Goal: Task Accomplishment & Management: Complete application form

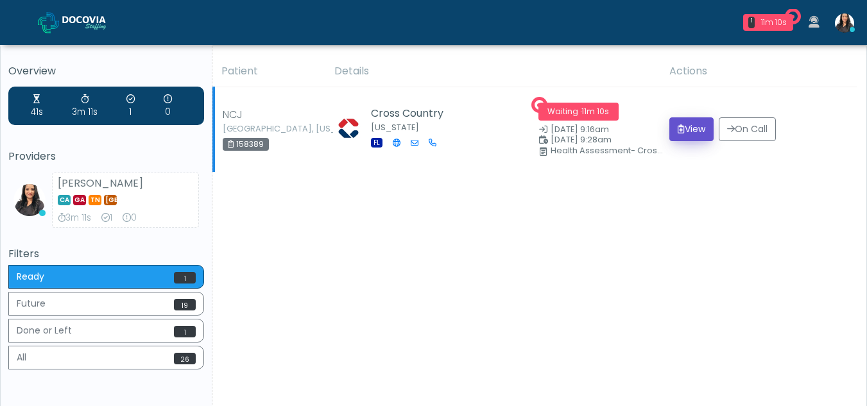
click at [689, 128] on button "View" at bounding box center [691, 129] width 44 height 24
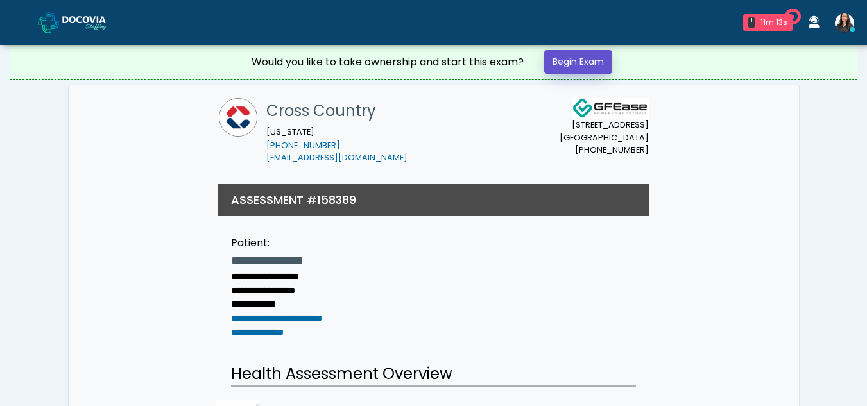
click at [600, 62] on link "Begin Exam" at bounding box center [578, 62] width 68 height 24
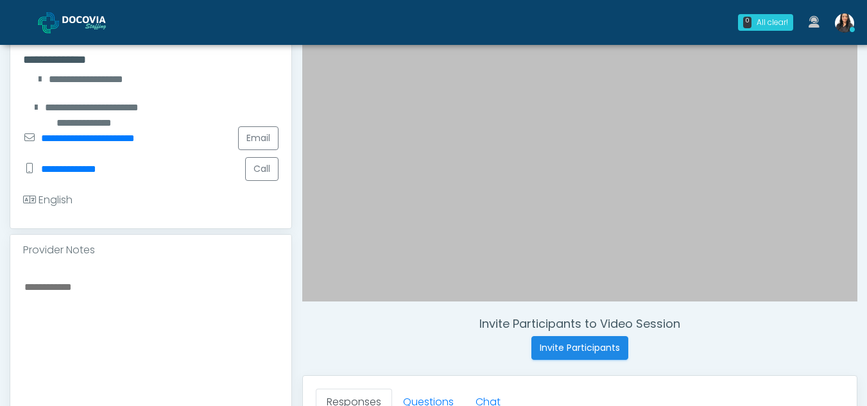
scroll to position [241, 0]
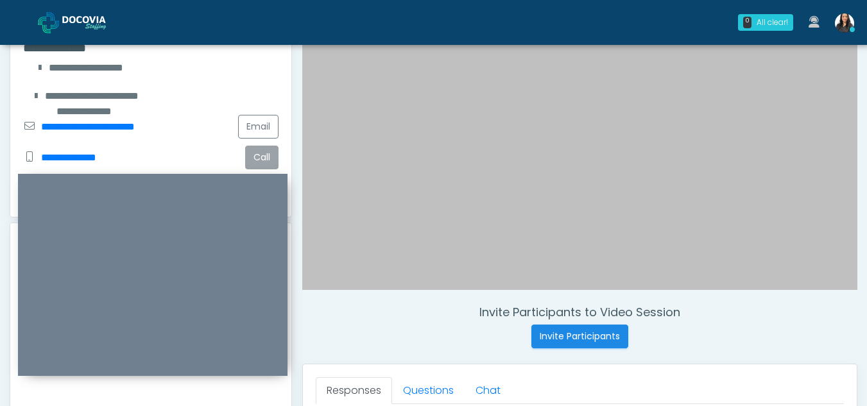
click at [266, 161] on button "Call" at bounding box center [261, 158] width 33 height 24
click at [267, 162] on button "Call" at bounding box center [261, 158] width 33 height 24
click at [262, 165] on button "Call" at bounding box center [261, 158] width 33 height 24
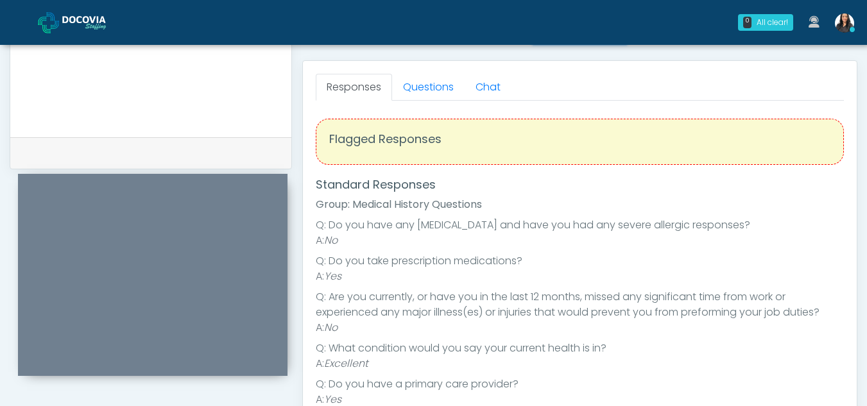
scroll to position [541, 0]
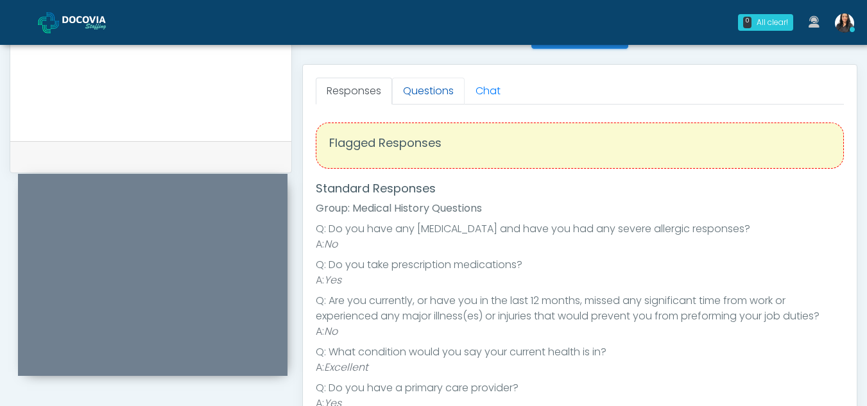
click at [429, 83] on link "Questions" at bounding box center [428, 91] width 72 height 27
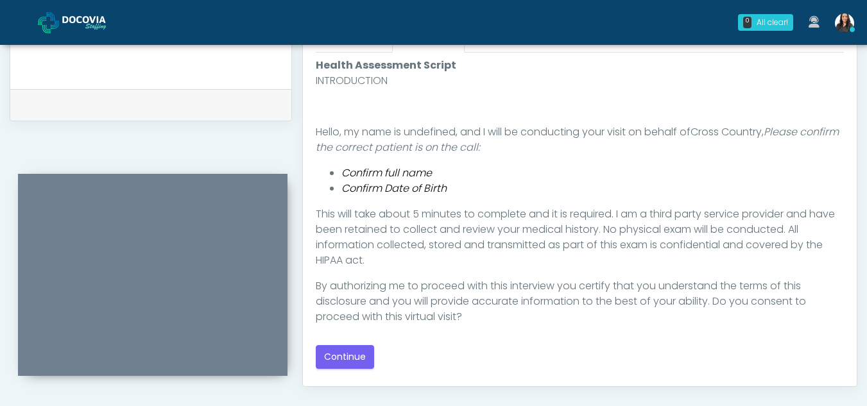
scroll to position [595, 0]
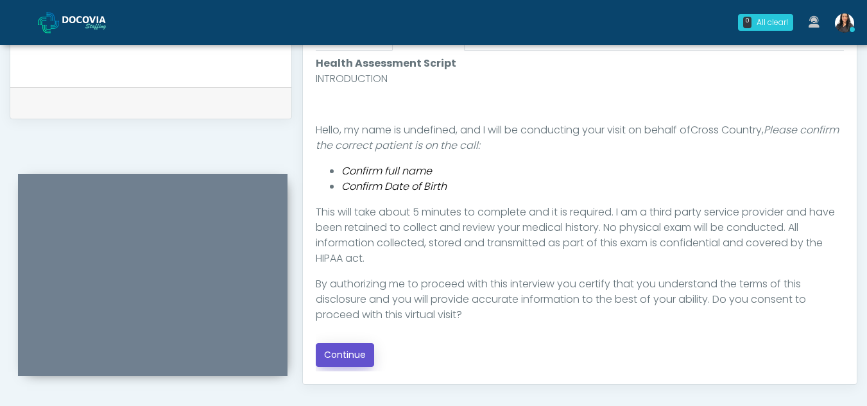
click at [350, 349] on button "Continue" at bounding box center [345, 355] width 58 height 24
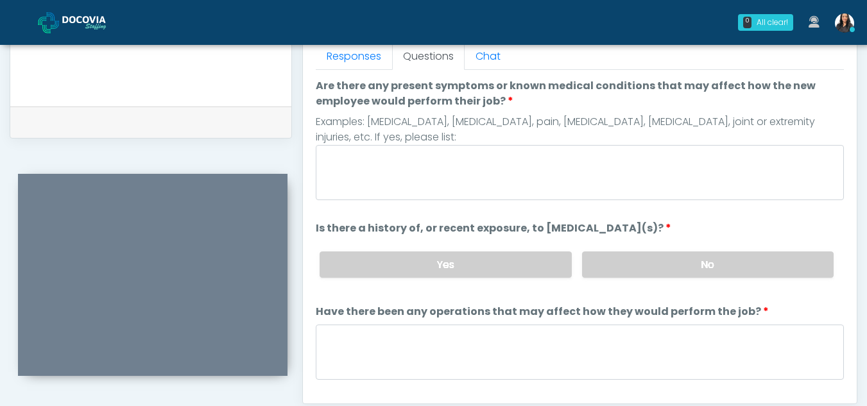
scroll to position [560, 0]
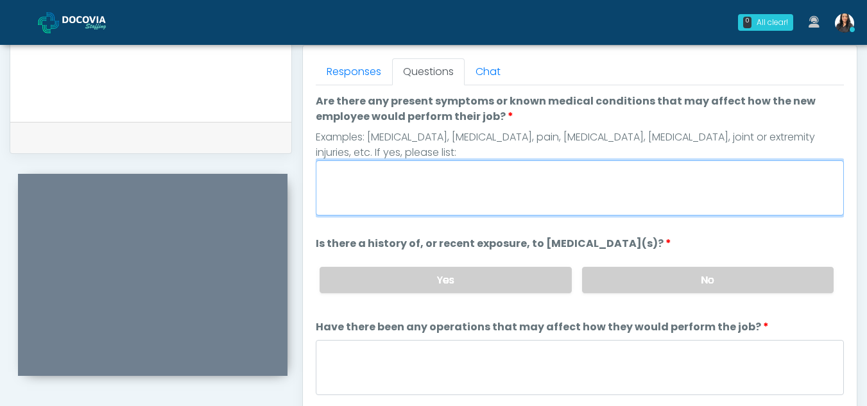
click at [415, 180] on textarea "Are there any present symptoms or known medical conditions that may affect how …" at bounding box center [580, 187] width 528 height 55
type textarea "**"
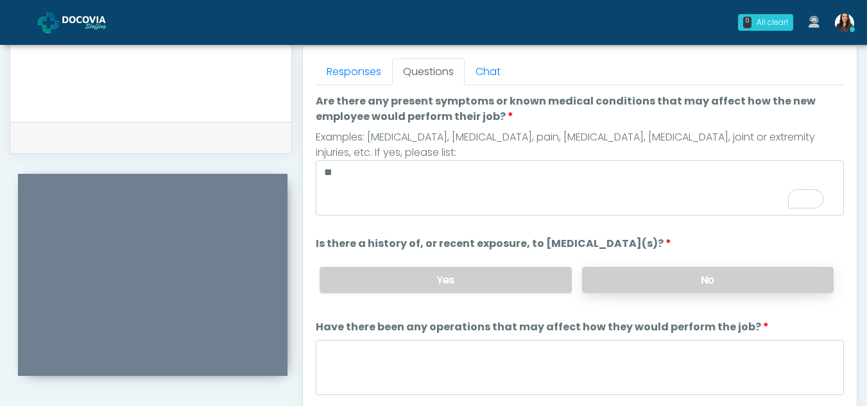
click at [617, 288] on label "No" at bounding box center [707, 280] width 251 height 26
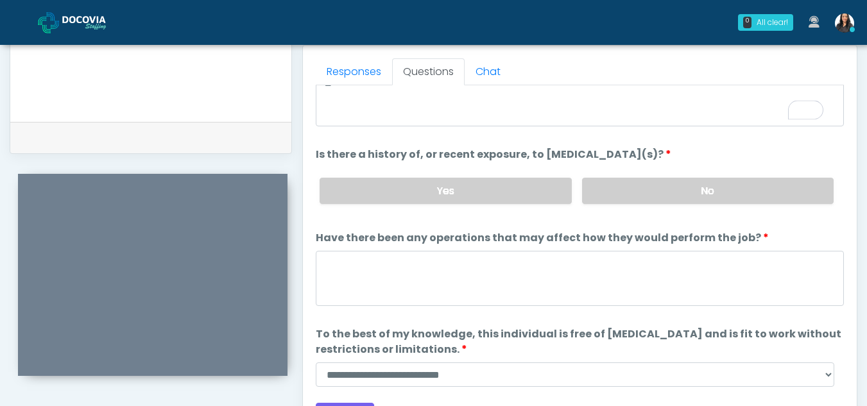
scroll to position [110, 0]
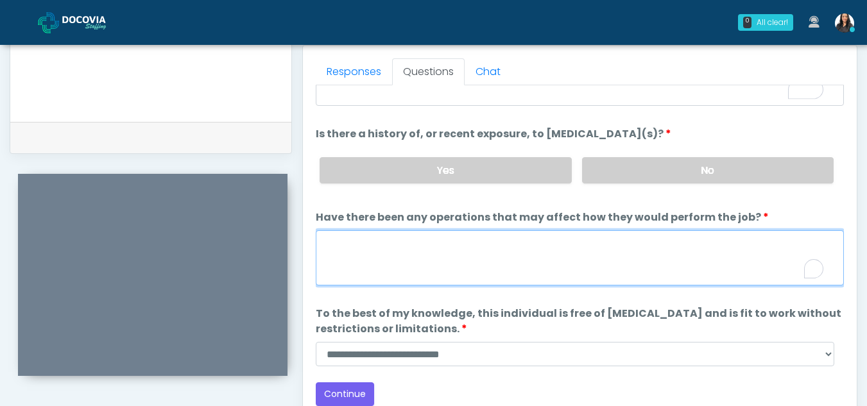
click at [394, 243] on textarea "Have there been any operations that may affect how they would perform the job?" at bounding box center [580, 257] width 528 height 55
type textarea "**"
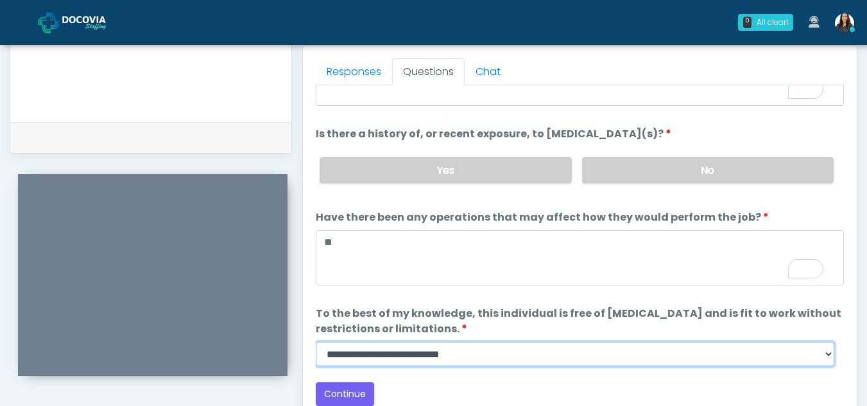
click at [827, 357] on select "**********" at bounding box center [575, 354] width 518 height 24
select select "******"
click at [316, 342] on select "**********" at bounding box center [575, 354] width 518 height 24
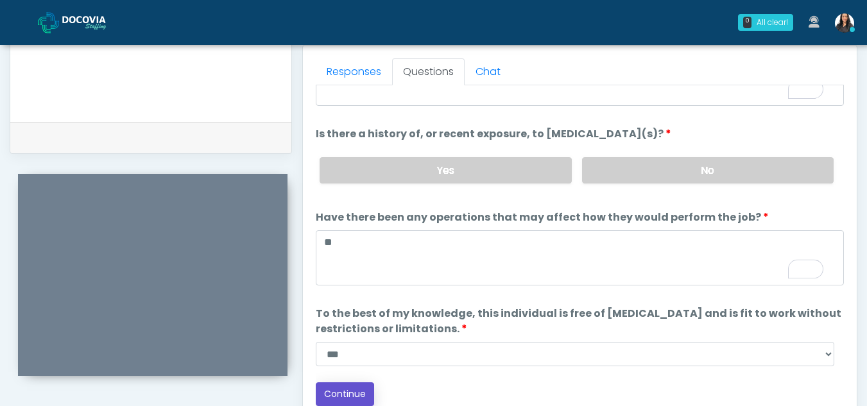
click at [357, 390] on button "Continue" at bounding box center [345, 394] width 58 height 24
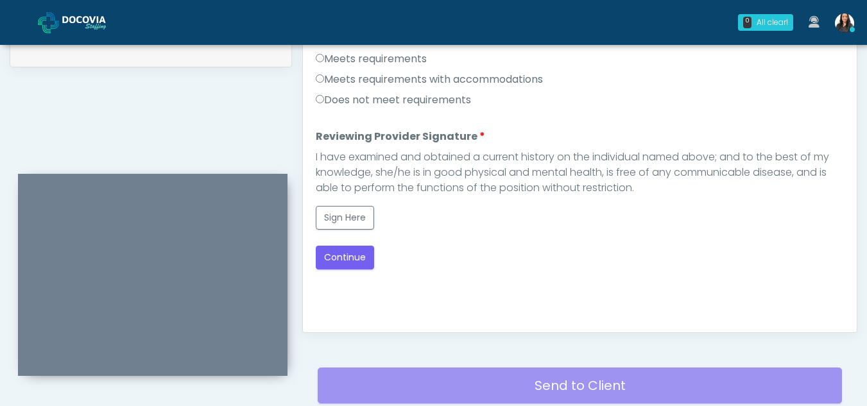
scroll to position [610, 0]
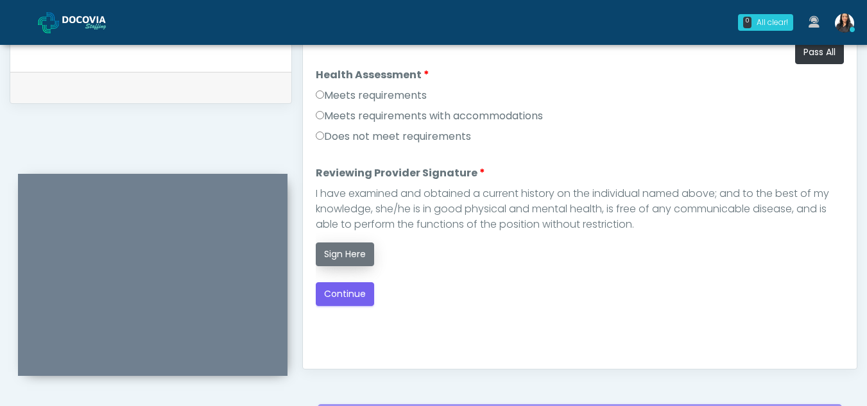
click at [364, 264] on button "Sign Here" at bounding box center [345, 254] width 58 height 24
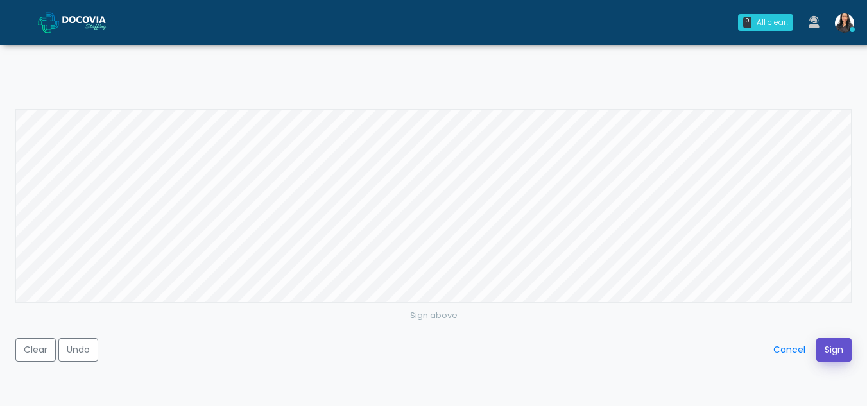
click at [836, 347] on button "Sign" at bounding box center [833, 350] width 35 height 24
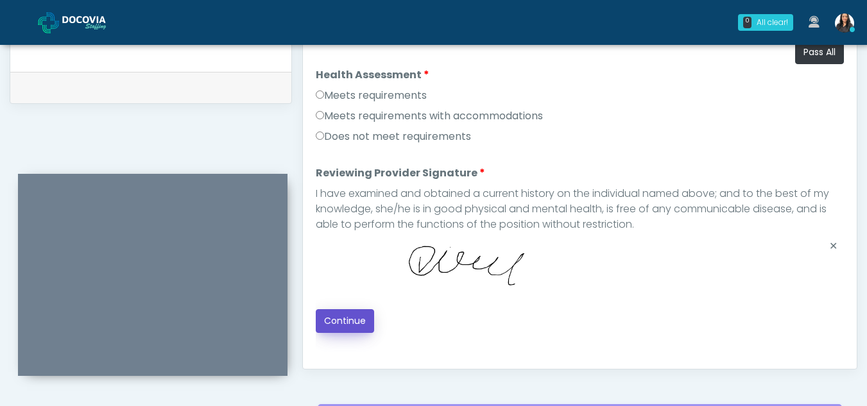
click at [349, 316] on button "Continue" at bounding box center [345, 321] width 58 height 24
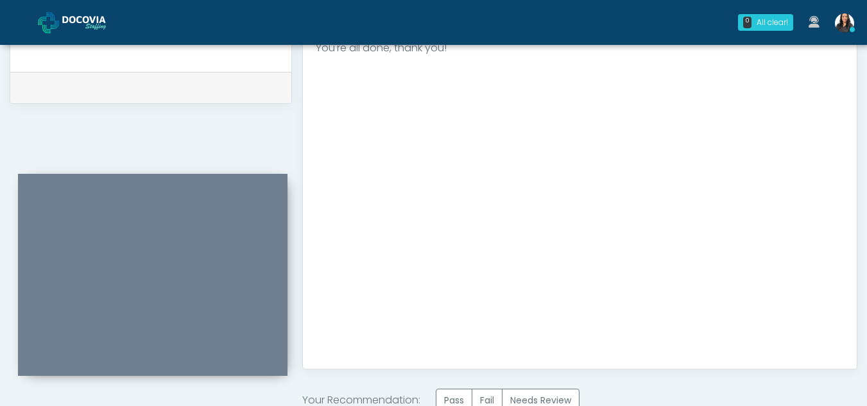
scroll to position [769, 0]
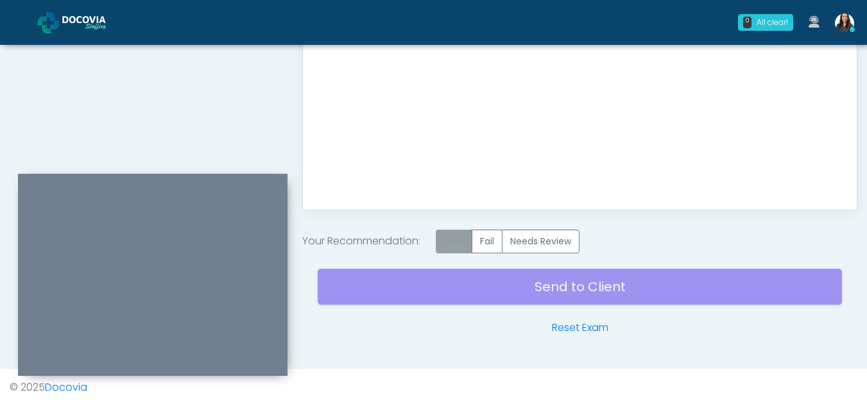
click at [461, 241] on label "Pass" at bounding box center [454, 242] width 37 height 24
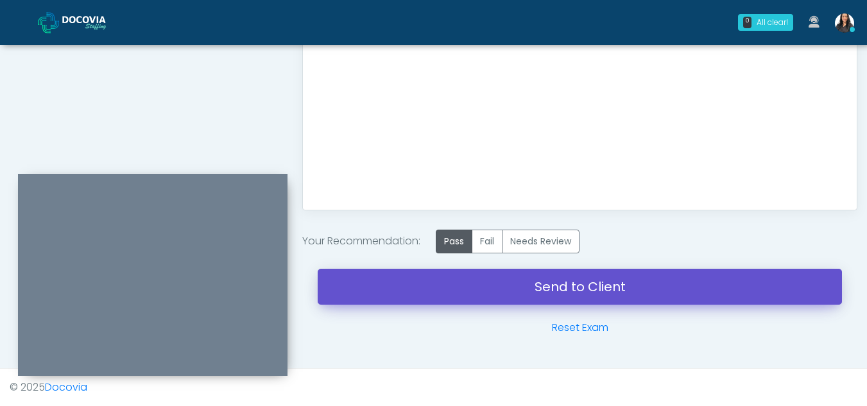
click at [588, 282] on link "Send to Client" at bounding box center [580, 287] width 524 height 36
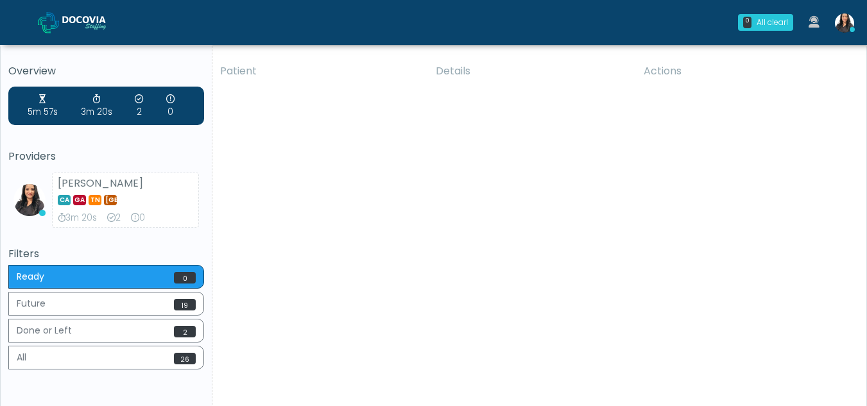
click at [250, 208] on div "Patient Details Actions NCJ Davenport, Florida 158389 Cross Country Florida FL …" at bounding box center [534, 238] width 644 height 365
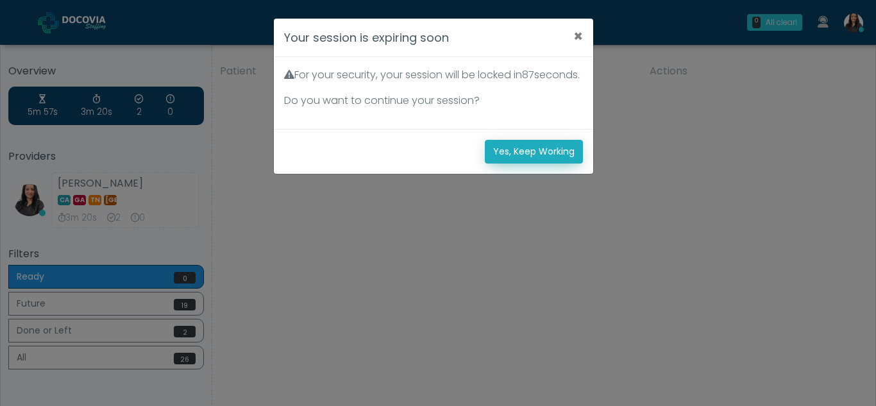
click at [563, 164] on button "Yes, Keep Working" at bounding box center [534, 152] width 98 height 24
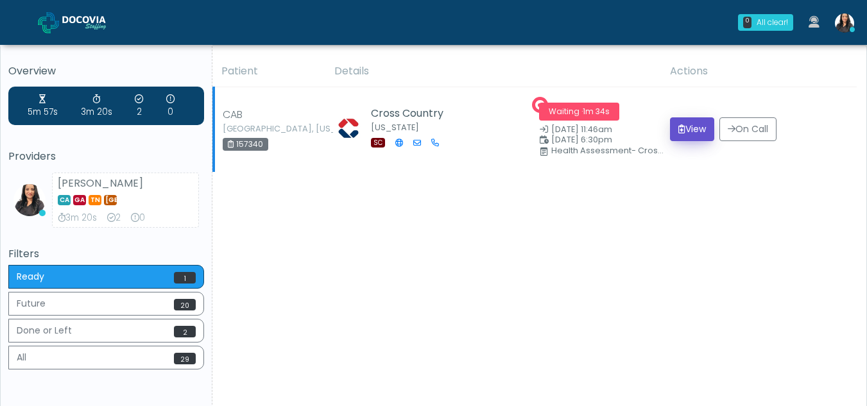
click at [695, 128] on button "View" at bounding box center [692, 129] width 44 height 24
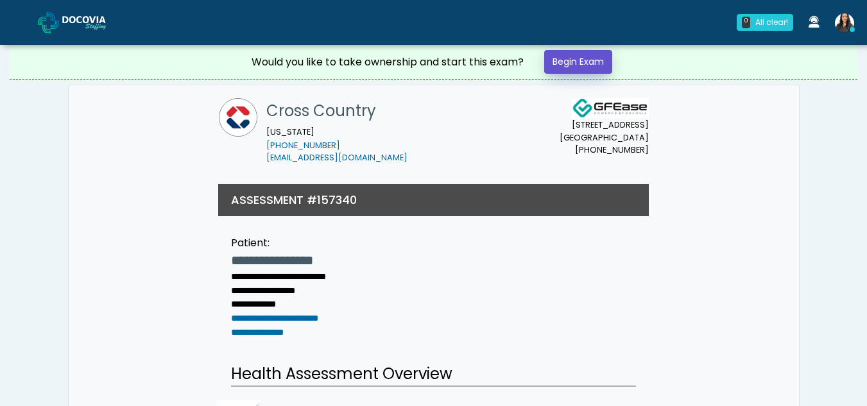
click at [566, 62] on link "Begin Exam" at bounding box center [578, 62] width 68 height 24
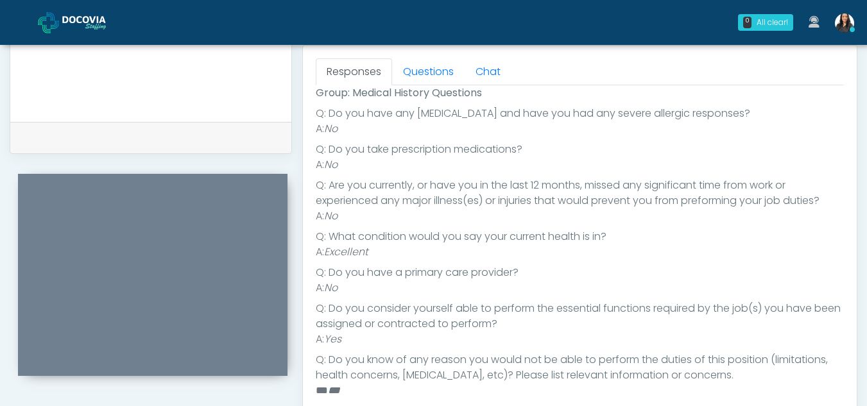
scroll to position [99, 0]
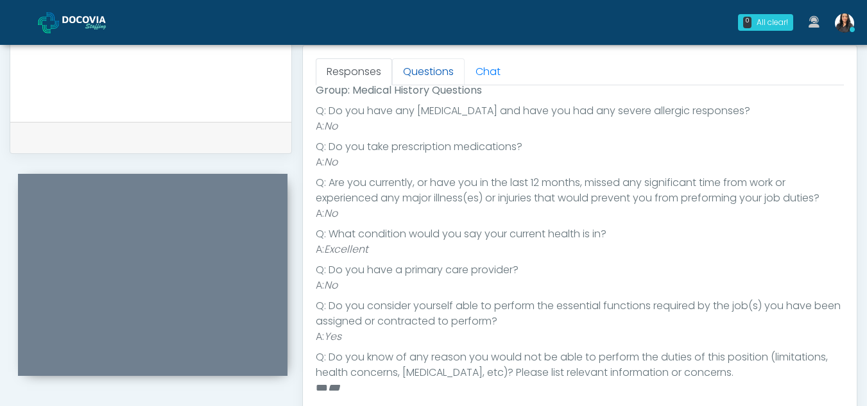
click at [409, 65] on link "Questions" at bounding box center [428, 71] width 72 height 27
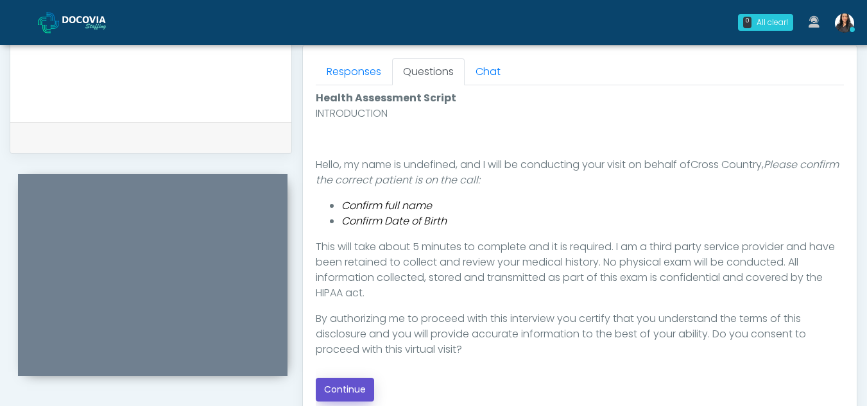
click at [357, 392] on button "Continue" at bounding box center [345, 390] width 58 height 24
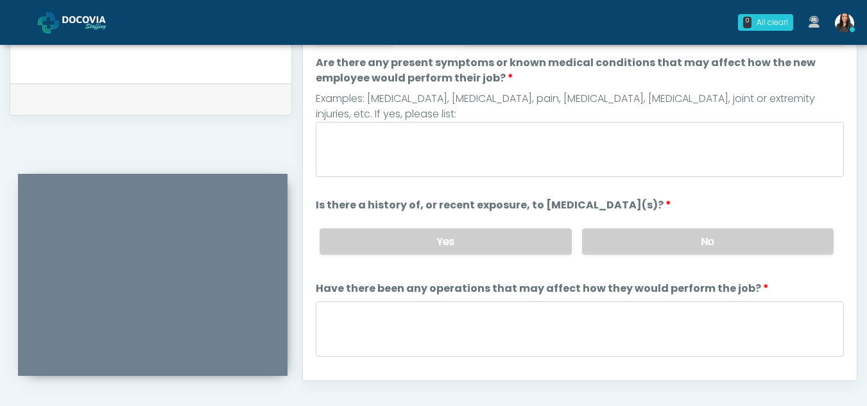
scroll to position [579, 0]
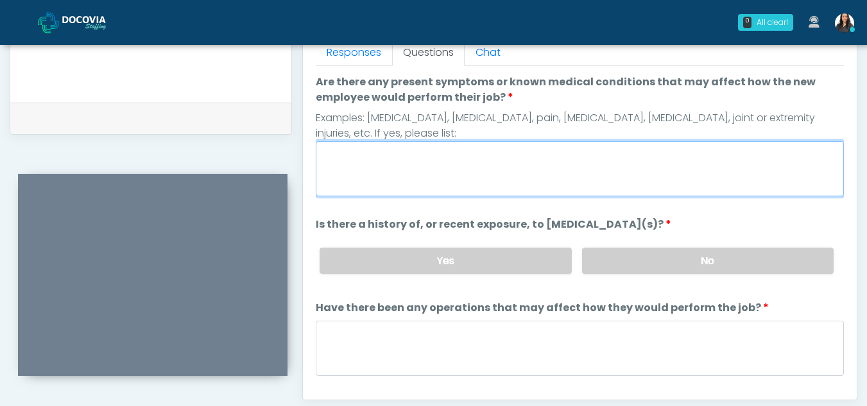
click at [454, 190] on textarea "Are there any present symptoms or known medical conditions that may affect how …" at bounding box center [580, 168] width 528 height 55
type textarea "*"
type textarea "**"
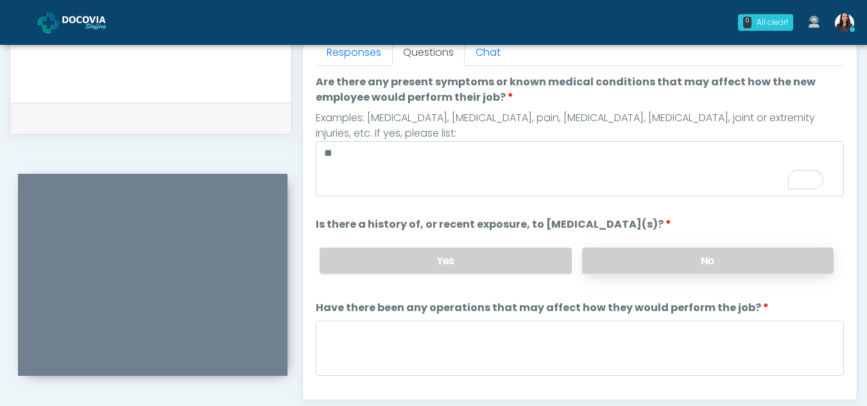
click at [733, 269] on label "No" at bounding box center [707, 261] width 251 height 26
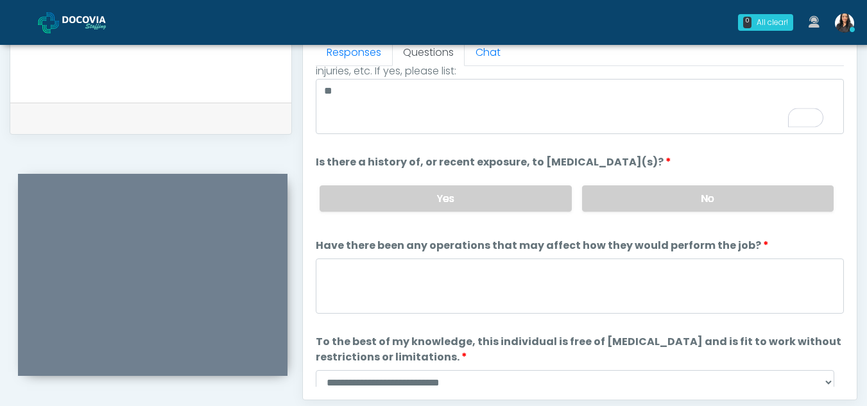
scroll to position [70, 0]
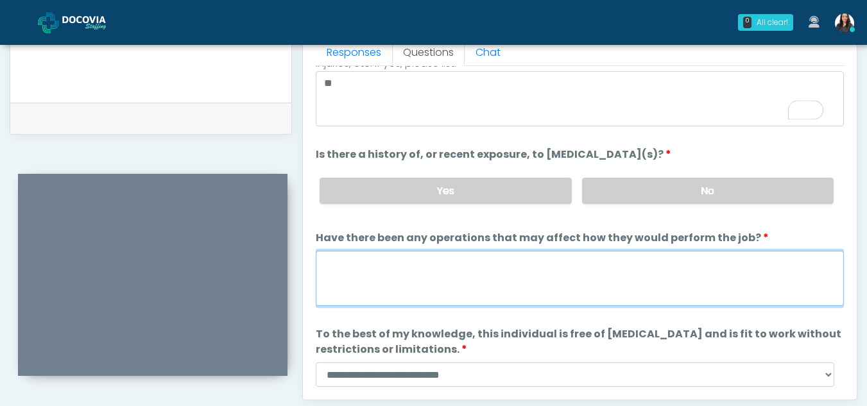
click at [375, 278] on textarea "Have there been any operations that may affect how they would perform the job?" at bounding box center [580, 278] width 528 height 55
type textarea "**"
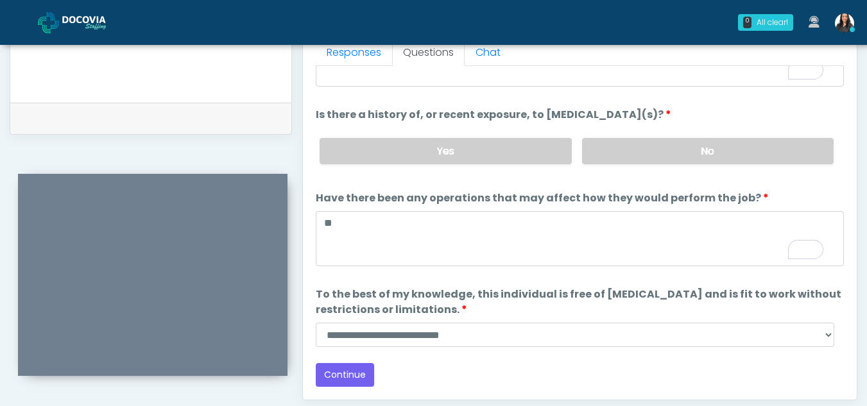
scroll to position [110, 0]
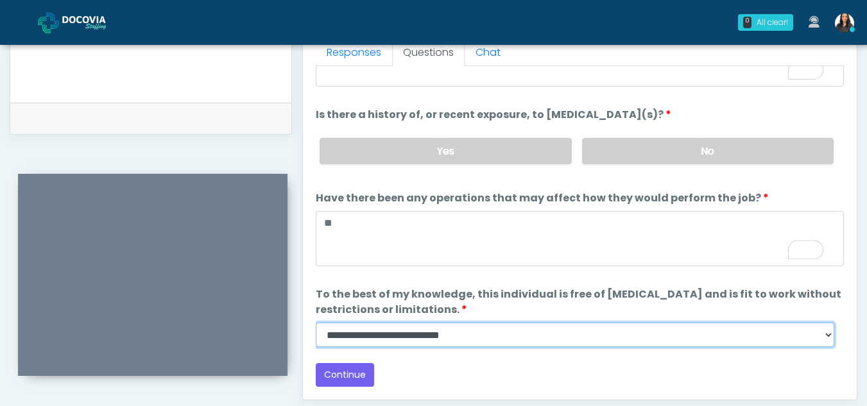
click at [832, 333] on select "**********" at bounding box center [575, 335] width 518 height 24
select select "******"
click at [316, 323] on select "**********" at bounding box center [575, 335] width 518 height 24
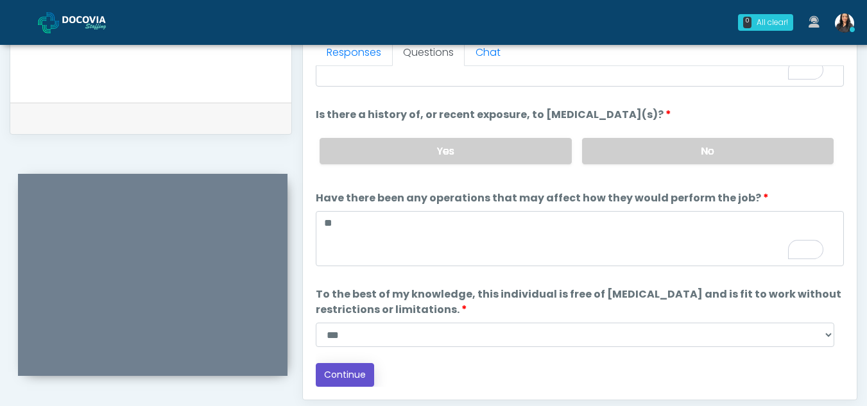
click at [359, 368] on button "Continue" at bounding box center [345, 375] width 58 height 24
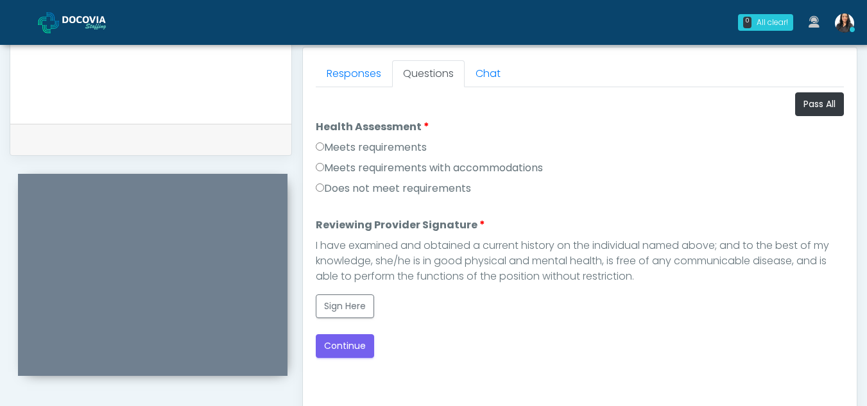
scroll to position [548, 0]
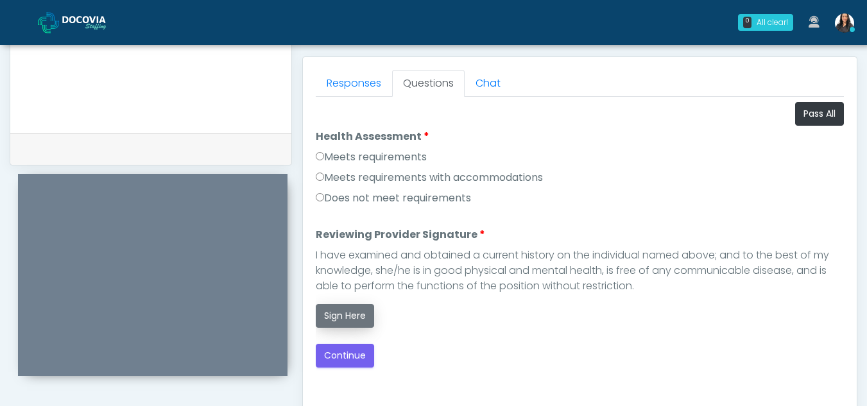
click at [339, 316] on button "Sign Here" at bounding box center [345, 316] width 58 height 24
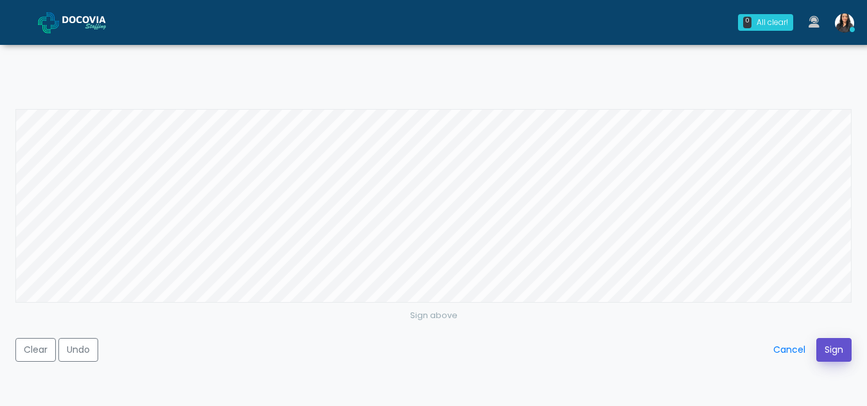
click at [831, 346] on button "Sign" at bounding box center [833, 350] width 35 height 24
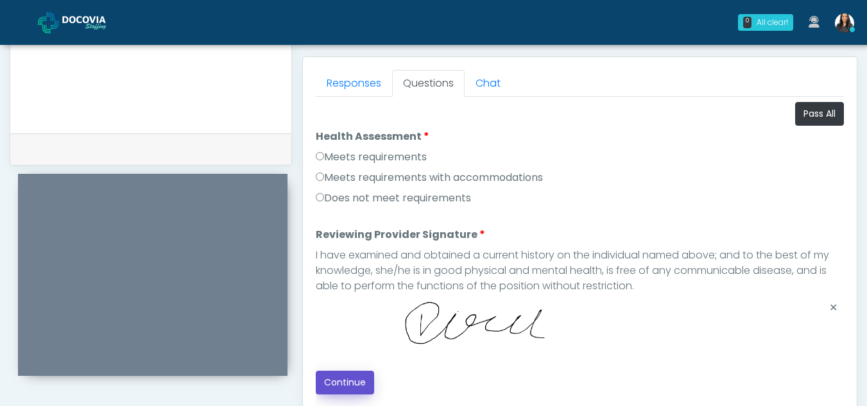
click at [351, 383] on button "Continue" at bounding box center [345, 383] width 58 height 24
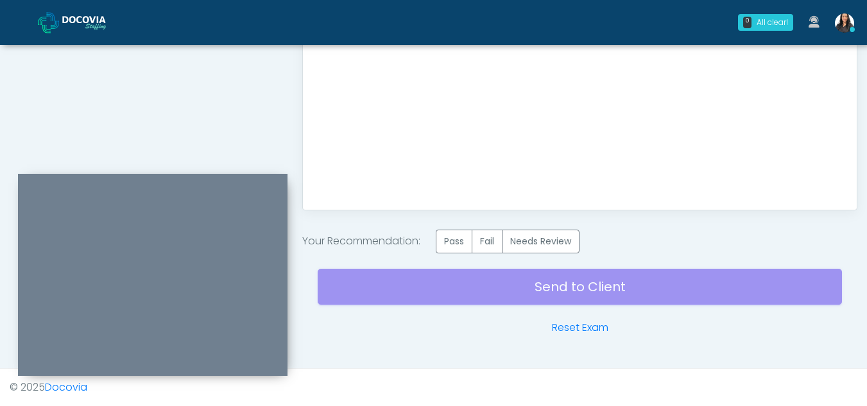
scroll to position [797, 0]
click at [454, 243] on label "Pass" at bounding box center [454, 242] width 37 height 24
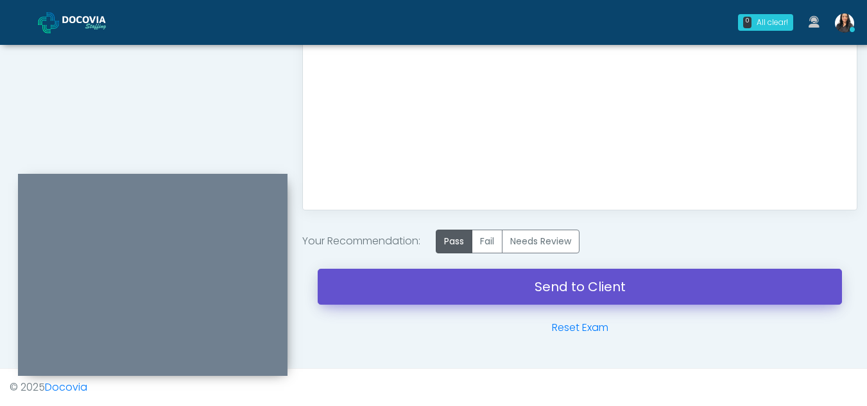
click at [542, 294] on link "Send to Client" at bounding box center [580, 287] width 524 height 36
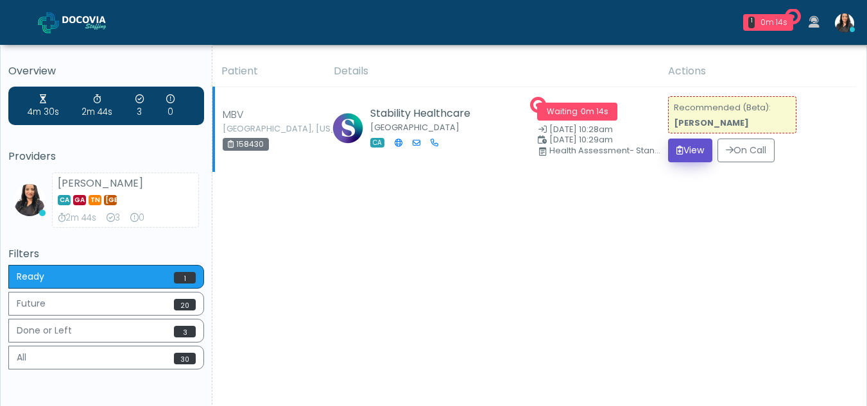
click at [703, 149] on button "View" at bounding box center [690, 151] width 44 height 24
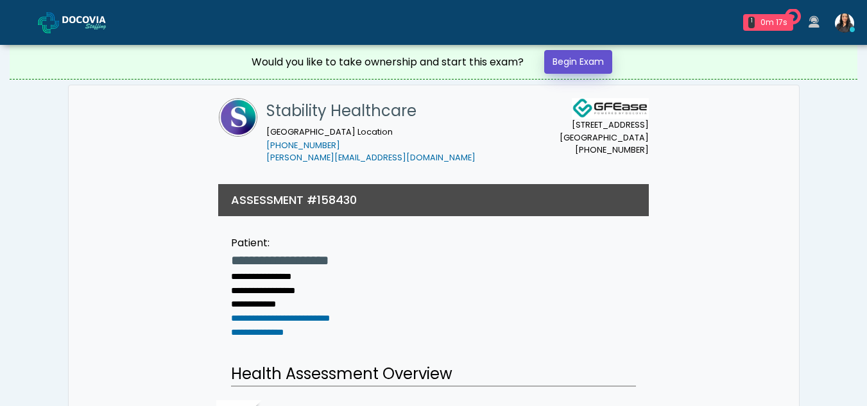
click at [584, 60] on link "Begin Exam" at bounding box center [578, 62] width 68 height 24
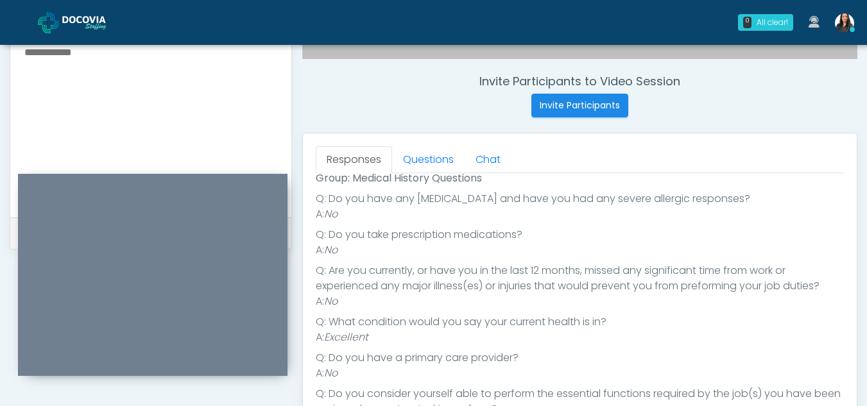
scroll to position [470, 0]
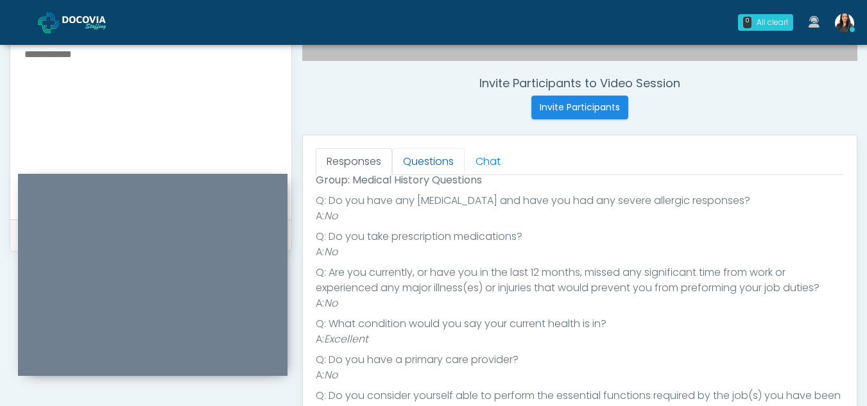
click at [443, 166] on link "Questions" at bounding box center [428, 161] width 72 height 27
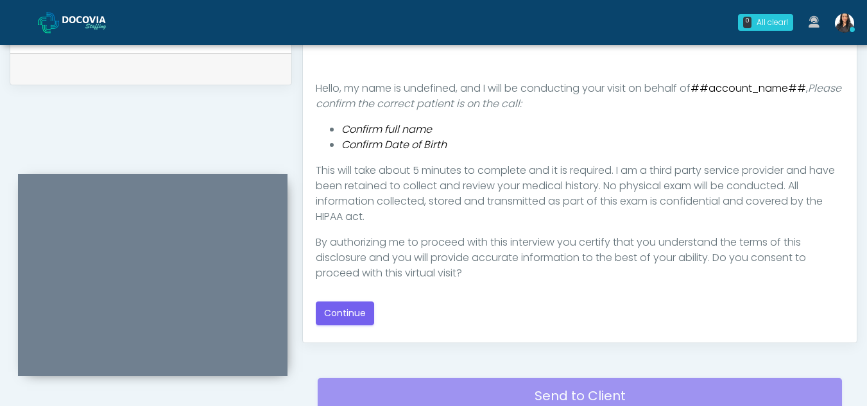
scroll to position [644, 0]
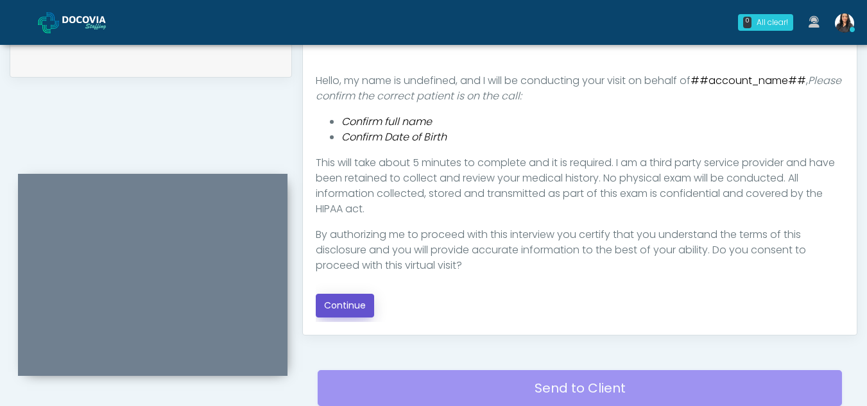
click at [353, 301] on button "Continue" at bounding box center [345, 306] width 58 height 24
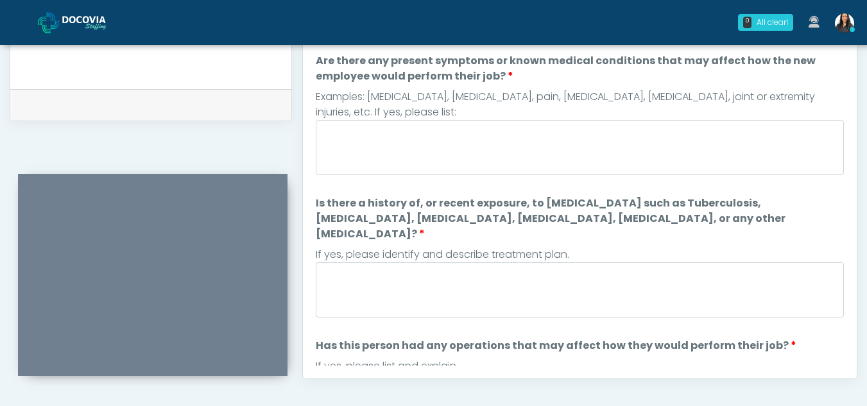
scroll to position [583, 0]
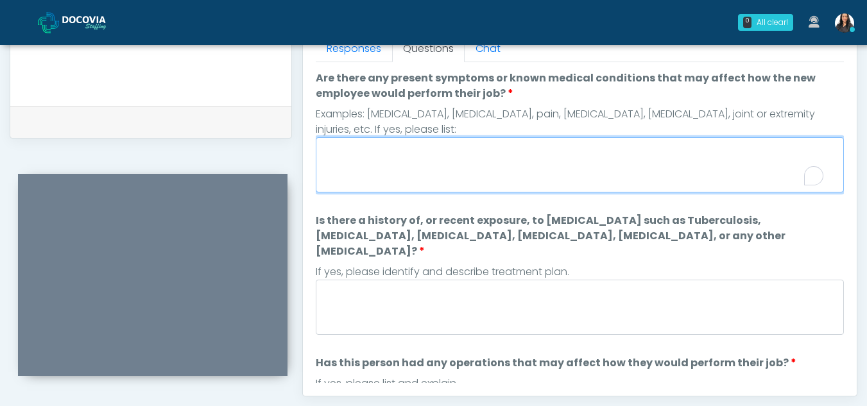
click at [494, 160] on textarea "Are there any present symptoms or known medical conditions that may affect how …" at bounding box center [580, 164] width 528 height 55
type textarea "**"
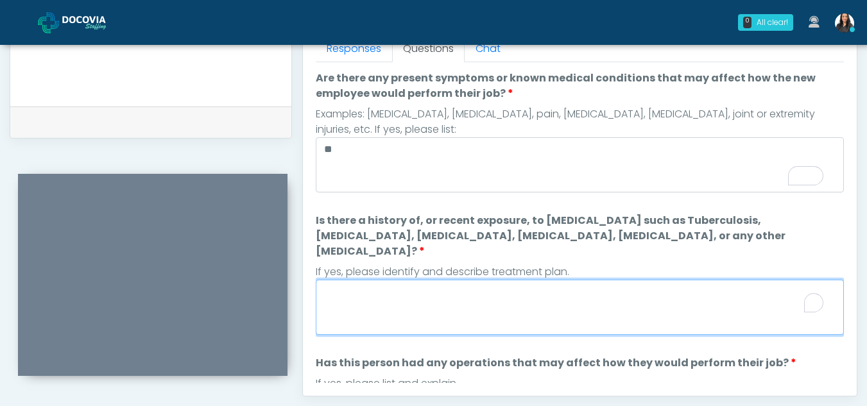
click at [368, 286] on textarea "Is there a history of, or recent exposure, to infectious diseases such as Tuber…" at bounding box center [580, 307] width 528 height 55
type textarea "**"
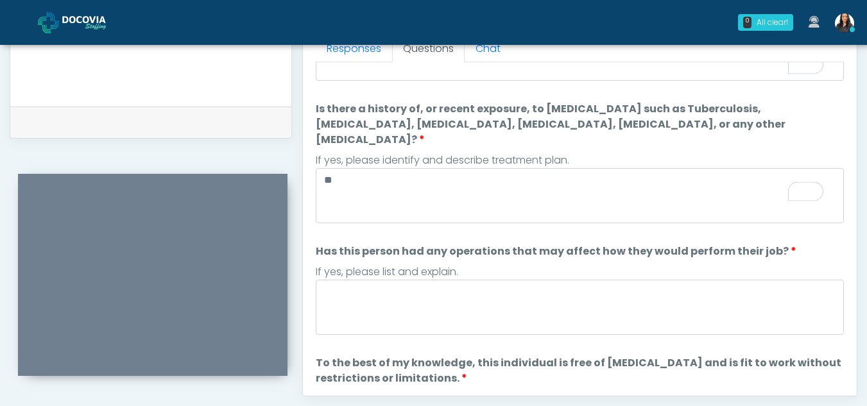
scroll to position [169, 0]
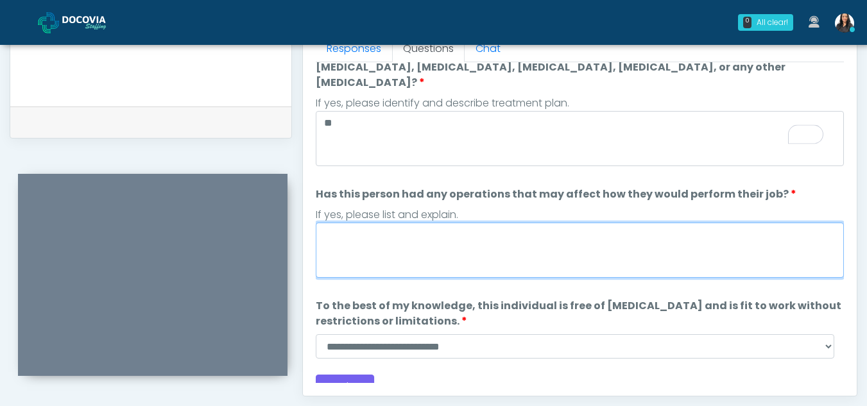
click at [411, 223] on textarea "Has this person had any operations that may affect how they would perform their…" at bounding box center [580, 250] width 528 height 55
type textarea "**"
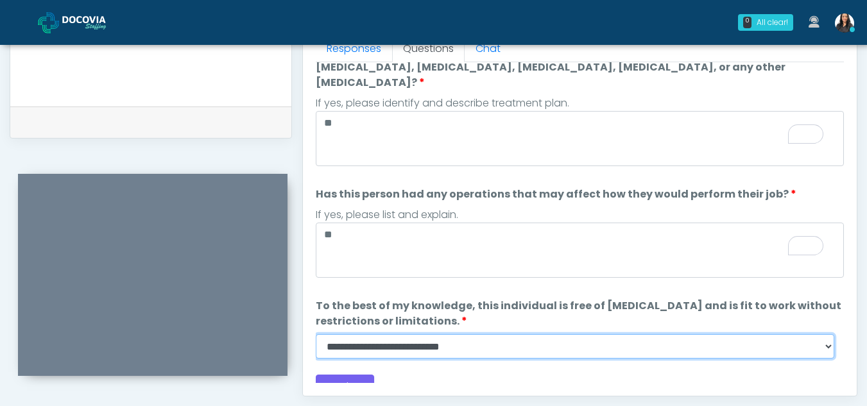
click at [825, 334] on select "**********" at bounding box center [575, 346] width 518 height 24
select select "******"
click at [316, 334] on select "**********" at bounding box center [575, 346] width 518 height 24
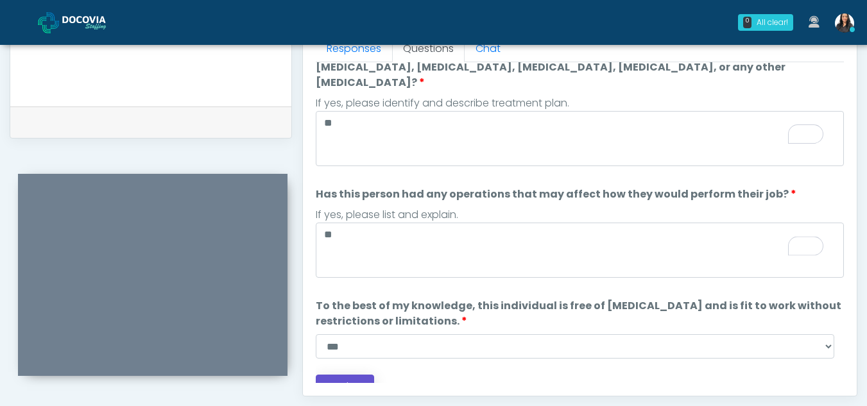
click at [356, 375] on button "Continue" at bounding box center [345, 387] width 58 height 24
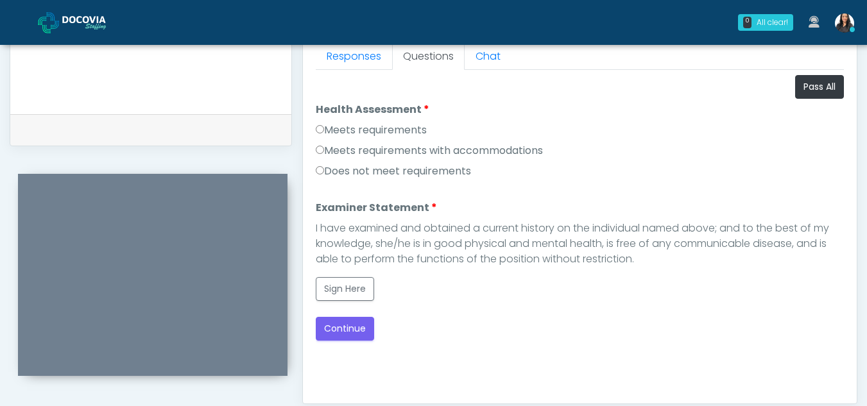
scroll to position [573, 0]
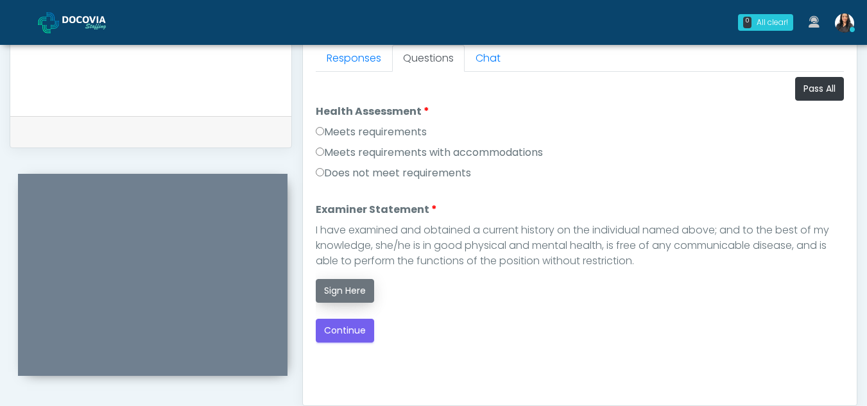
click at [347, 284] on button "Sign Here" at bounding box center [345, 291] width 58 height 24
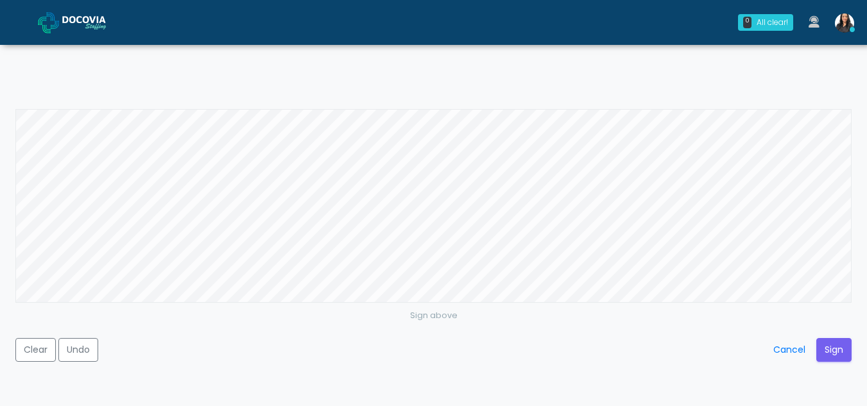
click at [616, 87] on div "Sign above Clear Undo Cancel Sign" at bounding box center [433, 203] width 867 height 406
click at [37, 355] on button "Clear" at bounding box center [35, 350] width 40 height 24
click at [831, 342] on button "Sign" at bounding box center [833, 350] width 35 height 24
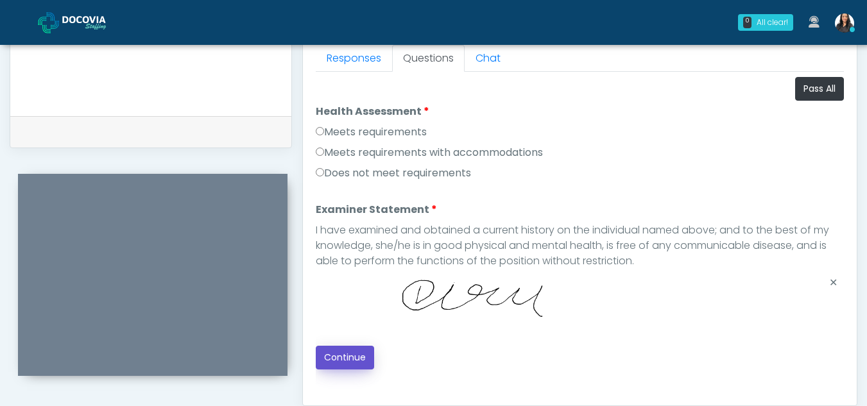
click at [341, 362] on button "Continue" at bounding box center [345, 358] width 58 height 24
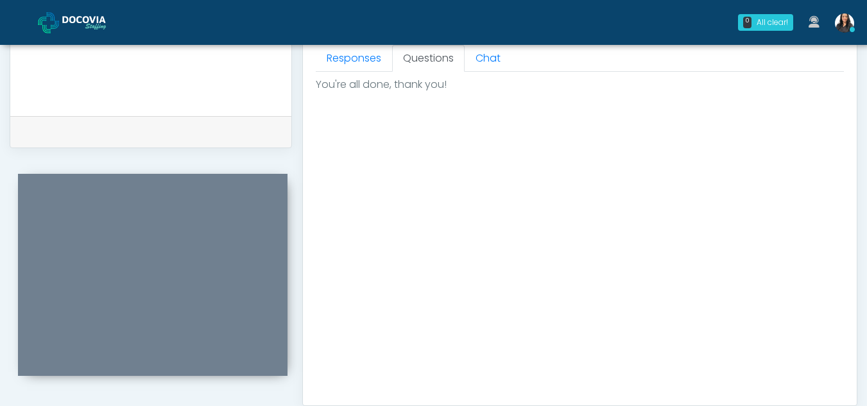
scroll to position [769, 0]
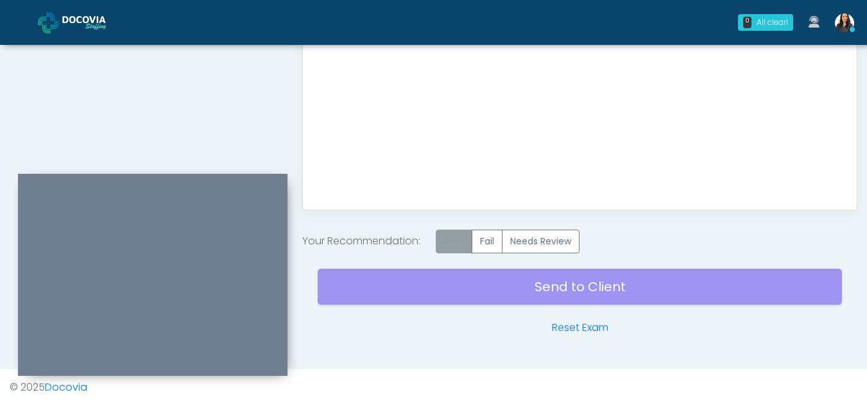
click at [464, 241] on label "Pass" at bounding box center [454, 242] width 37 height 24
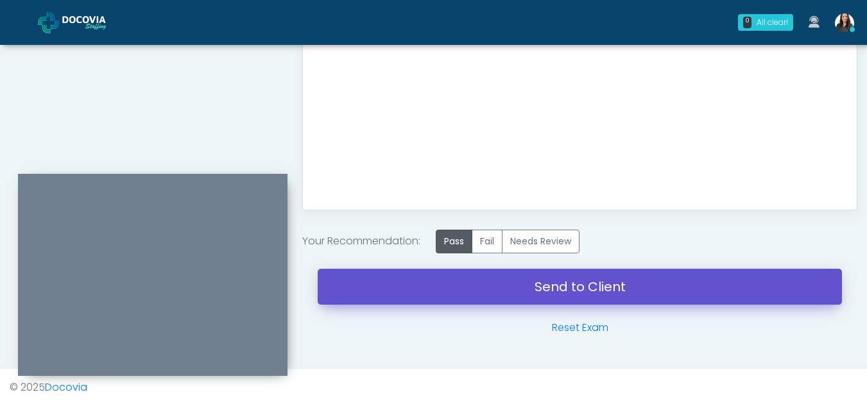
click at [563, 287] on link "Send to Client" at bounding box center [580, 287] width 524 height 36
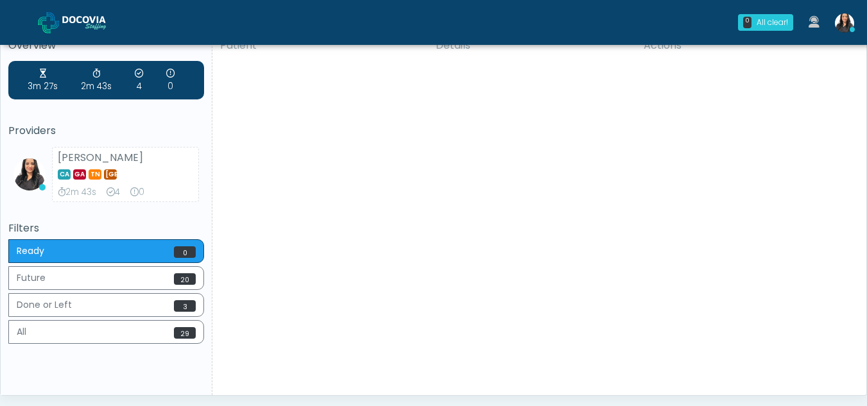
scroll to position [89, 0]
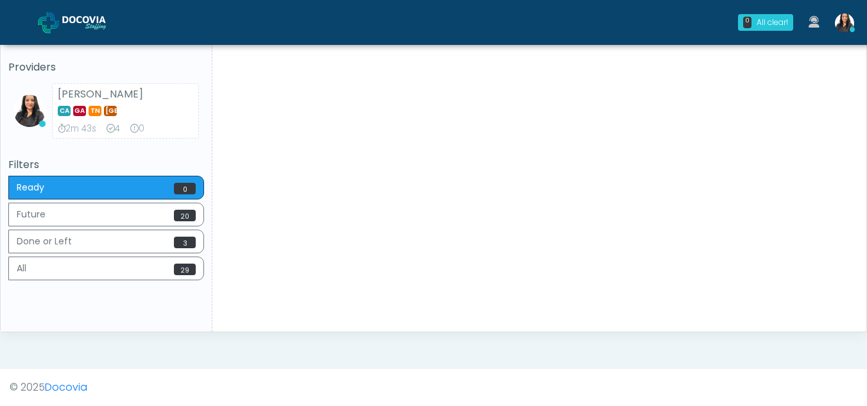
click at [307, 218] on div "Patient Details Actions MBV Bettendorf, Iowa 158430 Stability Healthcare Pasade…" at bounding box center [534, 149] width 644 height 365
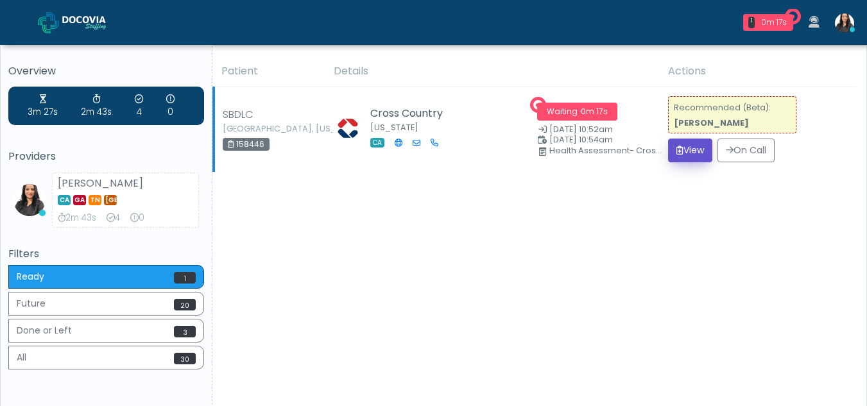
click at [691, 148] on button "View" at bounding box center [690, 151] width 44 height 24
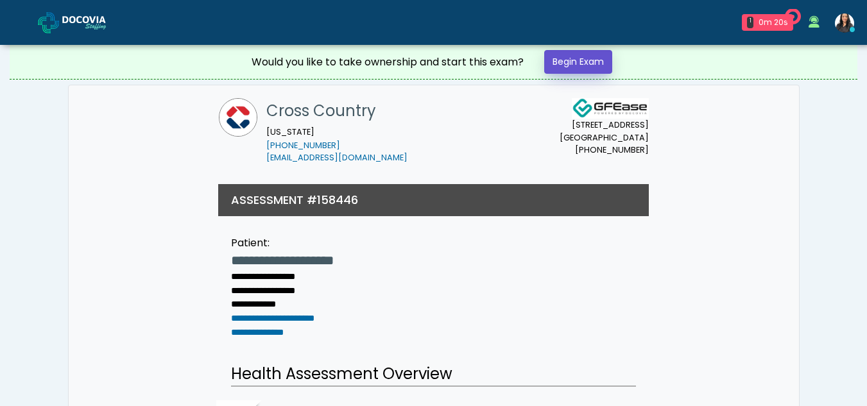
click at [597, 65] on link "Begin Exam" at bounding box center [578, 62] width 68 height 24
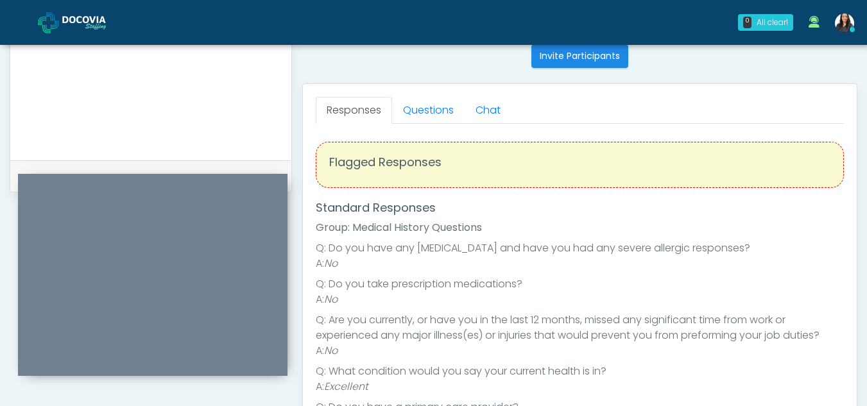
scroll to position [516, 0]
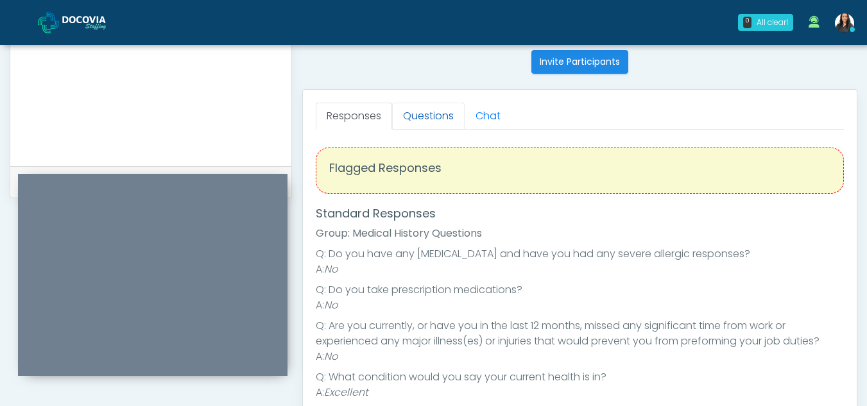
click at [429, 119] on link "Questions" at bounding box center [428, 116] width 72 height 27
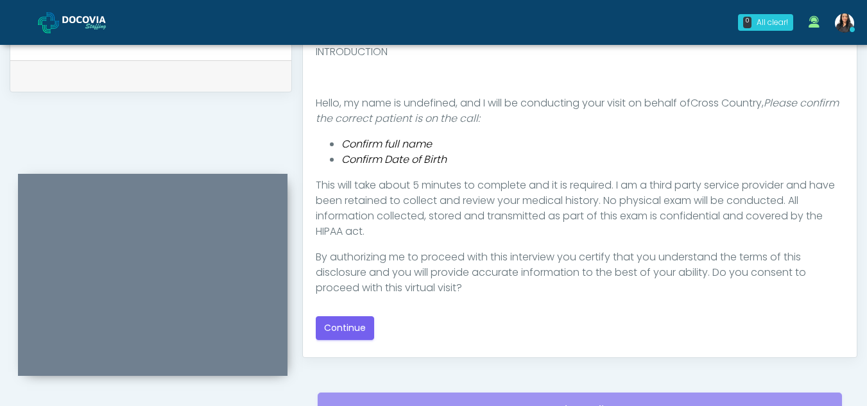
scroll to position [691, 0]
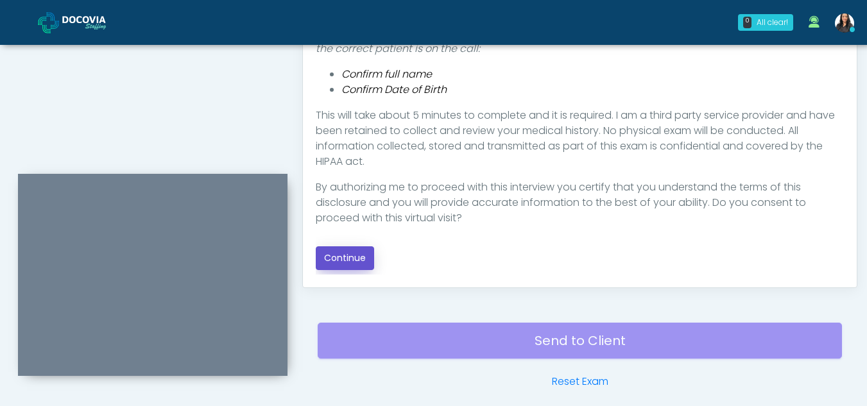
click at [357, 260] on button "Continue" at bounding box center [345, 258] width 58 height 24
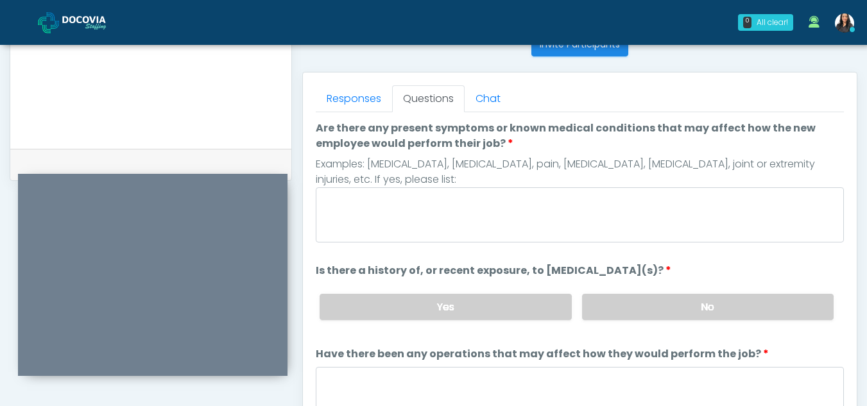
scroll to position [529, 0]
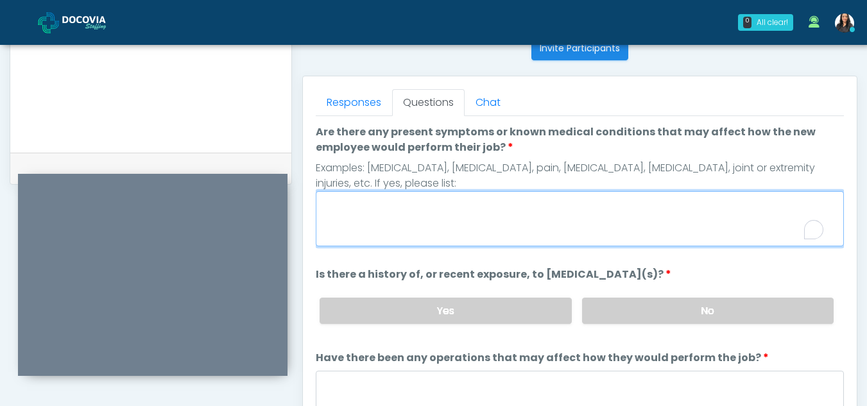
click at [369, 201] on textarea "Are there any present symptoms or known medical conditions that may affect how …" at bounding box center [580, 218] width 528 height 55
type textarea "**"
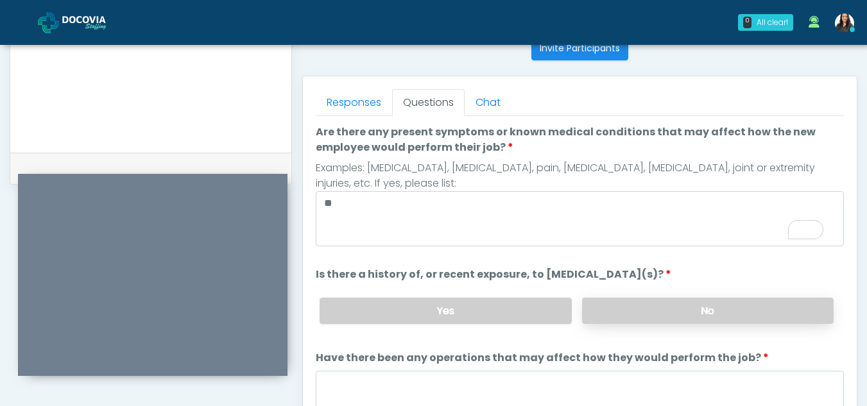
click at [750, 314] on label "No" at bounding box center [707, 311] width 251 height 26
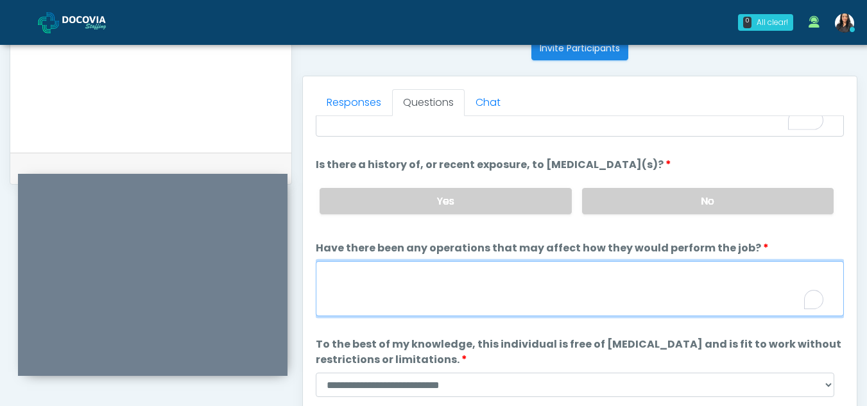
click at [459, 290] on textarea "Have there been any operations that may affect how they would perform the job?" at bounding box center [580, 288] width 528 height 55
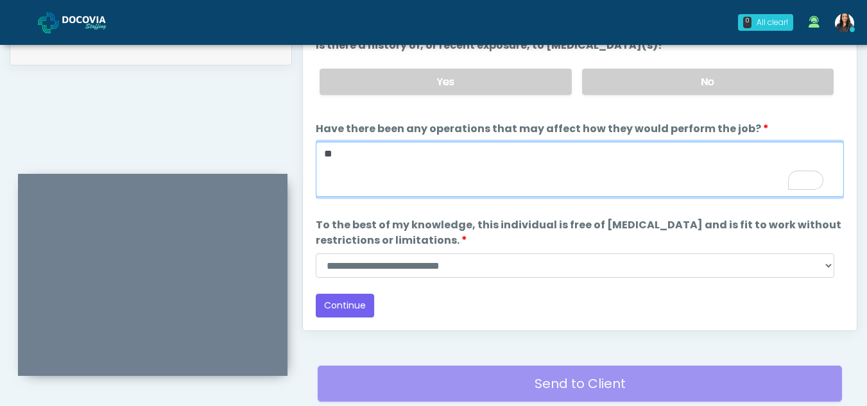
type textarea "**"
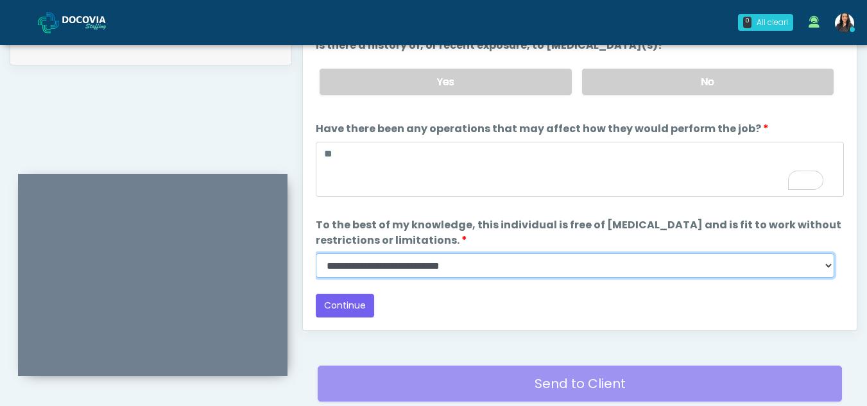
click at [827, 267] on select "**********" at bounding box center [575, 265] width 518 height 24
select select "******"
click at [316, 253] on select "**********" at bounding box center [575, 265] width 518 height 24
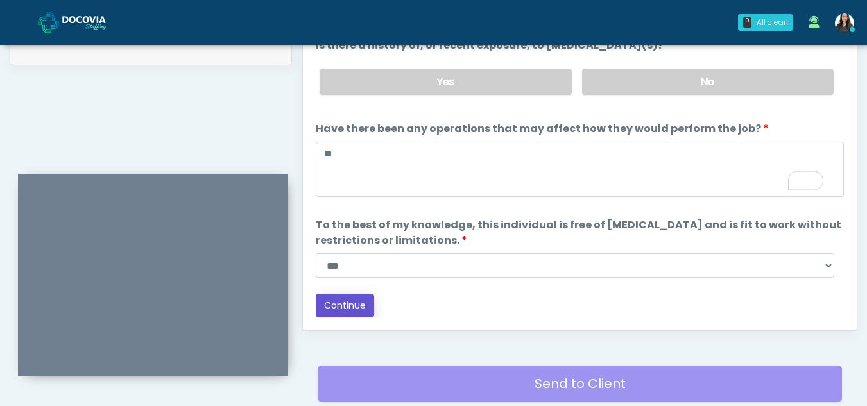
click at [339, 303] on button "Continue" at bounding box center [345, 306] width 58 height 24
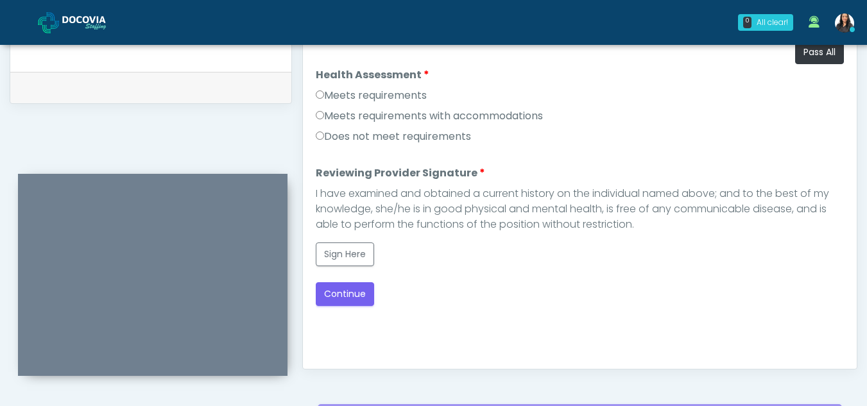
scroll to position [568, 0]
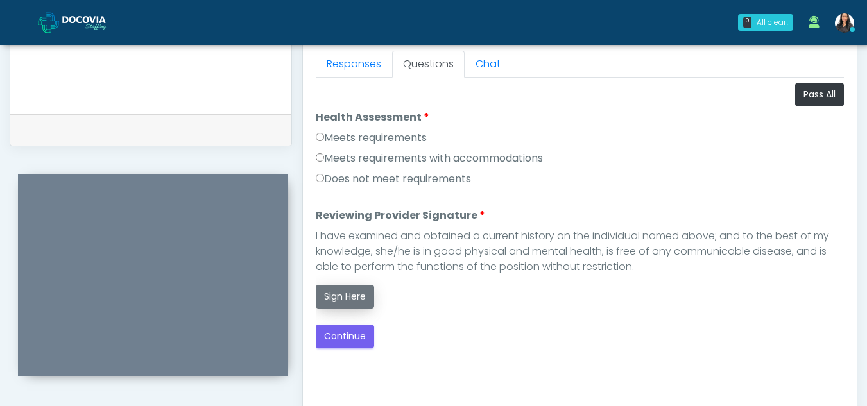
click at [348, 294] on button "Sign Here" at bounding box center [345, 297] width 58 height 24
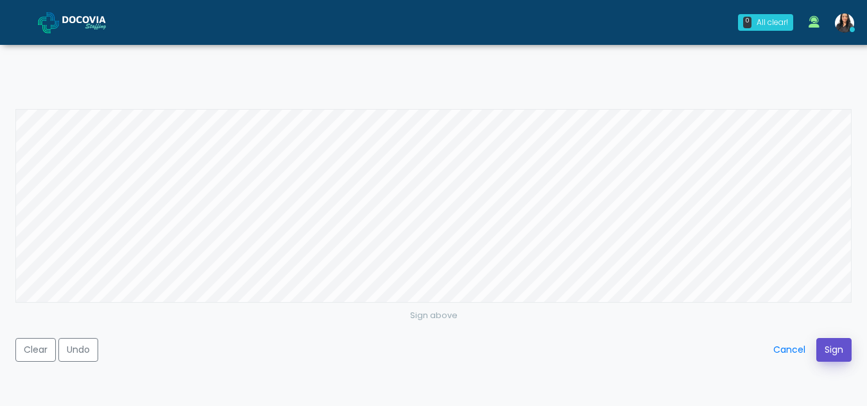
click at [834, 346] on button "Sign" at bounding box center [833, 350] width 35 height 24
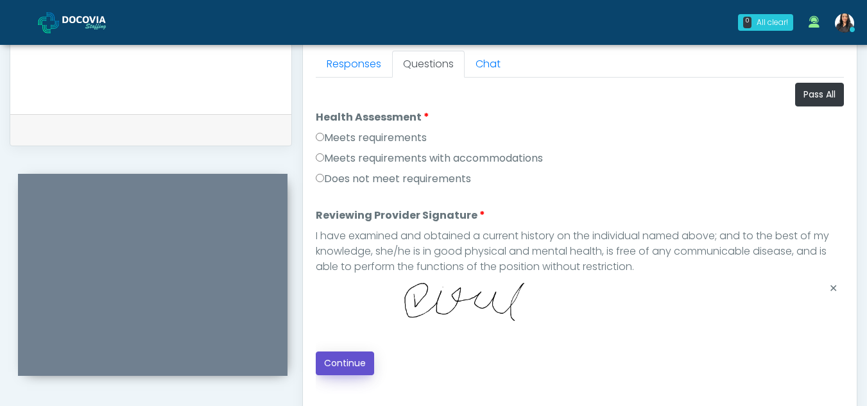
click at [339, 364] on button "Continue" at bounding box center [345, 364] width 58 height 24
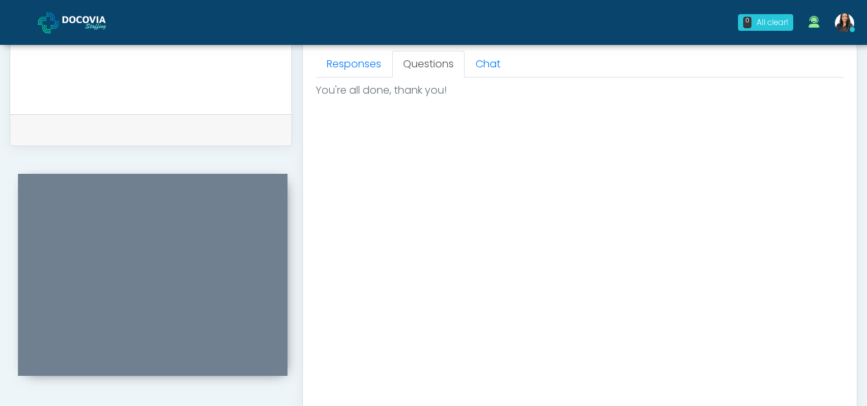
scroll to position [769, 0]
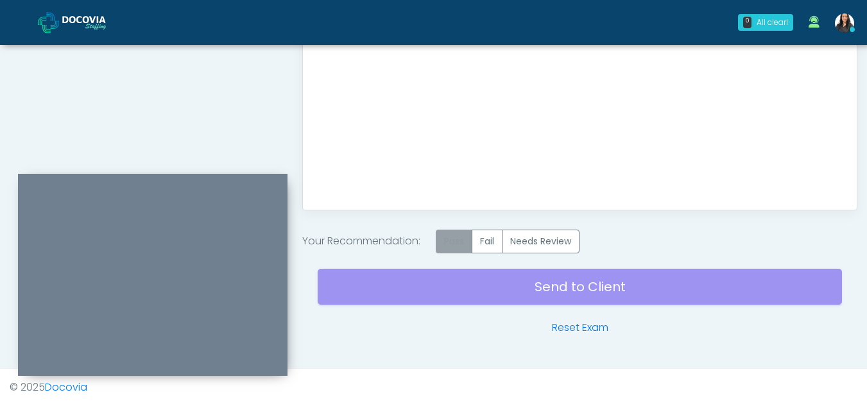
click at [457, 248] on label "Pass" at bounding box center [454, 242] width 37 height 24
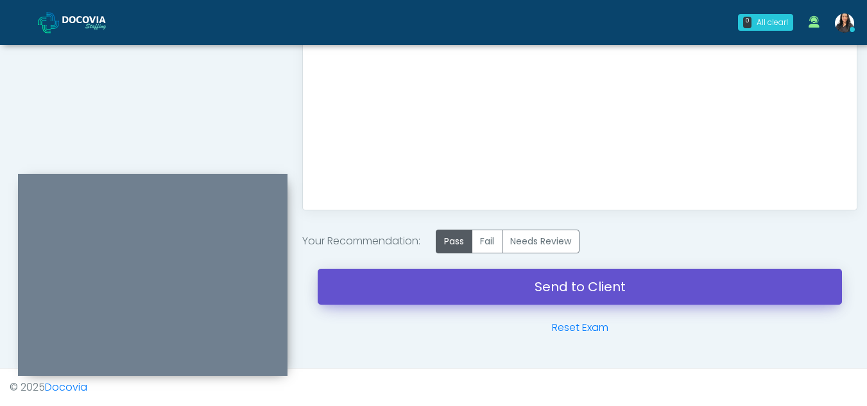
click at [527, 277] on link "Send to Client" at bounding box center [580, 287] width 524 height 36
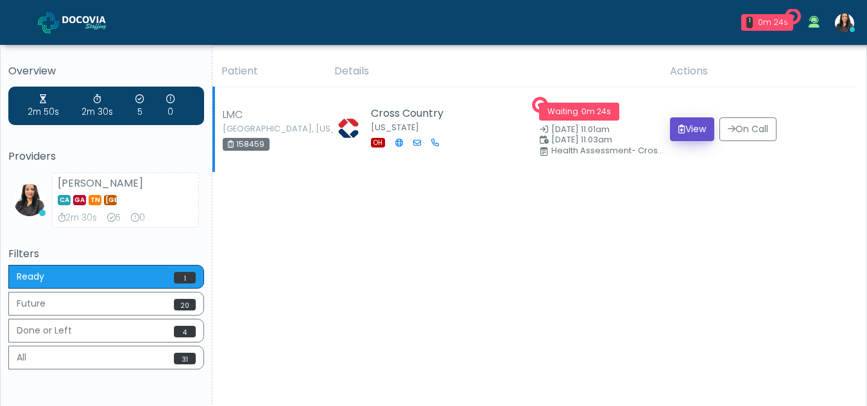
click at [691, 131] on button "View" at bounding box center [692, 129] width 44 height 24
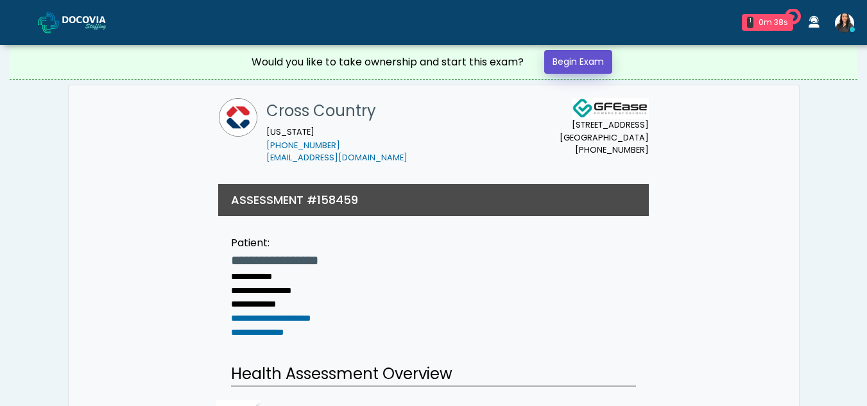
click at [582, 60] on link "Begin Exam" at bounding box center [578, 62] width 68 height 24
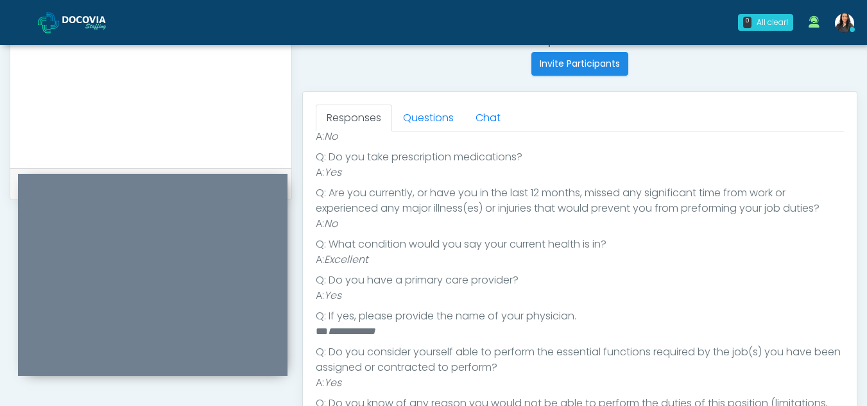
scroll to position [496, 0]
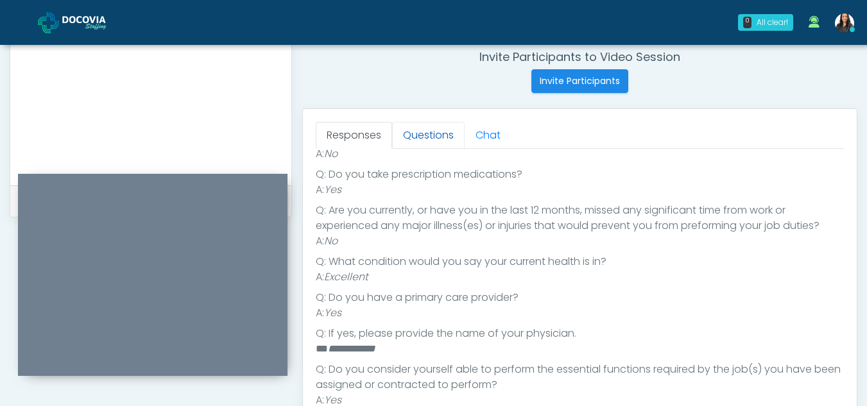
click at [434, 142] on link "Questions" at bounding box center [428, 135] width 72 height 27
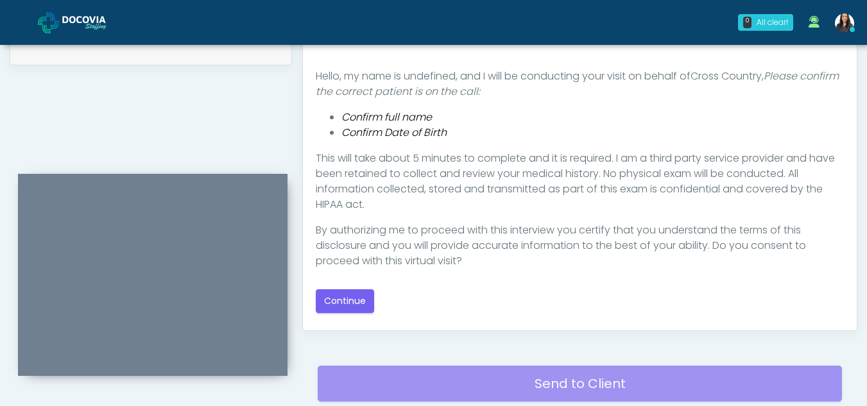
scroll to position [650, 0]
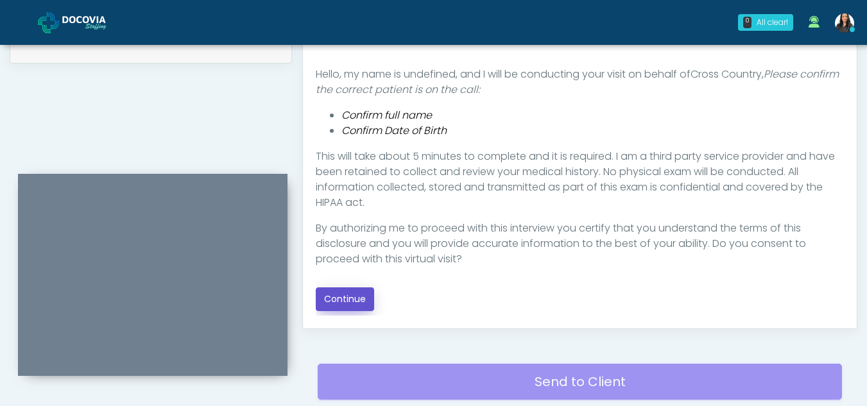
click at [329, 297] on button "Continue" at bounding box center [345, 299] width 58 height 24
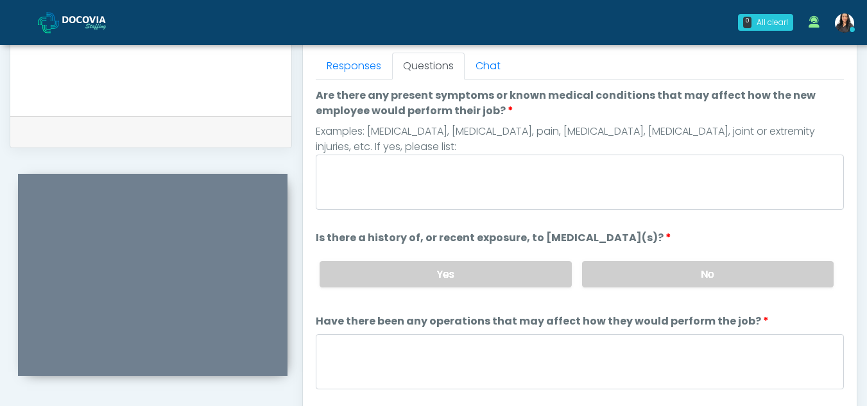
scroll to position [541, 0]
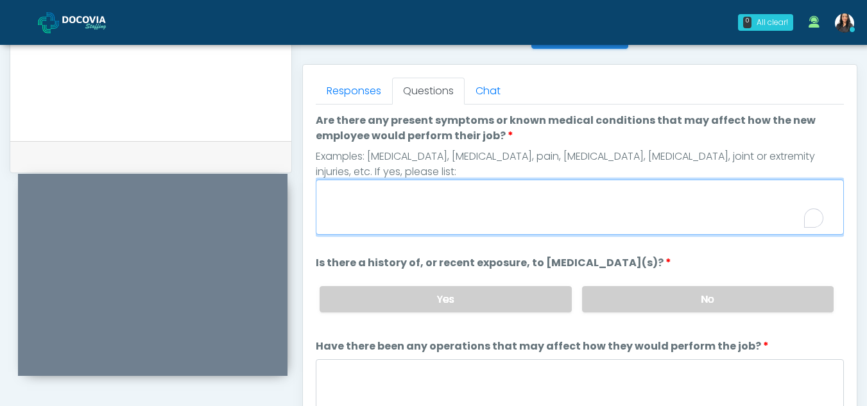
click at [411, 221] on textarea "Are there any present symptoms or known medical conditions that may affect how …" at bounding box center [580, 207] width 528 height 55
type textarea "**"
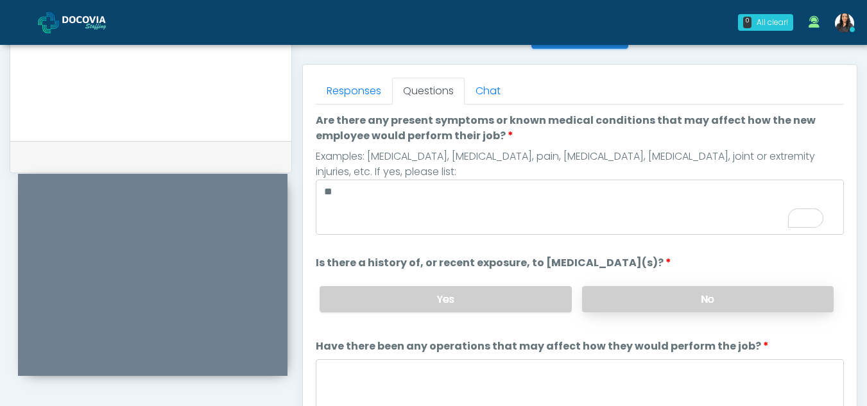
click at [697, 297] on label "No" at bounding box center [707, 299] width 251 height 26
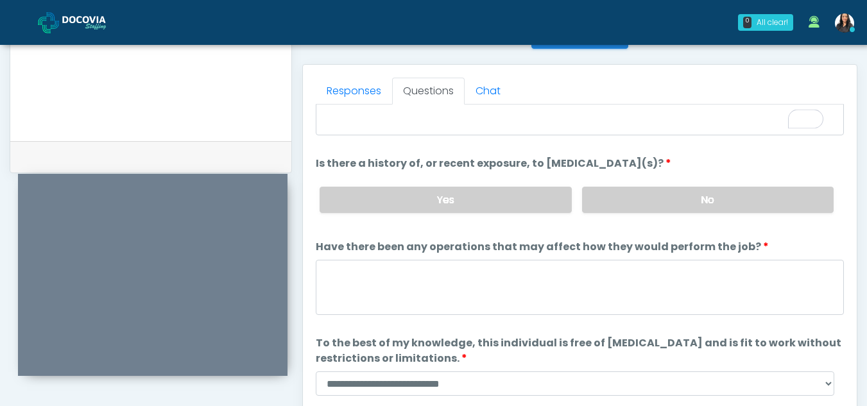
scroll to position [110, 0]
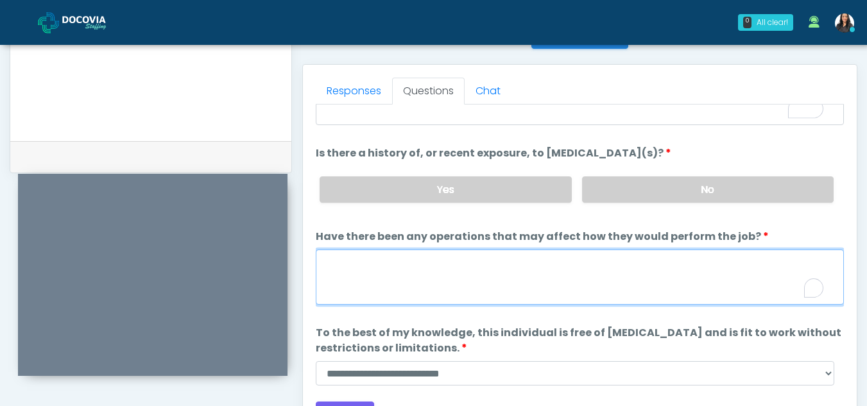
click at [410, 276] on textarea "Have there been any operations that may affect how they would perform the job?" at bounding box center [580, 277] width 528 height 55
type textarea "**"
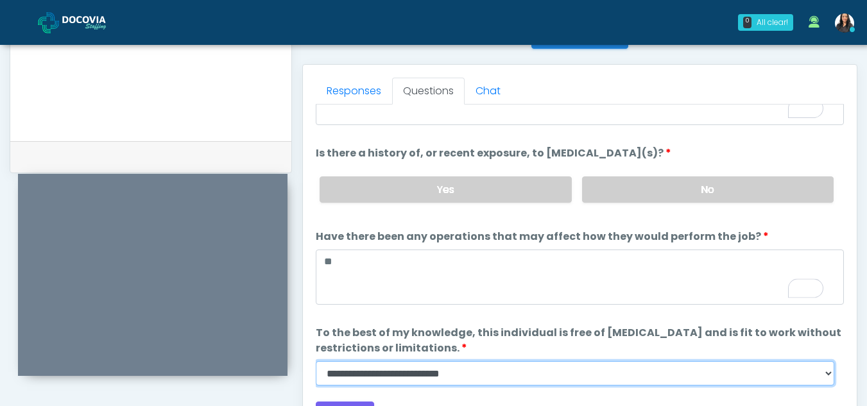
click at [826, 378] on select "**********" at bounding box center [575, 373] width 518 height 24
select select "******"
click at [316, 361] on select "**********" at bounding box center [575, 373] width 518 height 24
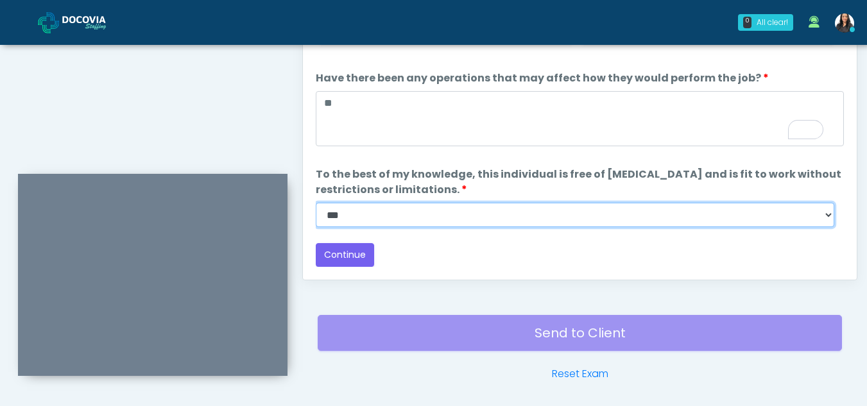
scroll to position [709, 0]
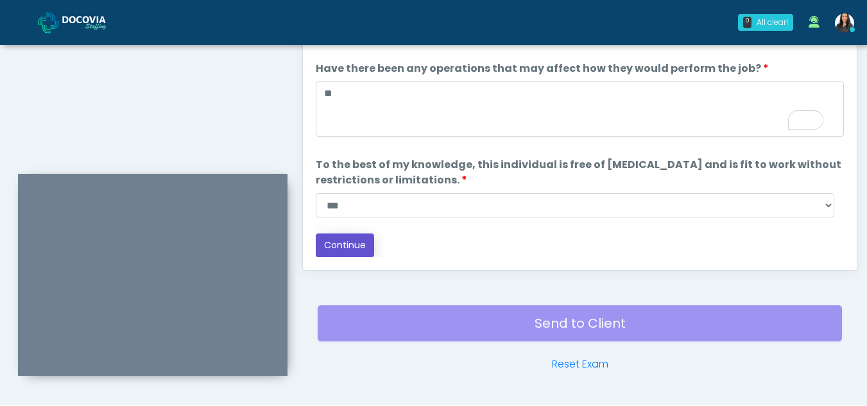
click at [345, 241] on button "Continue" at bounding box center [345, 245] width 58 height 24
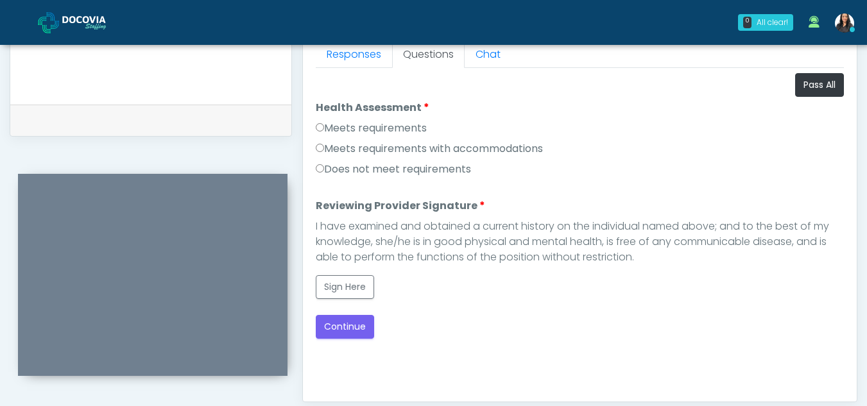
scroll to position [566, 0]
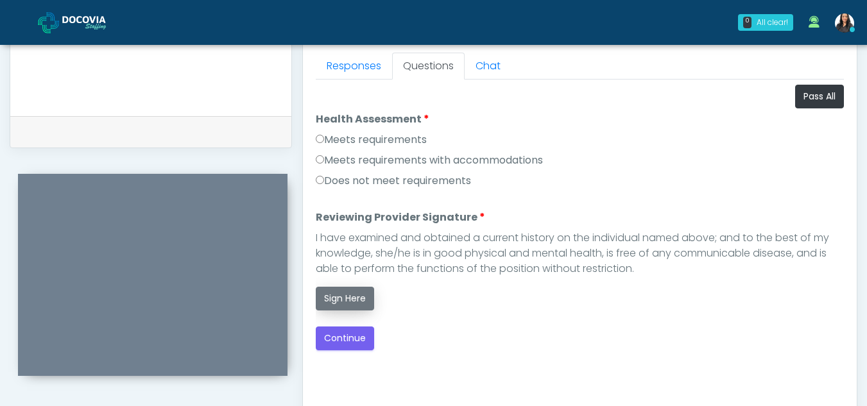
click at [353, 298] on button "Sign Here" at bounding box center [345, 299] width 58 height 24
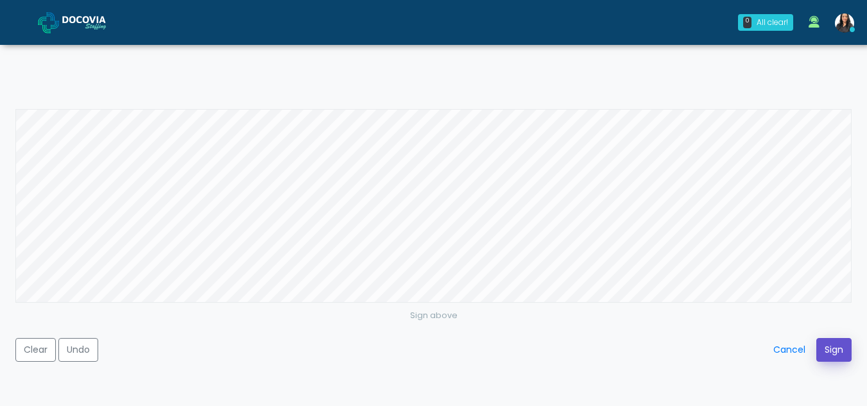
click at [830, 343] on button "Sign" at bounding box center [833, 350] width 35 height 24
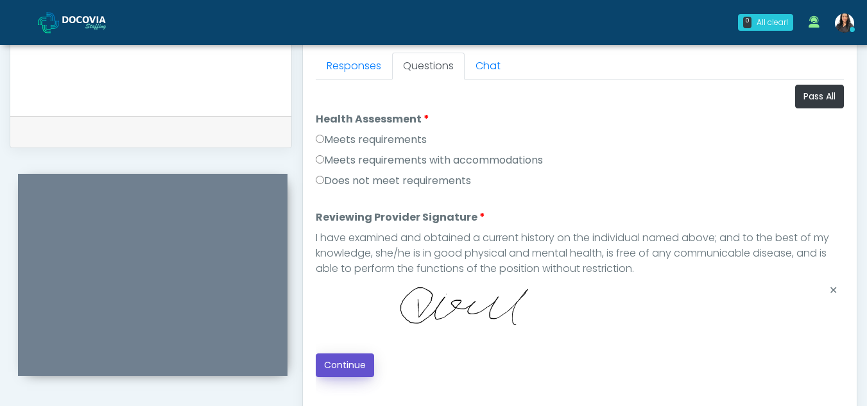
click at [349, 367] on button "Continue" at bounding box center [345, 365] width 58 height 24
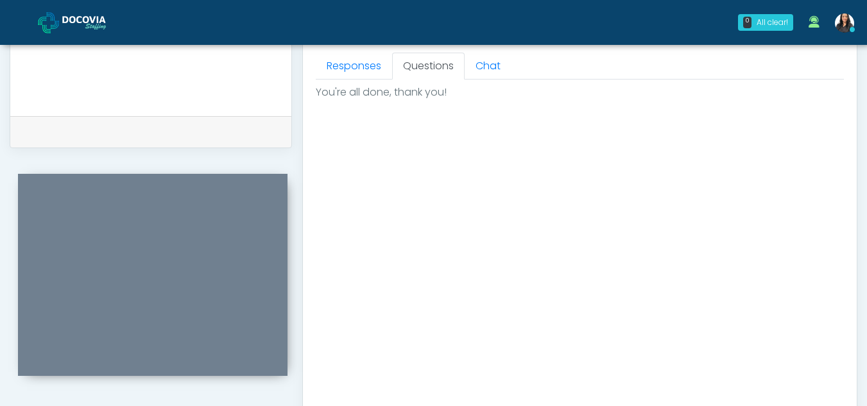
scroll to position [769, 0]
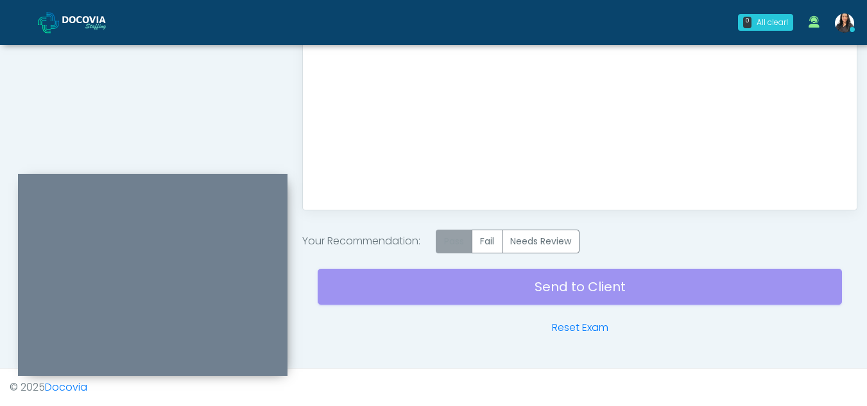
click at [459, 242] on label "Pass" at bounding box center [454, 242] width 37 height 24
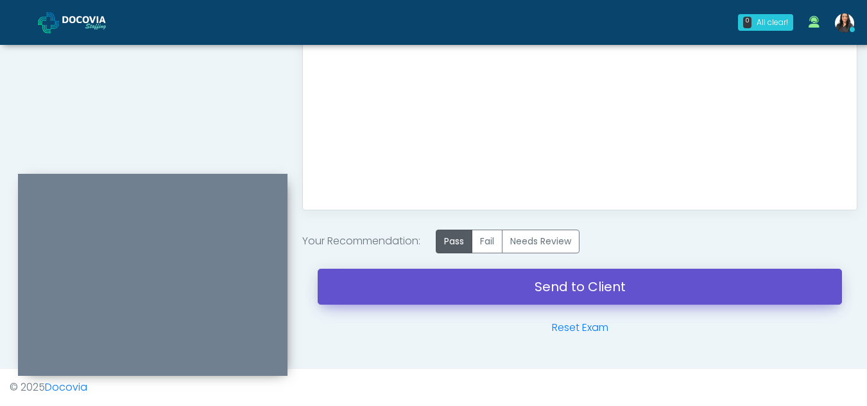
click at [572, 280] on link "Send to Client" at bounding box center [580, 287] width 524 height 36
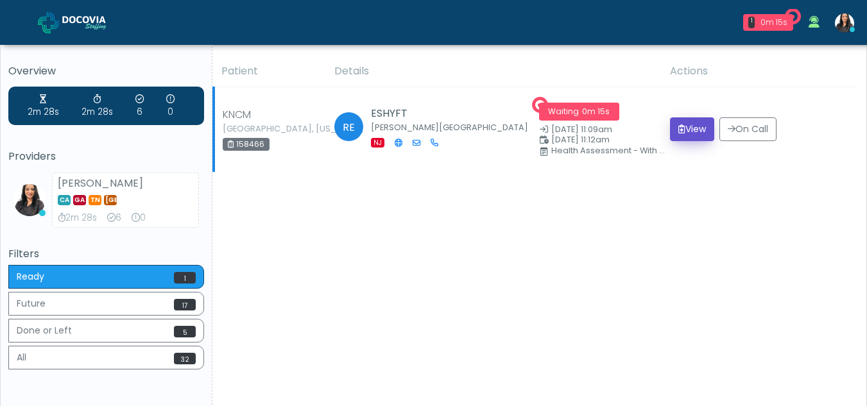
click at [685, 132] on button "View" at bounding box center [692, 129] width 44 height 24
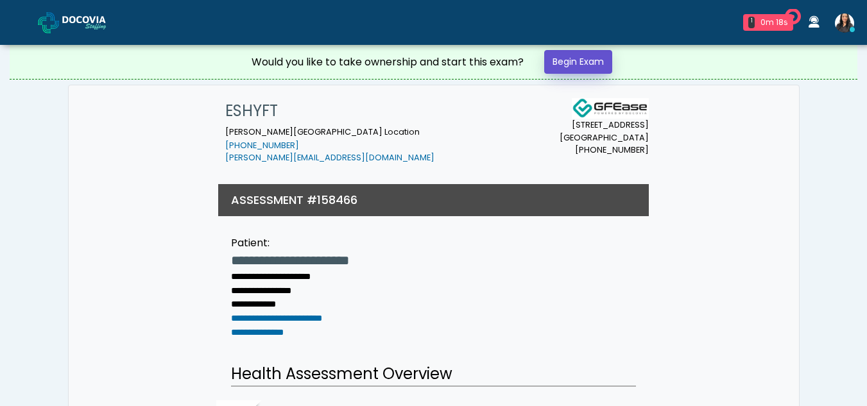
click at [579, 60] on link "Begin Exam" at bounding box center [578, 62] width 68 height 24
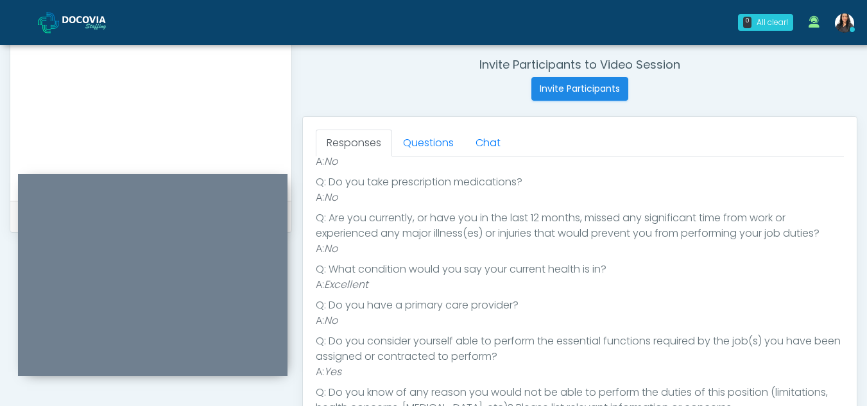
scroll to position [448, 0]
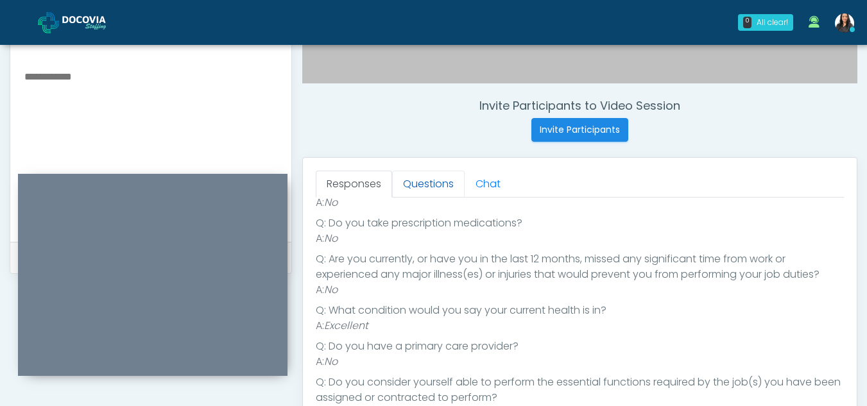
click at [429, 189] on link "Questions" at bounding box center [428, 184] width 72 height 27
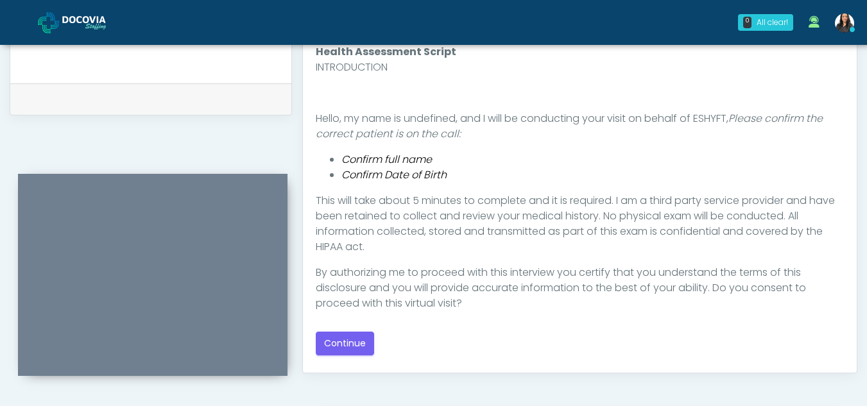
scroll to position [610, 0]
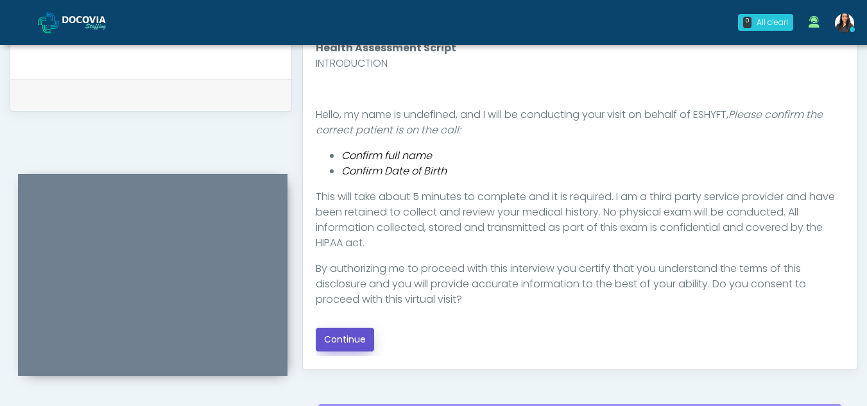
click at [359, 339] on button "Continue" at bounding box center [345, 340] width 58 height 24
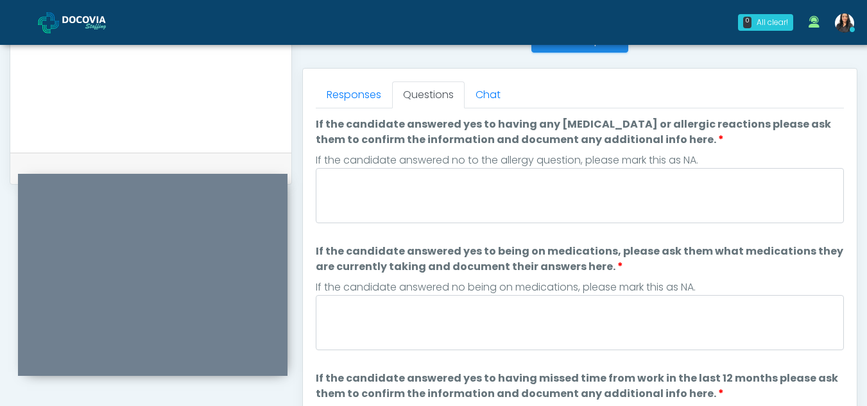
scroll to position [510, 0]
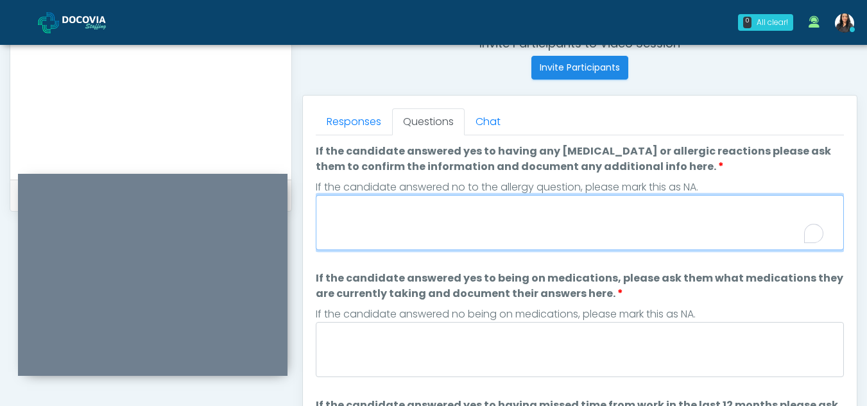
click at [380, 226] on textarea "If the candidate answered yes to having any [MEDICAL_DATA] or allergic reaction…" at bounding box center [580, 222] width 528 height 55
type textarea "**"
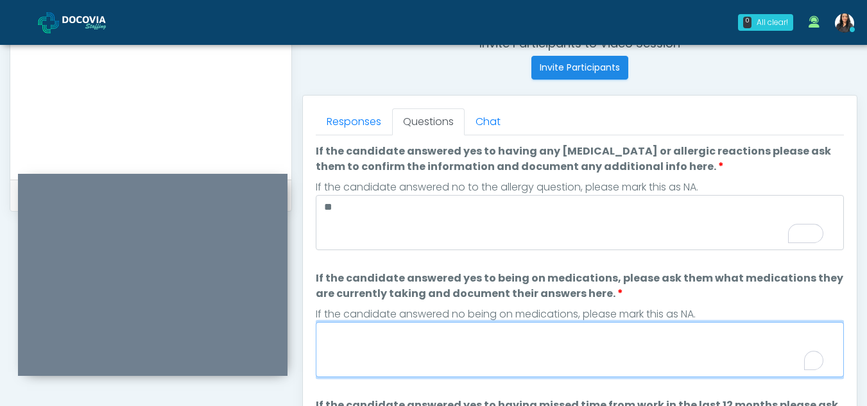
click at [407, 337] on textarea "If the candidate answered yes to being on medications, please ask them what med…" at bounding box center [580, 349] width 528 height 55
type textarea "**"
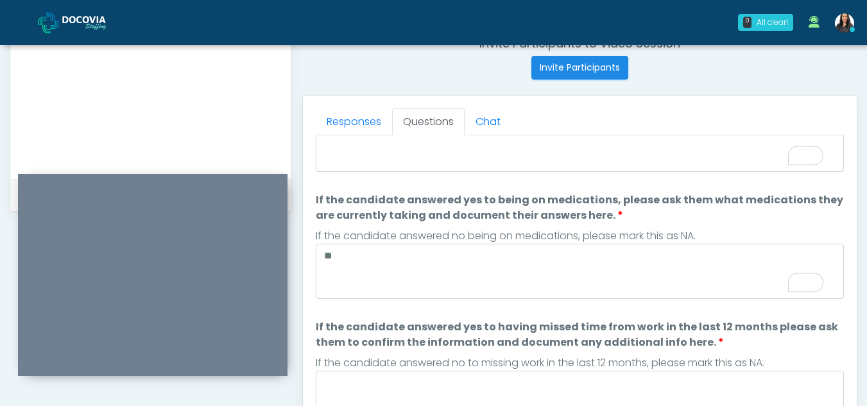
scroll to position [0, 0]
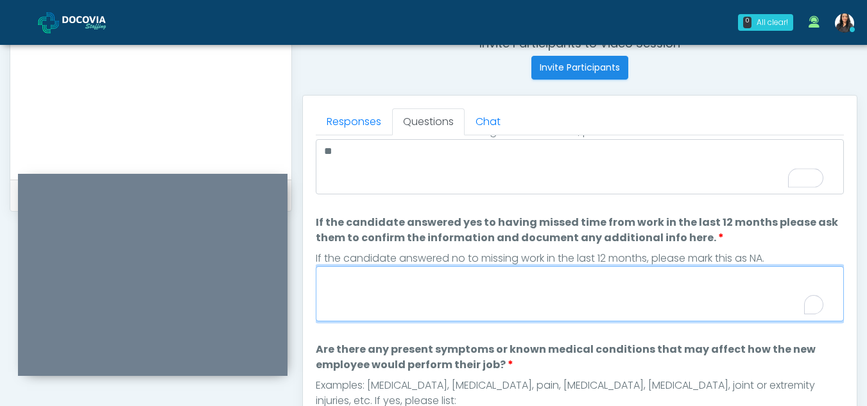
click at [434, 298] on textarea "If the candidate answered yes to having missed time from work in the last 12 mo…" at bounding box center [580, 293] width 528 height 55
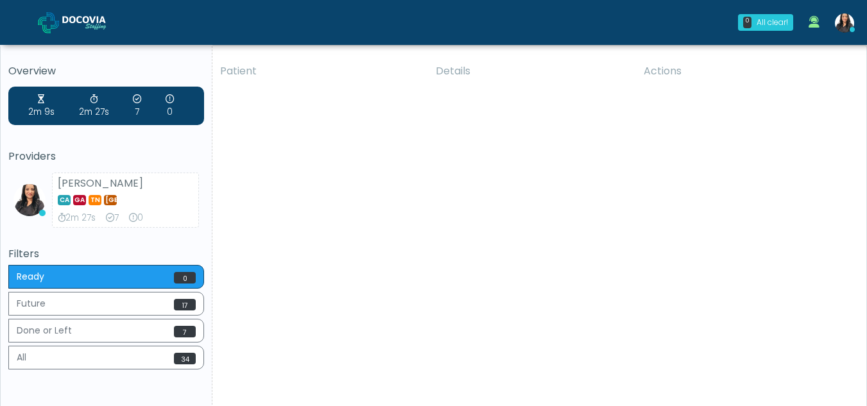
click at [684, 122] on div "Patient Details Actions KV [GEOGRAPHIC_DATA], [US_STATE] 158477 Cross Country […" at bounding box center [534, 238] width 644 height 365
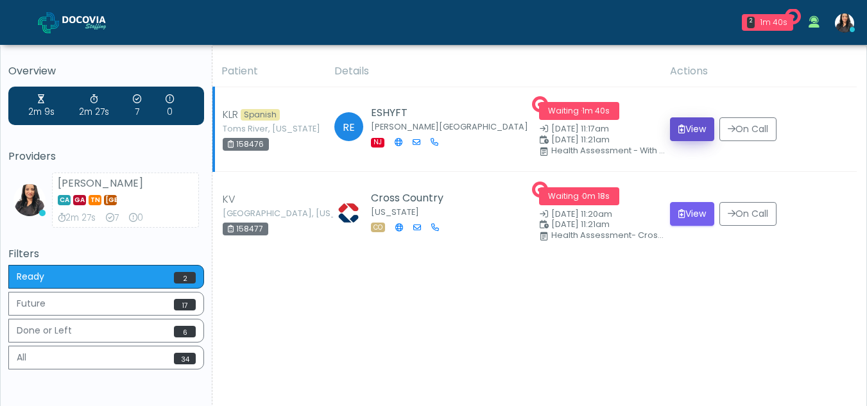
click at [688, 121] on button "View" at bounding box center [692, 129] width 44 height 24
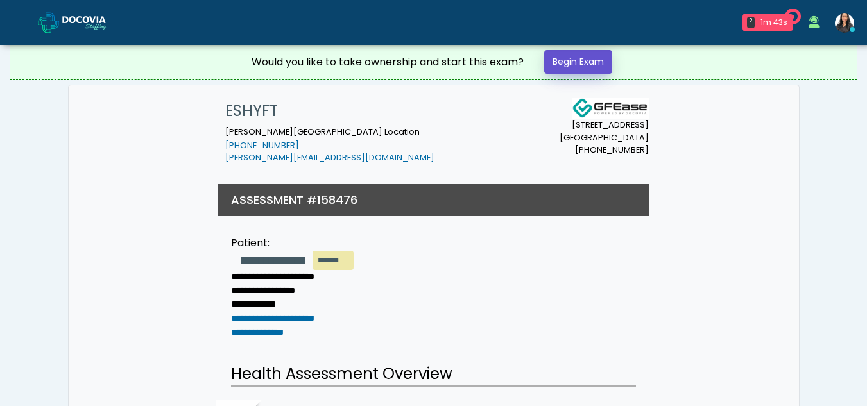
click at [578, 62] on link "Begin Exam" at bounding box center [578, 62] width 68 height 24
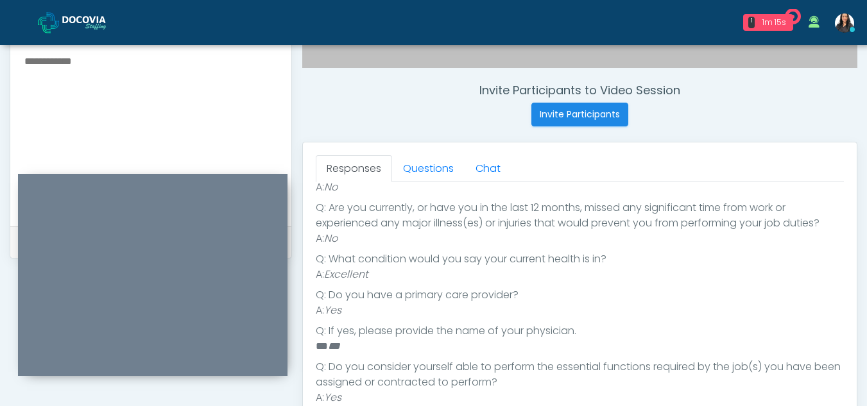
scroll to position [457, 0]
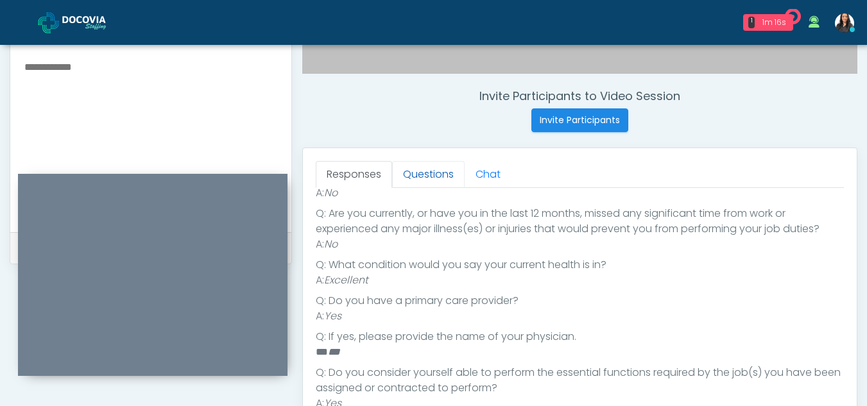
click at [419, 177] on link "Questions" at bounding box center [428, 174] width 72 height 27
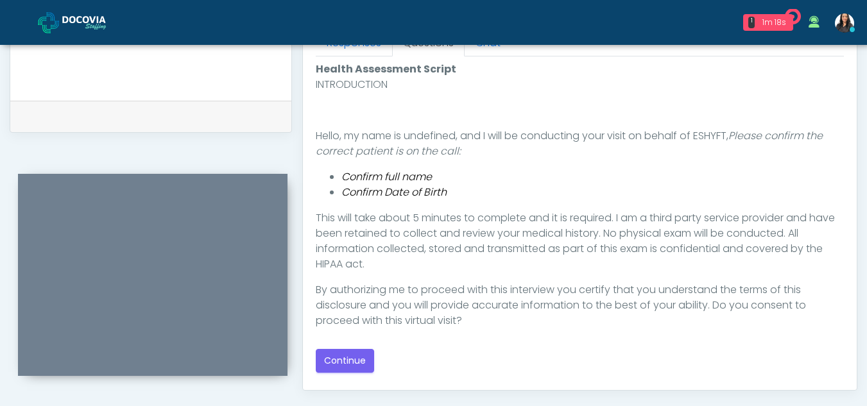
scroll to position [645, 0]
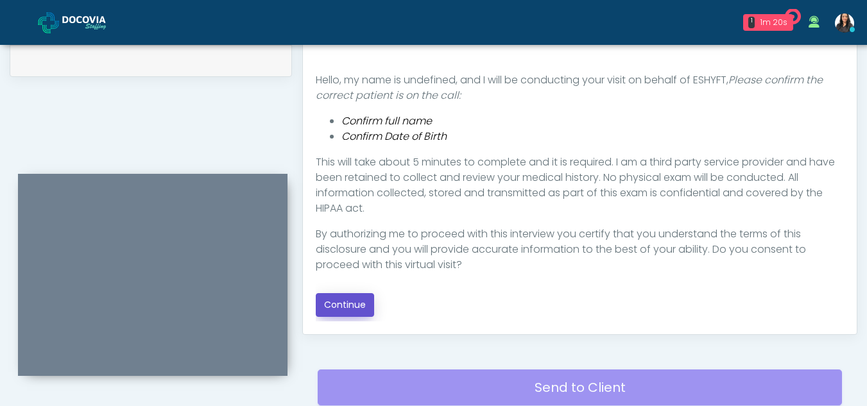
click at [359, 305] on button "Continue" at bounding box center [345, 305] width 58 height 24
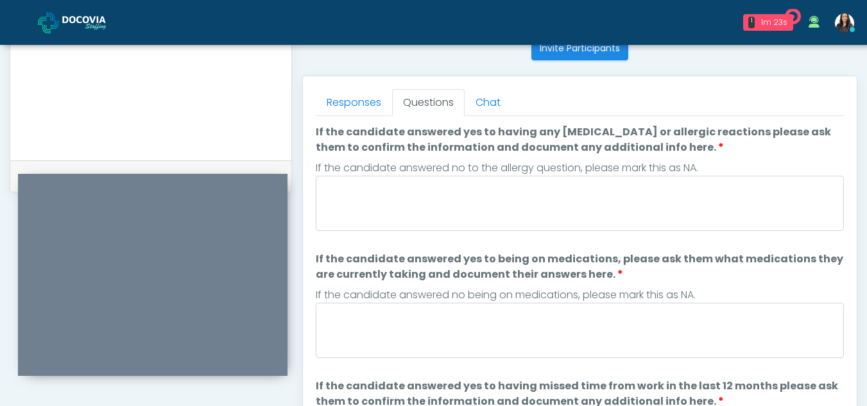
scroll to position [527, 0]
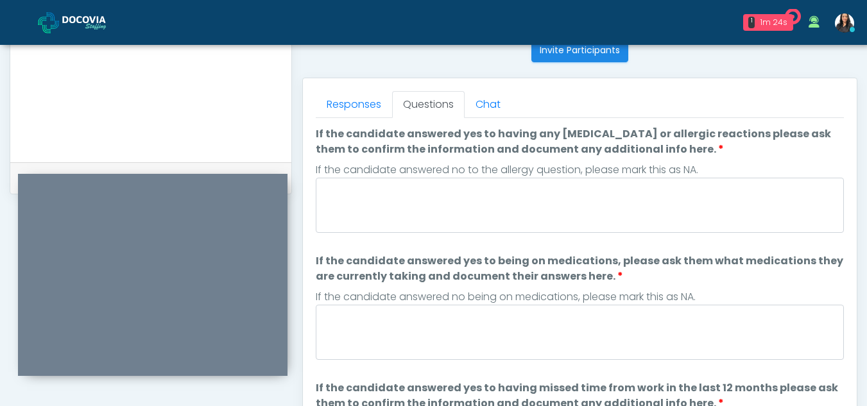
click at [437, 235] on div at bounding box center [580, 208] width 528 height 60
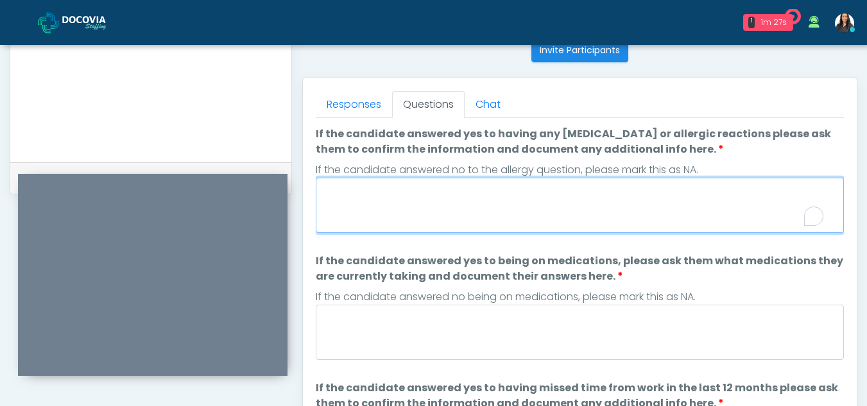
click at [432, 204] on textarea "If the candidate answered yes to having any [MEDICAL_DATA] or allergic reaction…" at bounding box center [580, 205] width 528 height 55
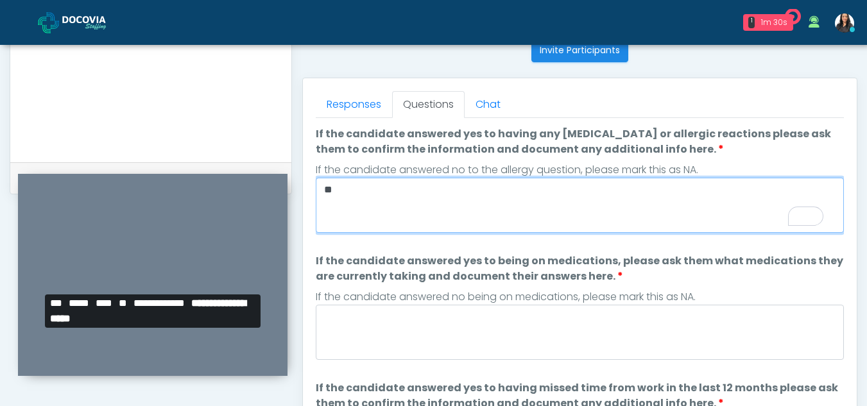
type textarea "**"
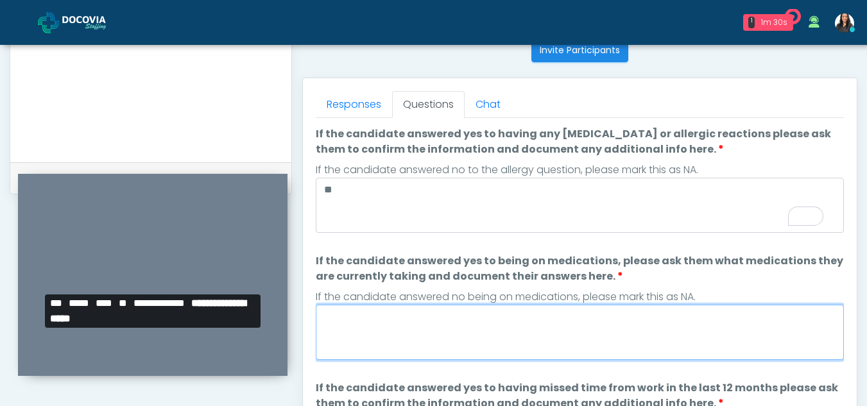
click at [462, 346] on textarea "If the candidate answered yes to being on medications, please ask them what med…" at bounding box center [580, 332] width 528 height 55
type textarea "*"
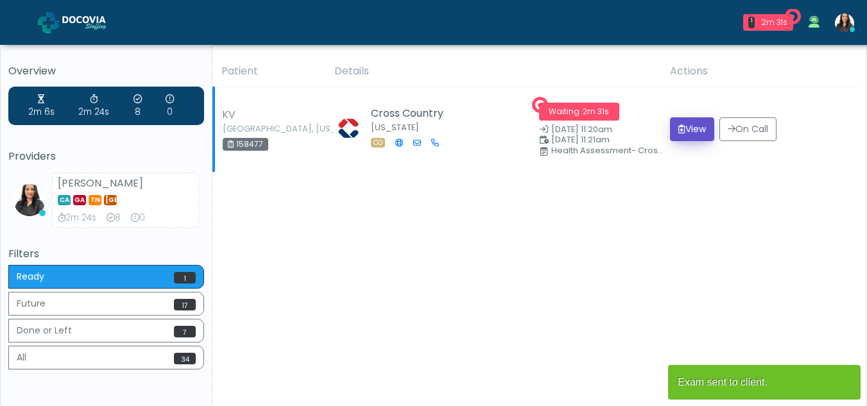
click at [678, 127] on icon "submit" at bounding box center [681, 128] width 7 height 9
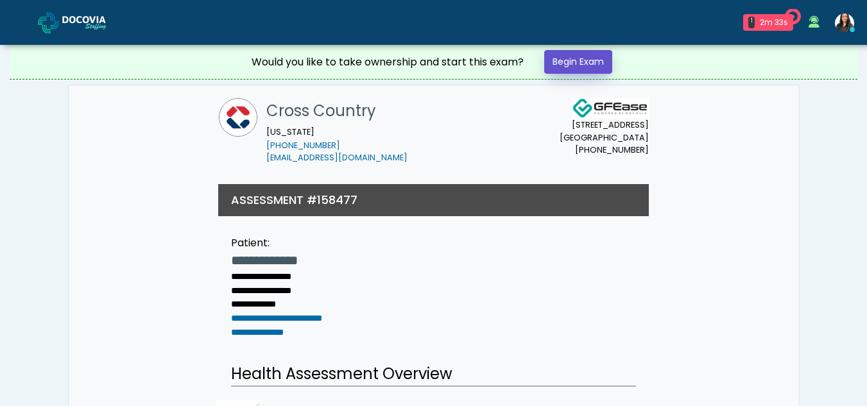
click at [597, 63] on link "Begin Exam" at bounding box center [578, 62] width 68 height 24
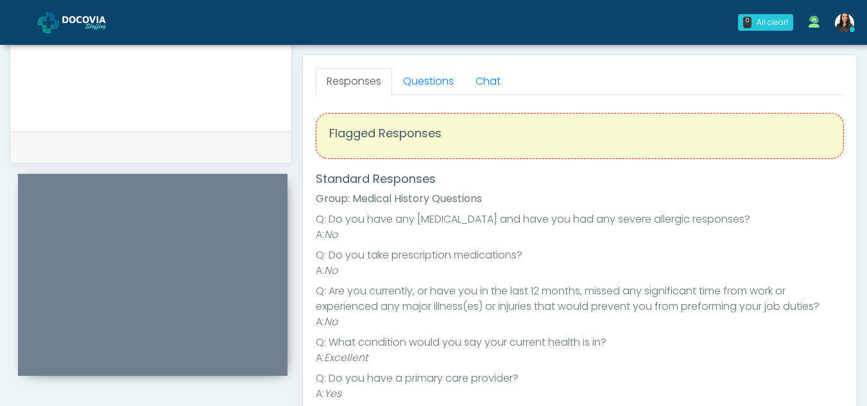
scroll to position [548, 0]
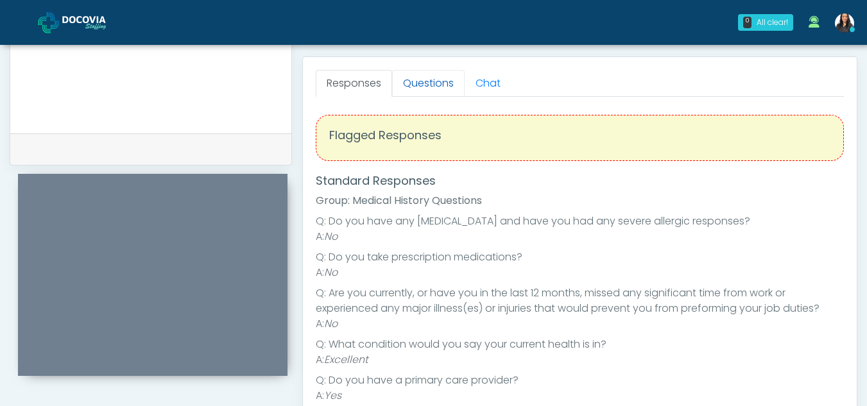
click at [425, 72] on link "Questions" at bounding box center [428, 83] width 72 height 27
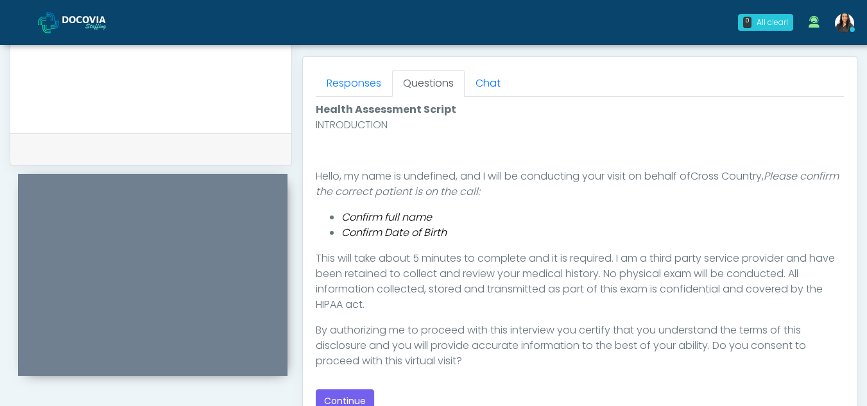
scroll to position [625, 0]
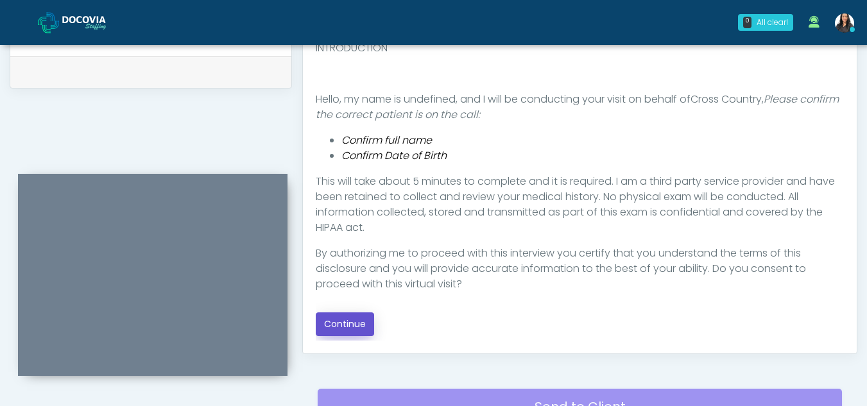
click at [355, 328] on button "Continue" at bounding box center [345, 324] width 58 height 24
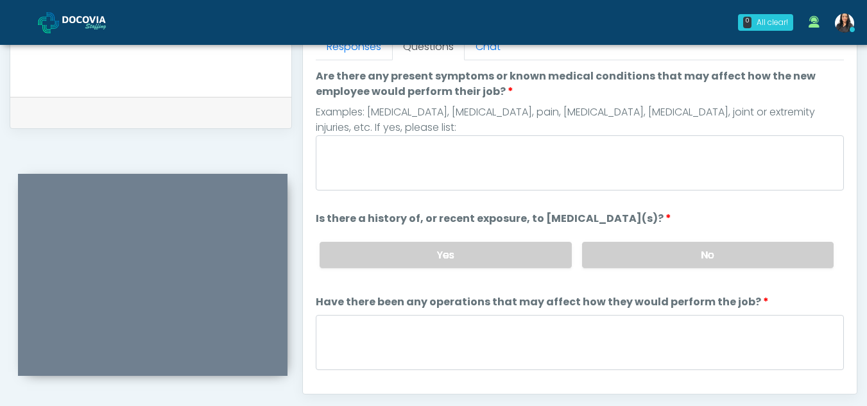
scroll to position [577, 0]
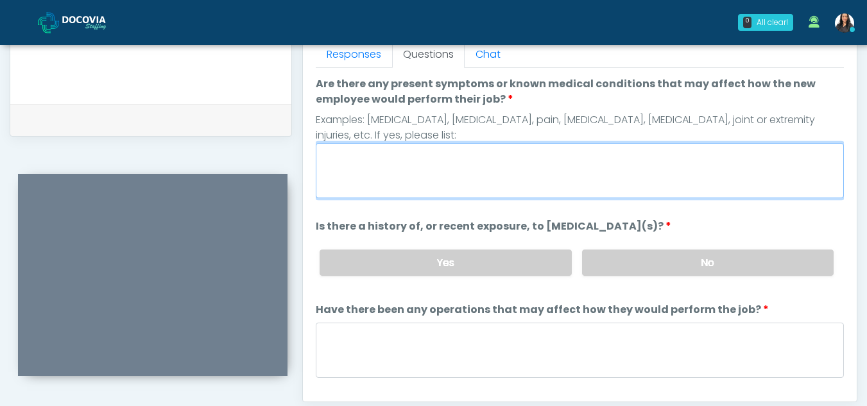
click at [419, 158] on textarea "Are there any present symptoms or known medical conditions that may affect how …" at bounding box center [580, 170] width 528 height 55
type textarea "**"
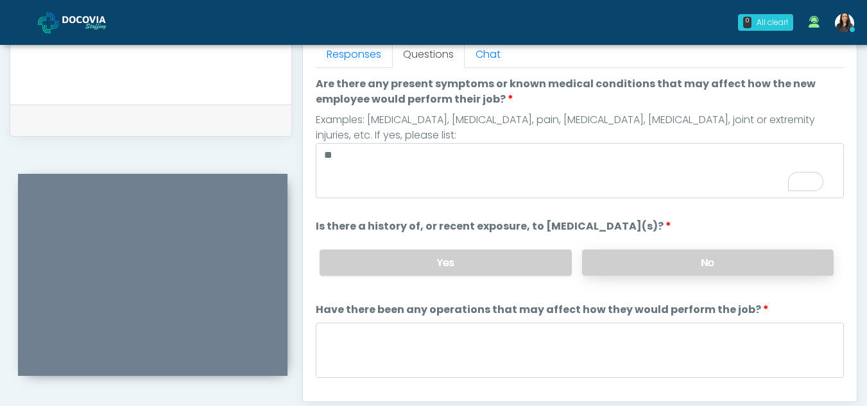
click at [693, 260] on label "No" at bounding box center [707, 263] width 251 height 26
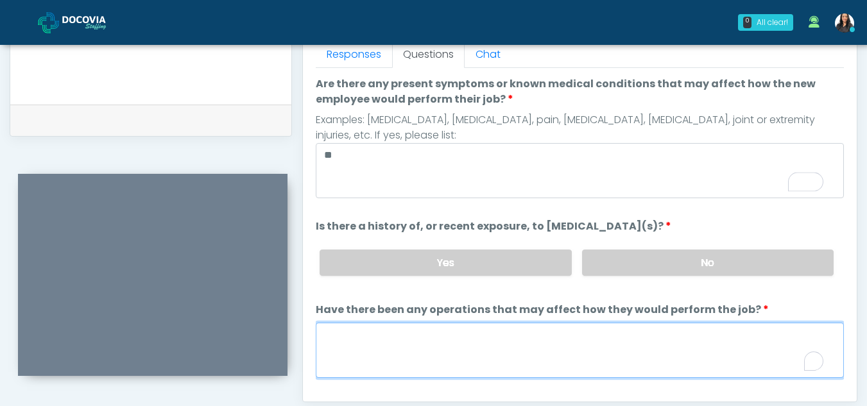
click at [487, 344] on textarea "Have there been any operations that may affect how they would perform the job?" at bounding box center [580, 350] width 528 height 55
type textarea "**"
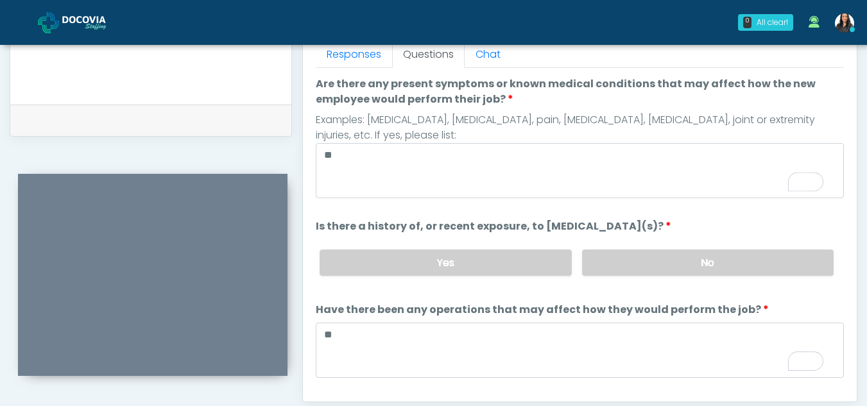
scroll to position [110, 0]
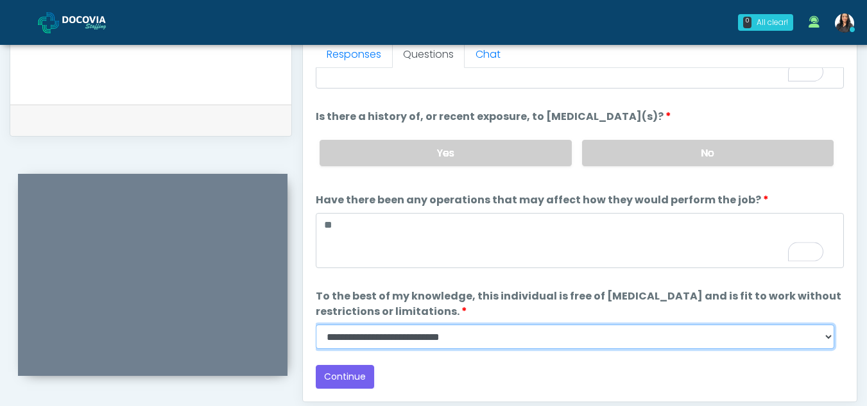
click at [826, 341] on select "**********" at bounding box center [575, 337] width 518 height 24
select select "******"
click at [316, 325] on select "**********" at bounding box center [575, 337] width 518 height 24
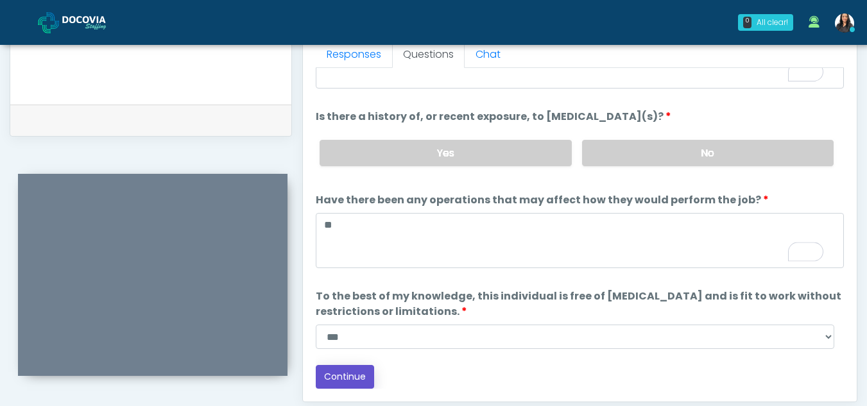
click at [357, 375] on button "Continue" at bounding box center [345, 377] width 58 height 24
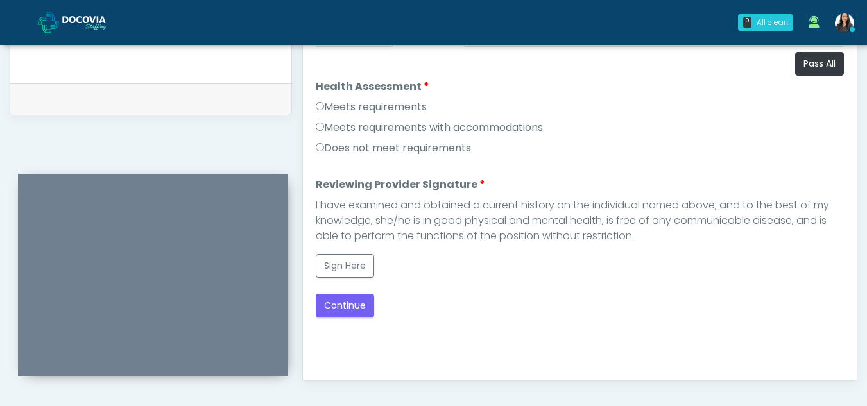
scroll to position [579, 0]
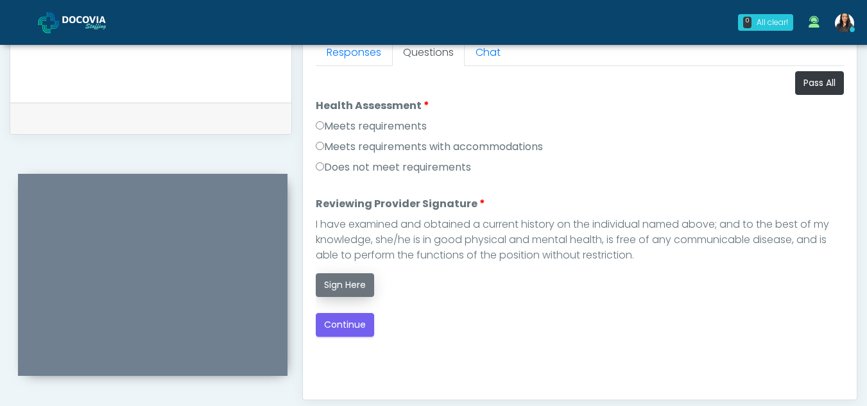
click at [362, 285] on button "Sign Here" at bounding box center [345, 285] width 58 height 24
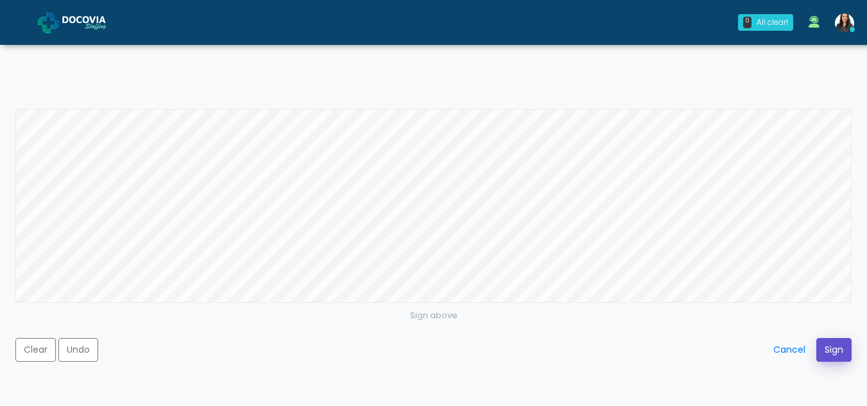
click at [835, 346] on button "Sign" at bounding box center [833, 350] width 35 height 24
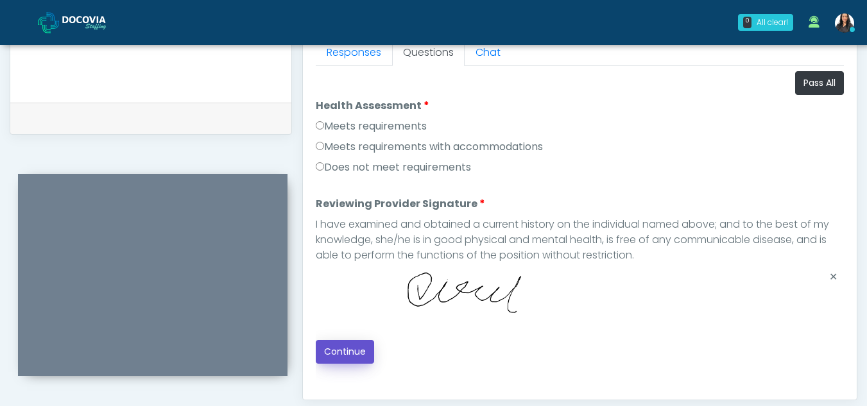
click at [352, 352] on button "Continue" at bounding box center [345, 352] width 58 height 24
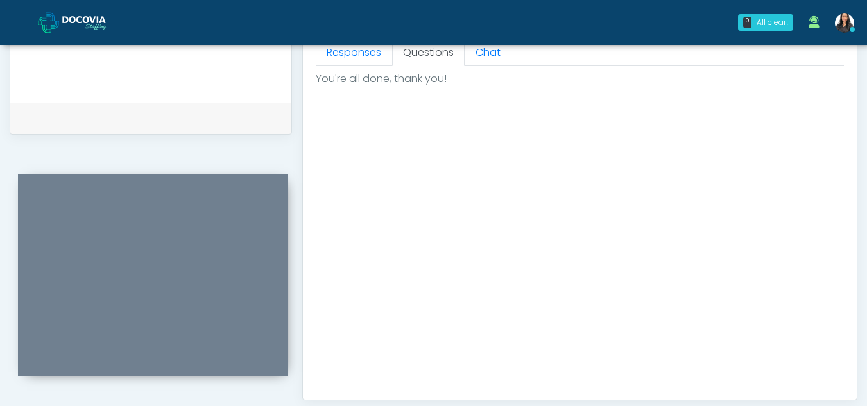
scroll to position [769, 0]
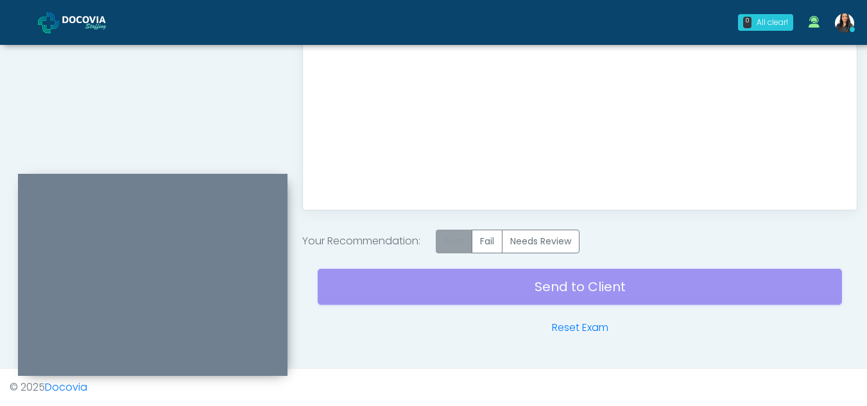
click at [468, 236] on label "Pass" at bounding box center [454, 242] width 37 height 24
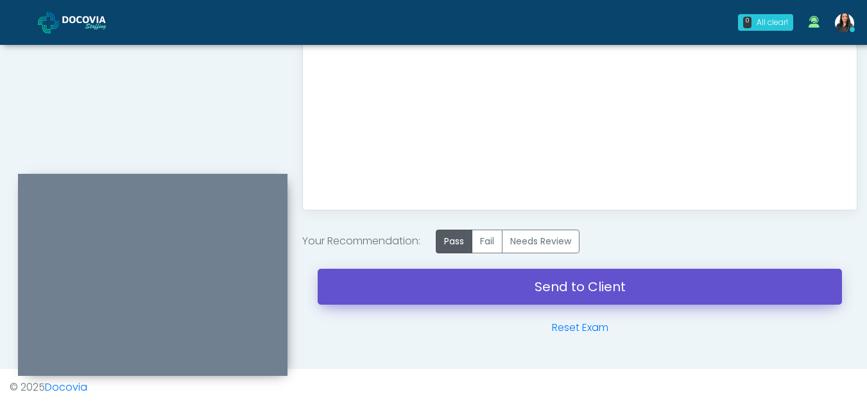
click at [524, 281] on link "Send to Client" at bounding box center [580, 287] width 524 height 36
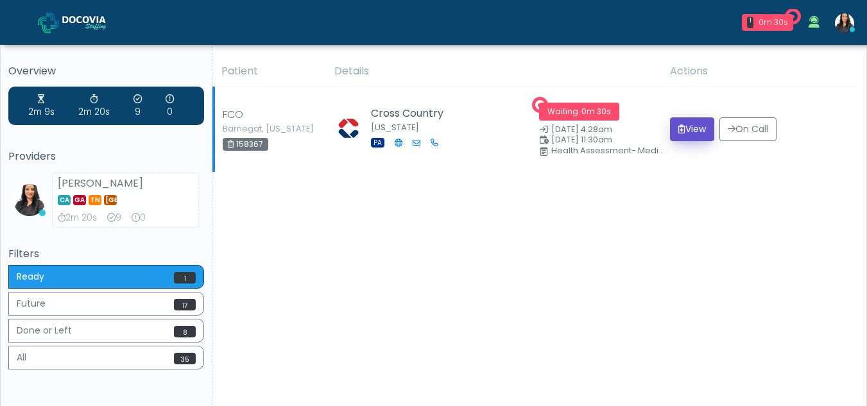
click at [685, 123] on button "View" at bounding box center [692, 129] width 44 height 24
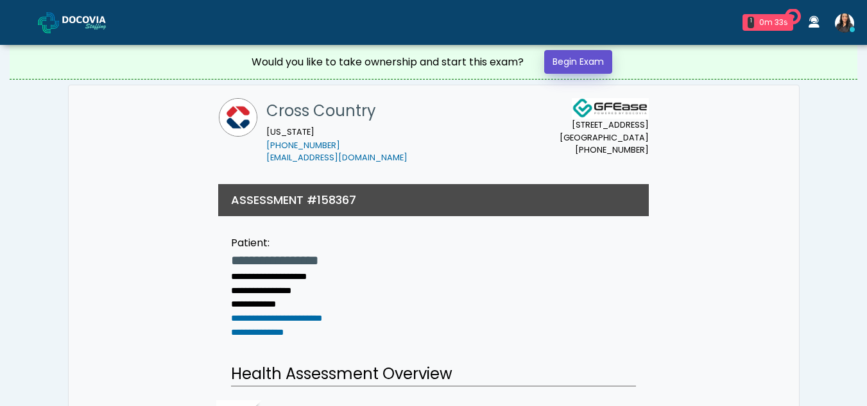
click at [594, 58] on link "Begin Exam" at bounding box center [578, 62] width 68 height 24
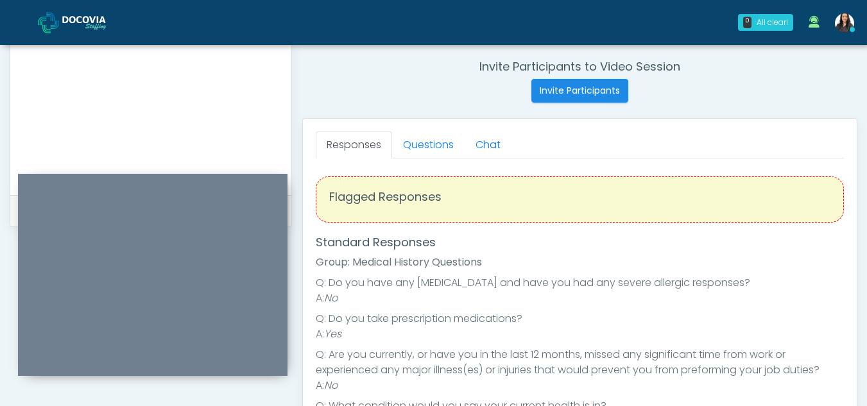
scroll to position [465, 0]
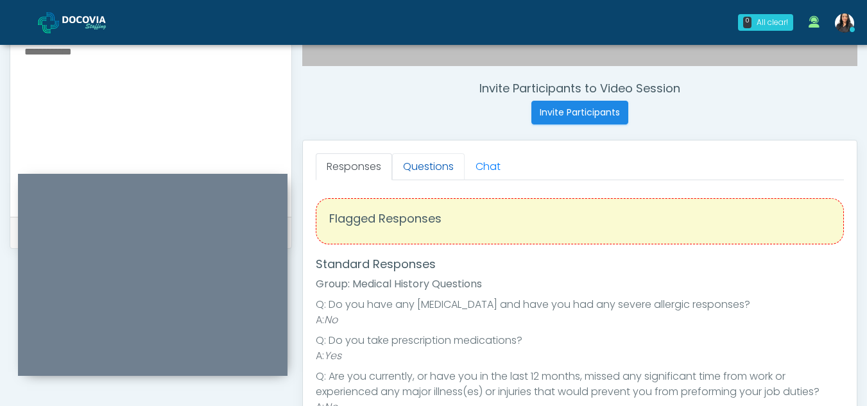
click at [450, 167] on link "Questions" at bounding box center [428, 166] width 72 height 27
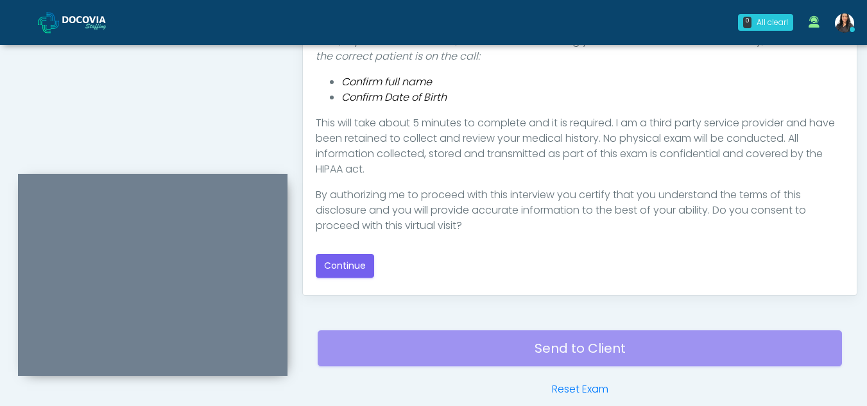
scroll to position [720, 0]
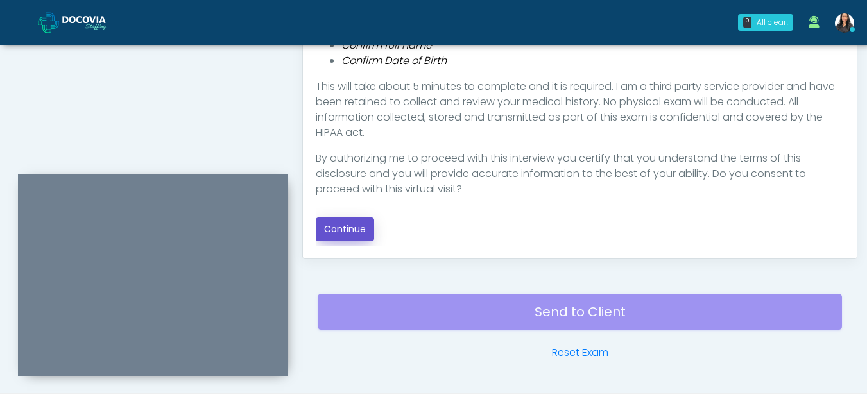
click at [350, 226] on button "Continue" at bounding box center [345, 229] width 58 height 24
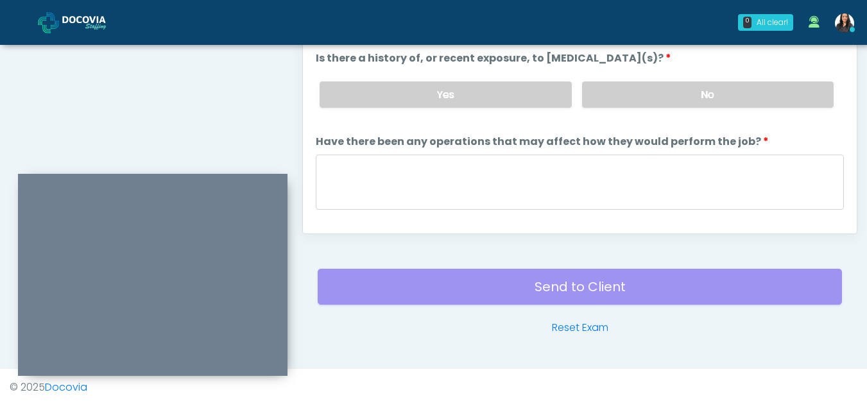
scroll to position [516, 0]
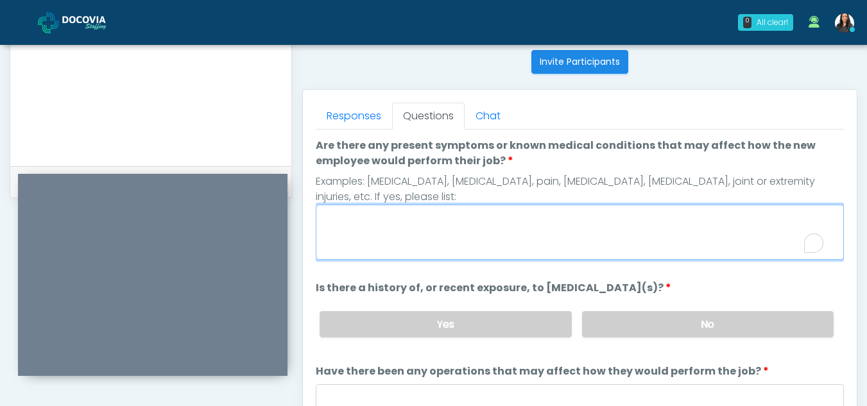
click at [446, 242] on textarea "Are there any present symptoms or known medical conditions that may affect how …" at bounding box center [580, 232] width 528 height 55
type textarea "**"
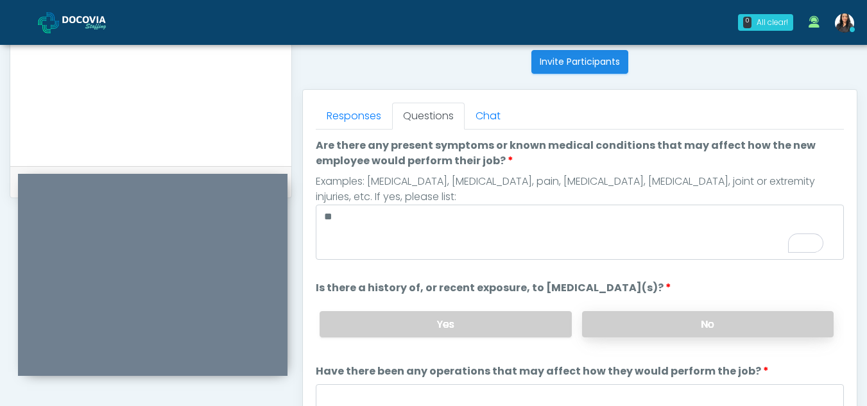
click at [764, 318] on label "No" at bounding box center [707, 324] width 251 height 26
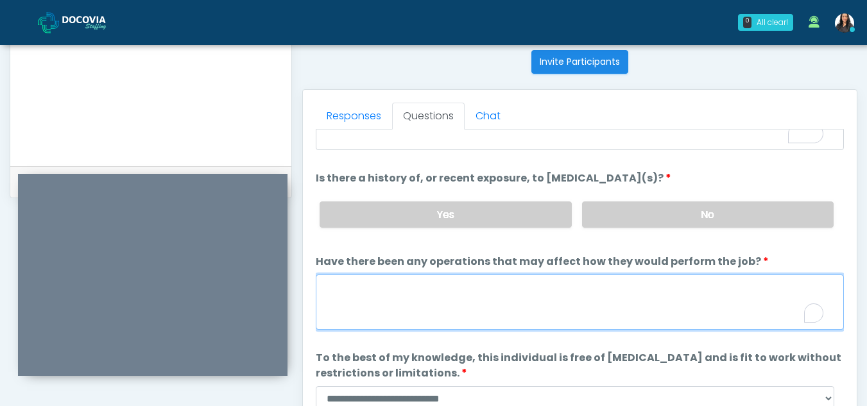
click at [501, 312] on textarea "Have there been any operations that may affect how they would perform the job?" at bounding box center [580, 302] width 528 height 55
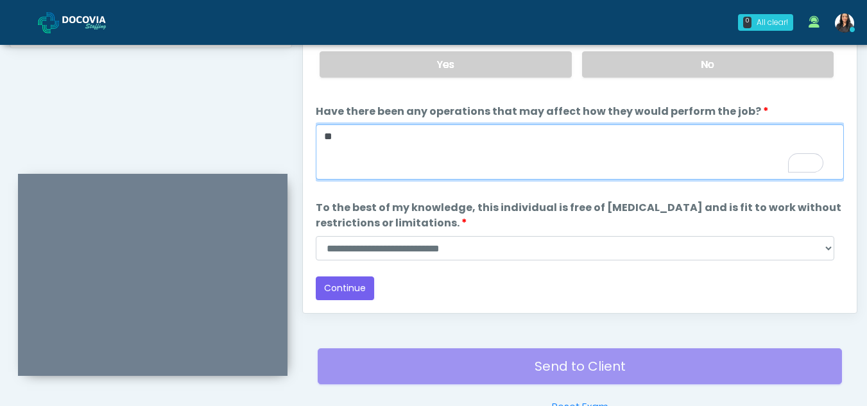
type textarea "**"
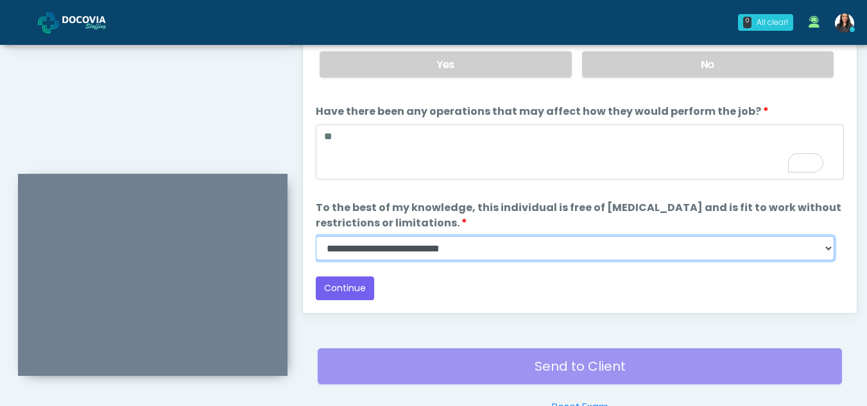
click at [831, 252] on select "**********" at bounding box center [575, 248] width 518 height 24
click at [316, 236] on select "**********" at bounding box center [575, 248] width 518 height 24
click at [763, 253] on select "**********" at bounding box center [575, 248] width 518 height 24
select select "******"
click at [316, 236] on select "**********" at bounding box center [575, 248] width 518 height 24
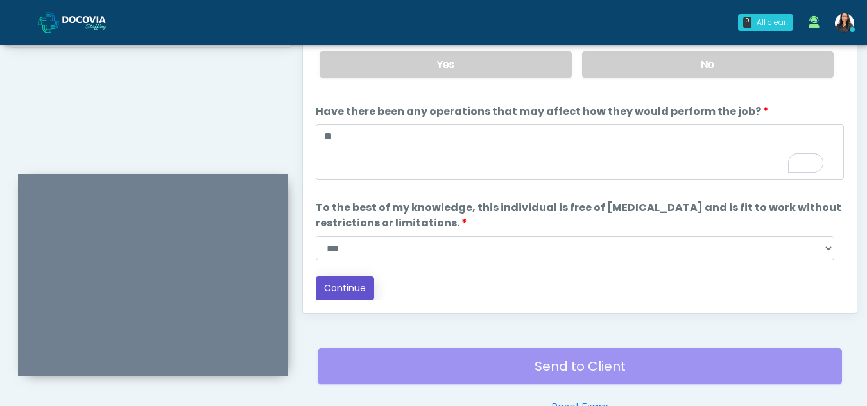
click at [341, 285] on button "Continue" at bounding box center [345, 288] width 58 height 24
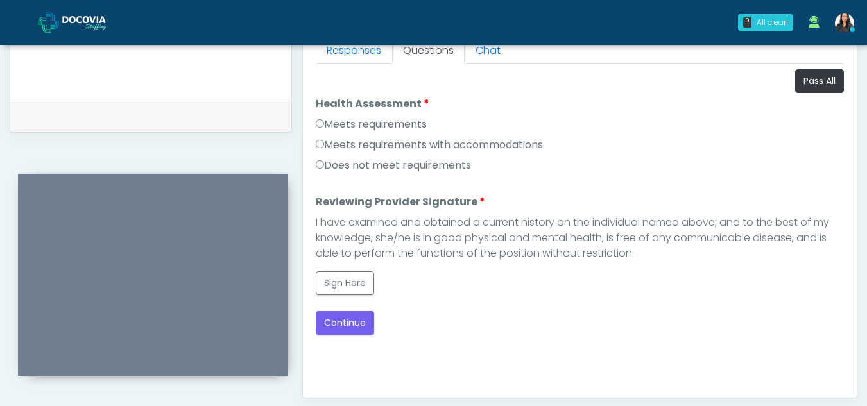
scroll to position [577, 0]
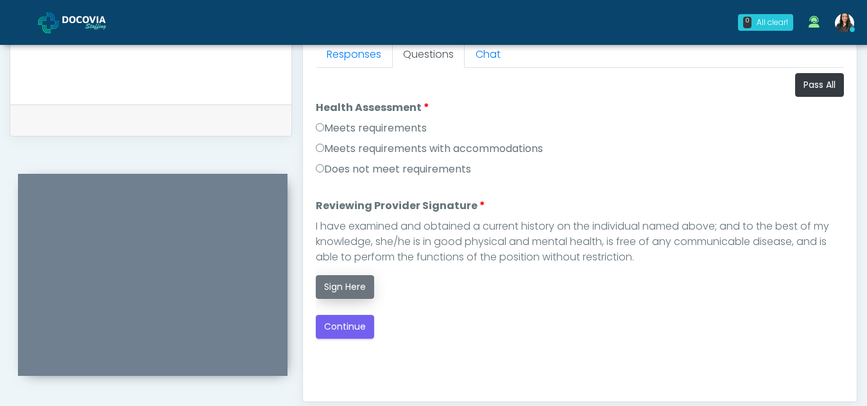
click at [351, 284] on button "Sign Here" at bounding box center [345, 287] width 58 height 24
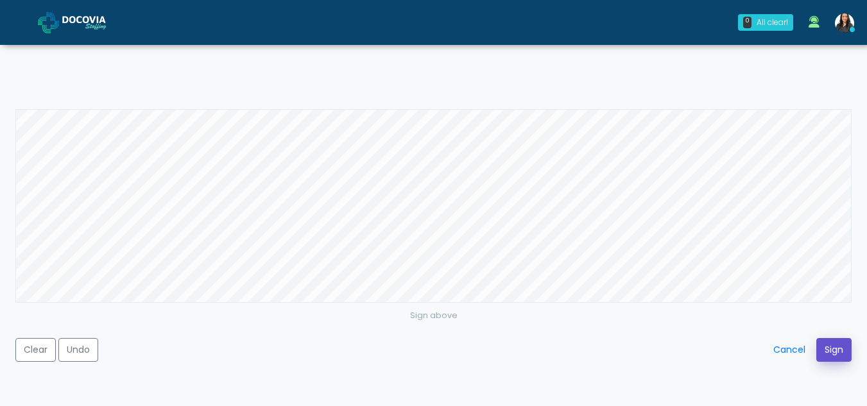
click at [831, 346] on button "Sign" at bounding box center [833, 350] width 35 height 24
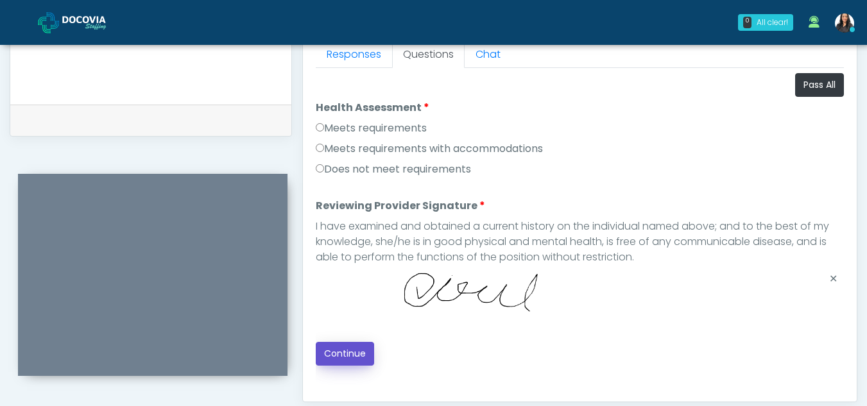
click at [351, 351] on button "Continue" at bounding box center [345, 354] width 58 height 24
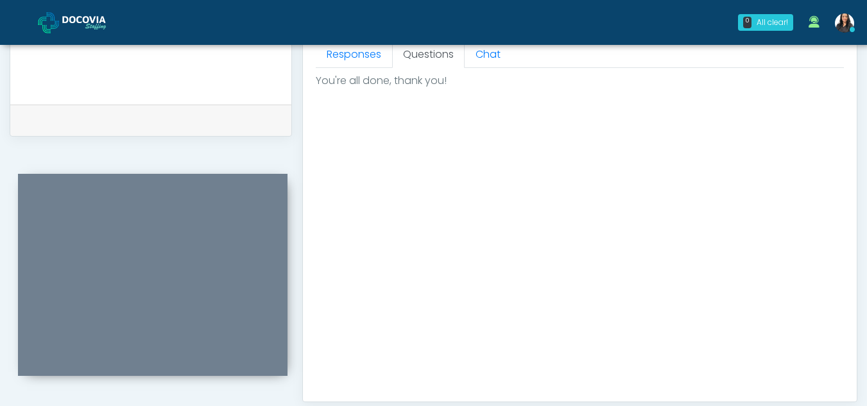
scroll to position [769, 0]
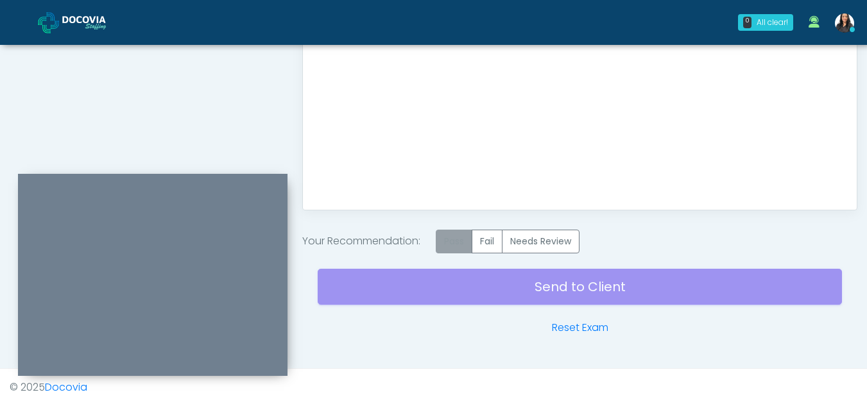
click at [455, 242] on label "Pass" at bounding box center [454, 242] width 37 height 24
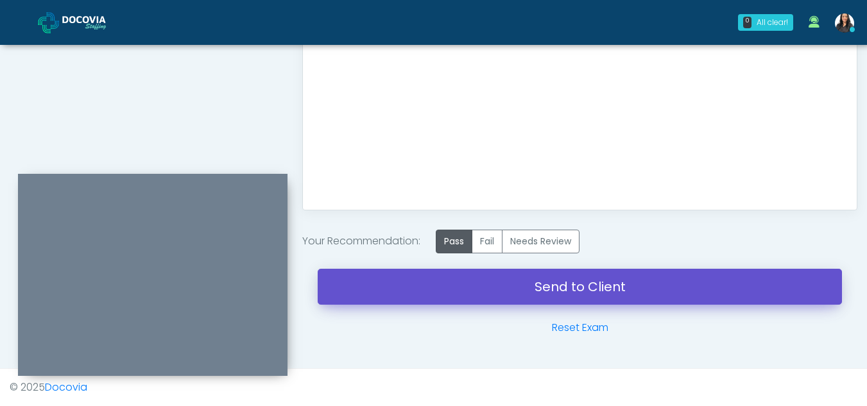
click at [544, 292] on link "Send to Client" at bounding box center [580, 287] width 524 height 36
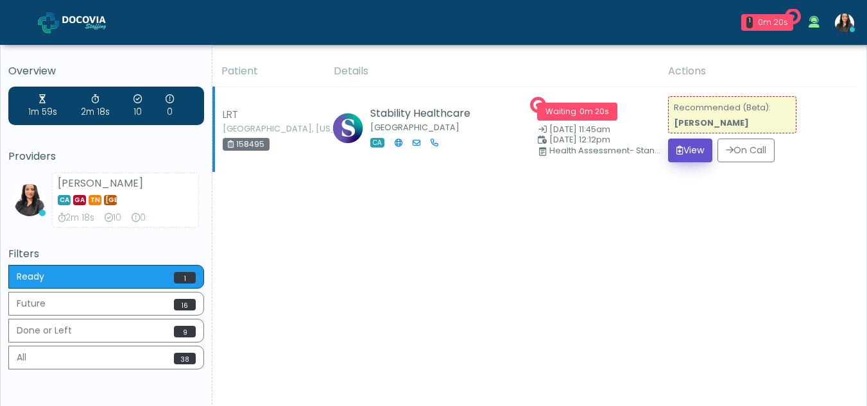
click at [690, 151] on button "View" at bounding box center [690, 151] width 44 height 24
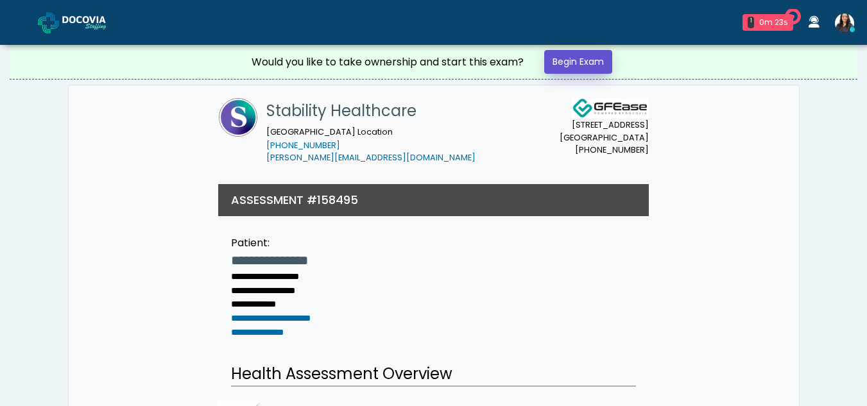
click at [571, 56] on link "Begin Exam" at bounding box center [578, 62] width 68 height 24
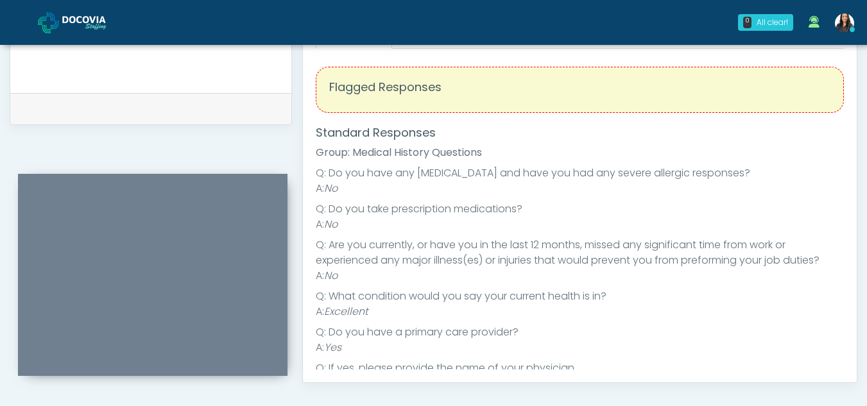
scroll to position [531, 0]
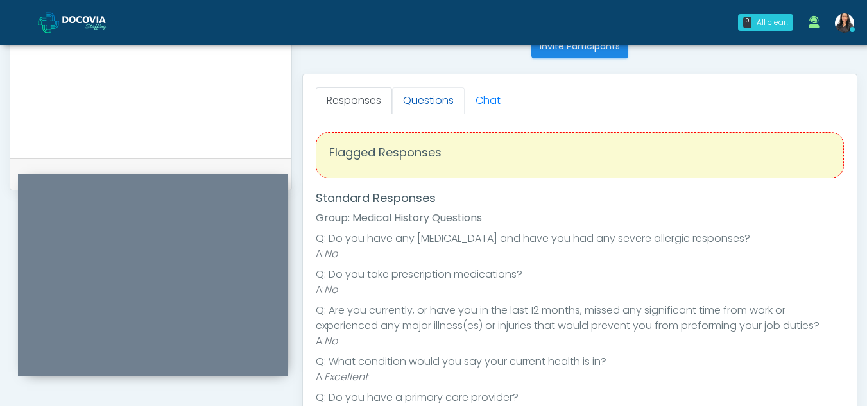
click at [431, 92] on link "Questions" at bounding box center [428, 100] width 72 height 27
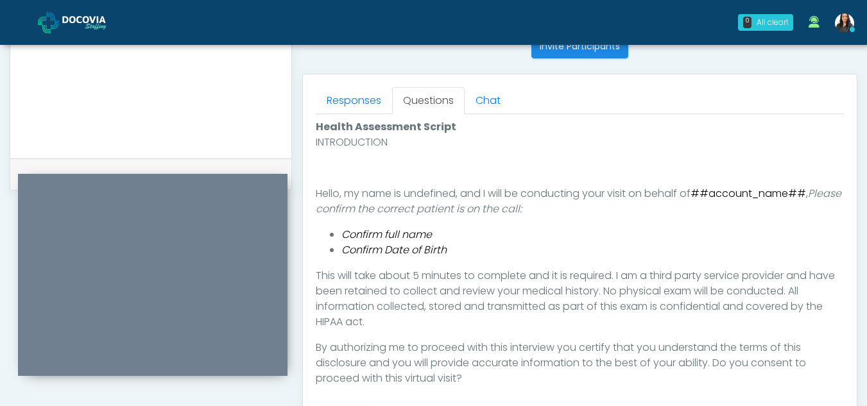
scroll to position [699, 0]
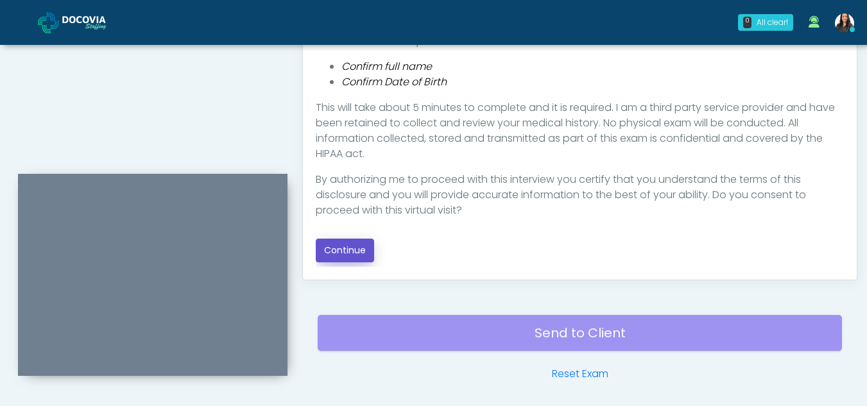
click at [362, 247] on button "Continue" at bounding box center [345, 251] width 58 height 24
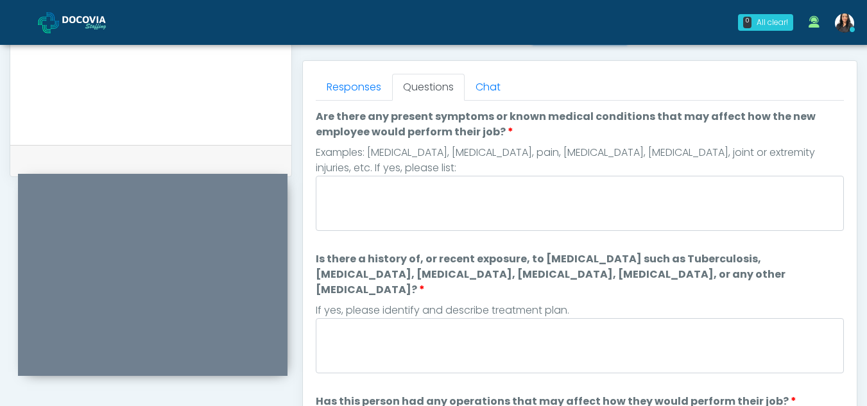
scroll to position [541, 0]
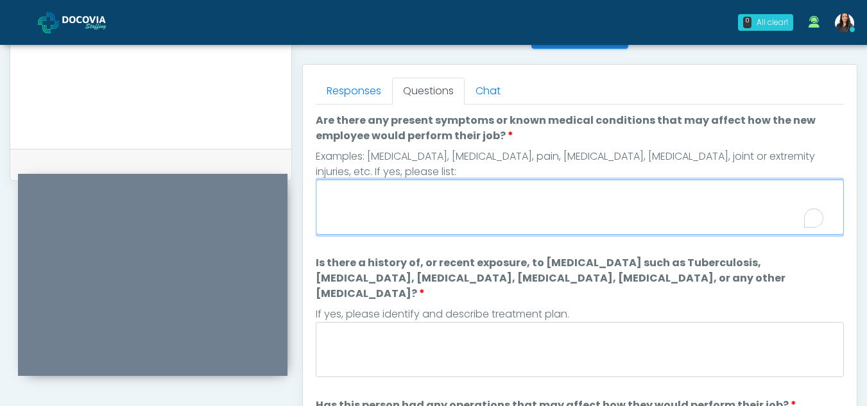
click at [406, 217] on textarea "Are there any present symptoms or known medical conditions that may affect how …" at bounding box center [580, 207] width 528 height 55
type textarea "**"
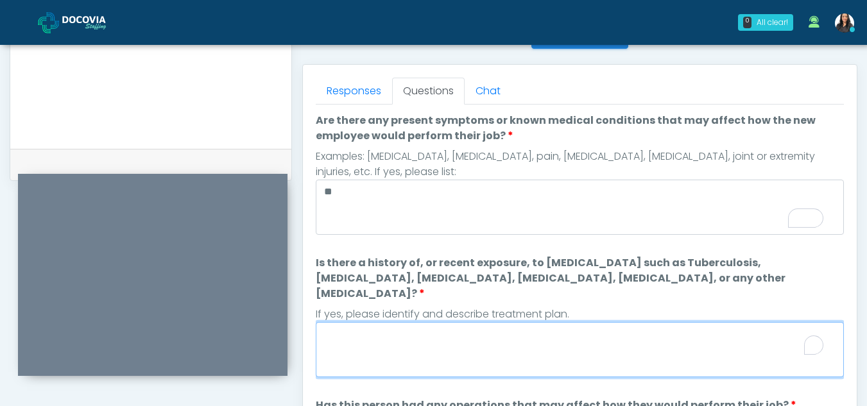
click at [438, 322] on textarea "Is there a history of, or recent exposure, to infectious diseases such as Tuber…" at bounding box center [580, 349] width 528 height 55
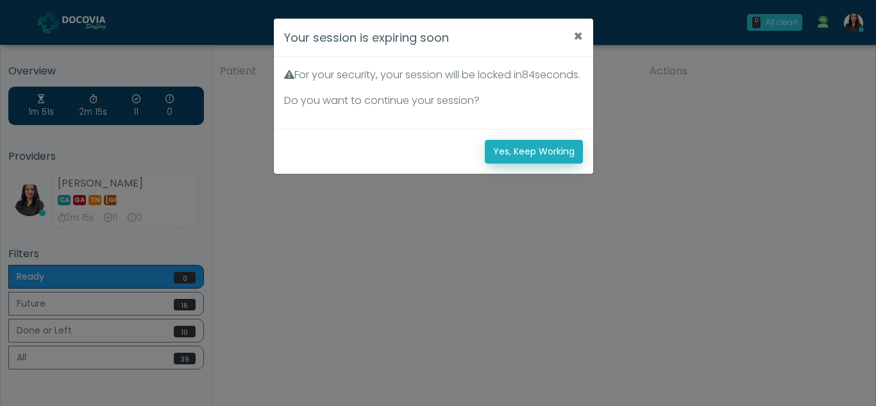
click at [538, 164] on button "Yes, Keep Working" at bounding box center [534, 152] width 98 height 24
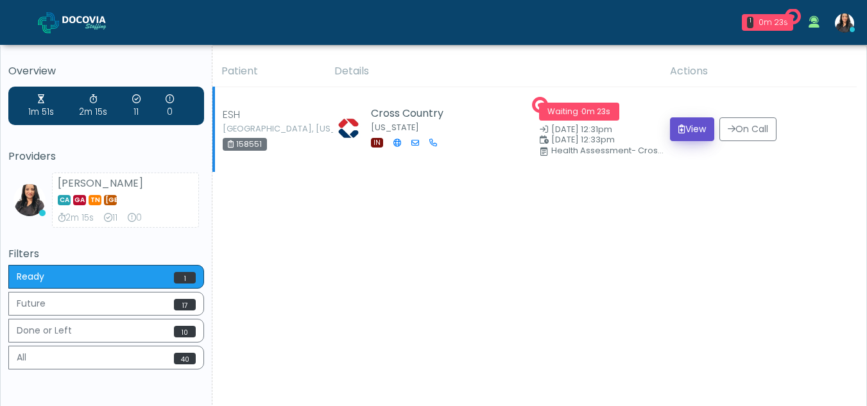
click at [686, 124] on button "View" at bounding box center [692, 129] width 44 height 24
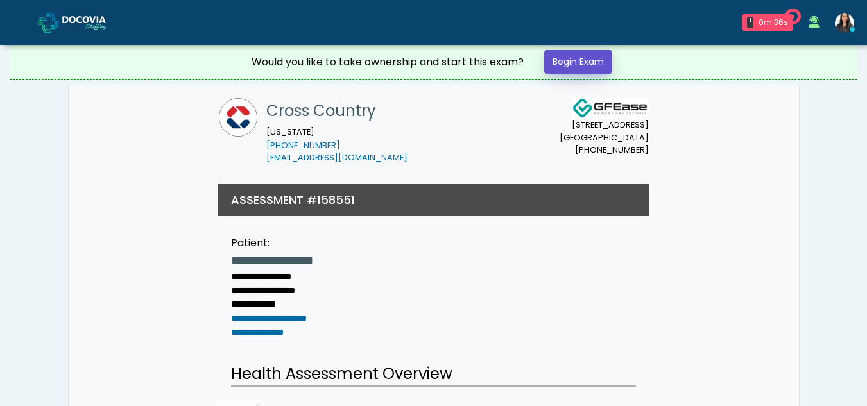
click at [577, 65] on link "Begin Exam" at bounding box center [578, 62] width 68 height 24
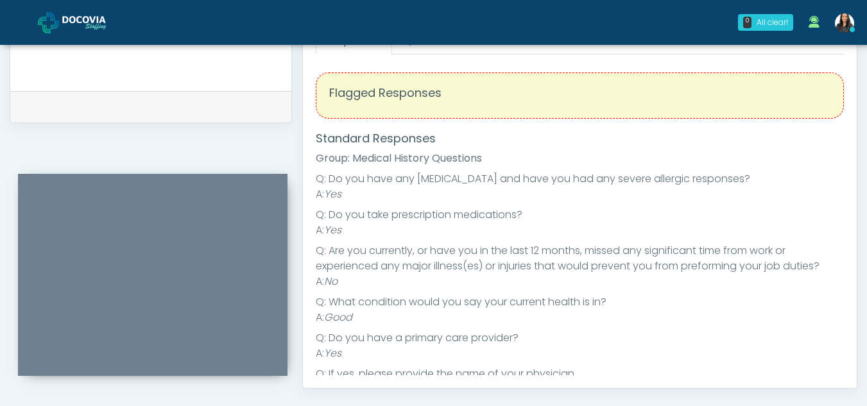
scroll to position [496, 0]
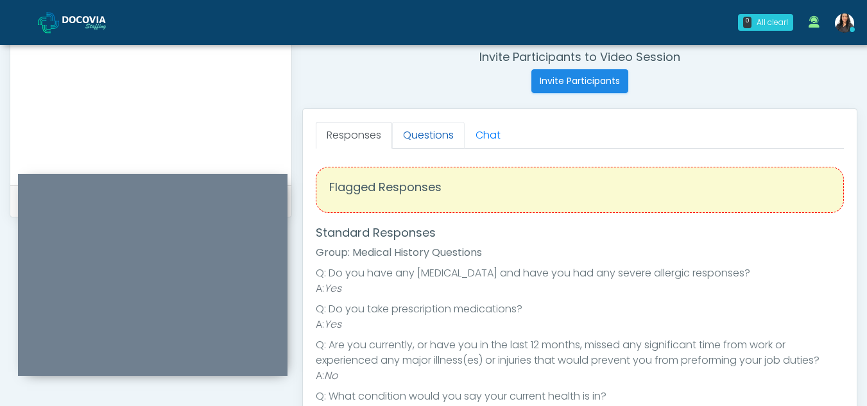
click at [447, 139] on link "Questions" at bounding box center [428, 135] width 72 height 27
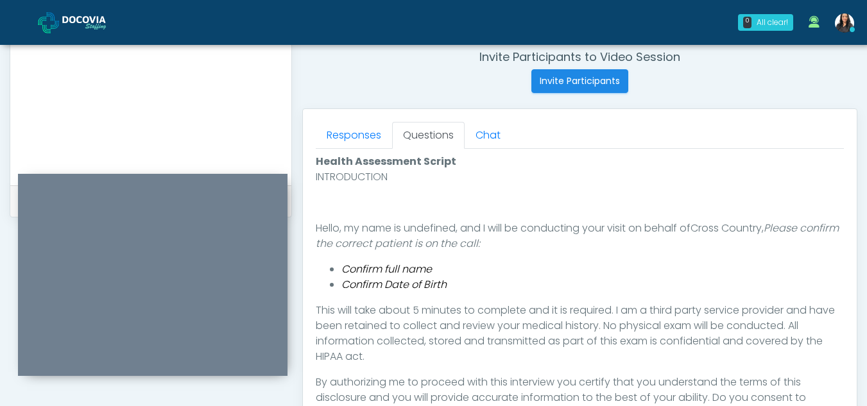
scroll to position [610, 0]
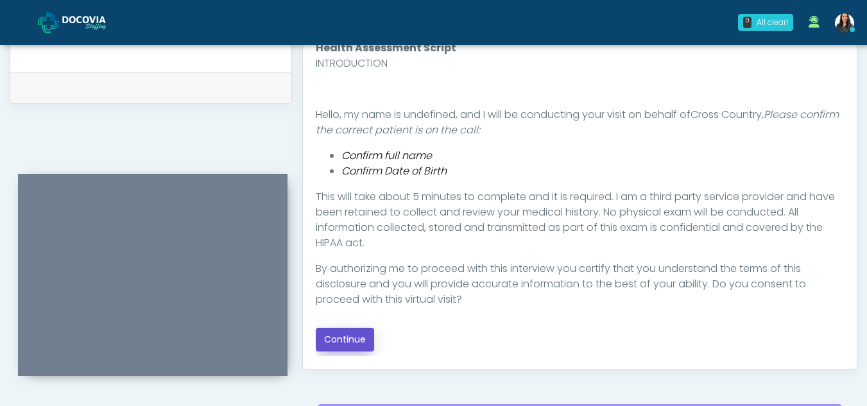
click at [366, 332] on button "Continue" at bounding box center [345, 340] width 58 height 24
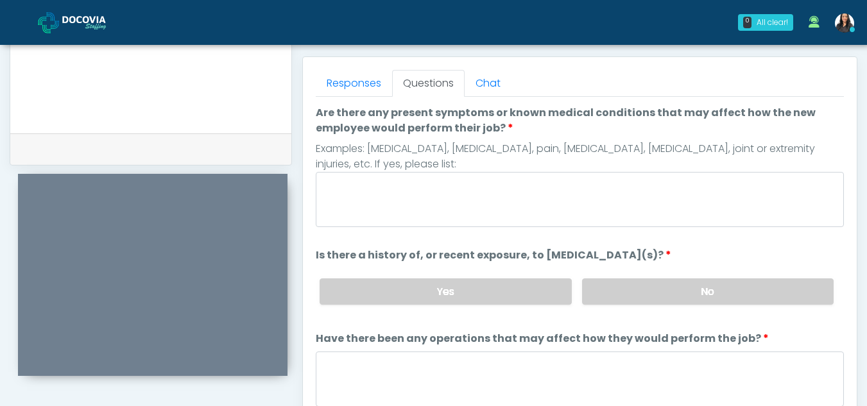
scroll to position [525, 0]
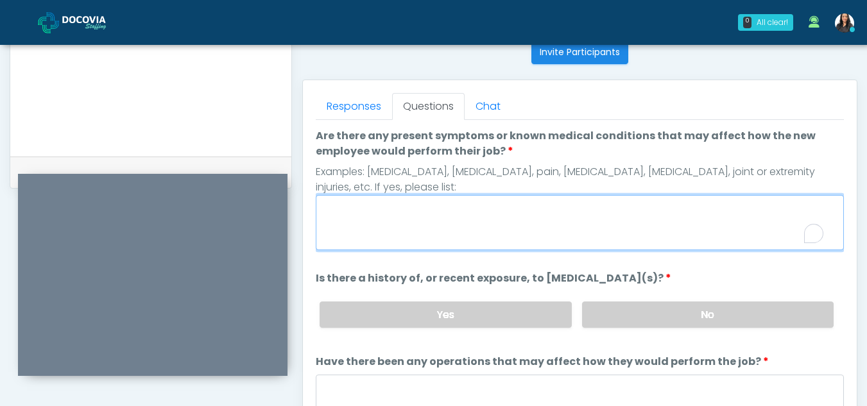
click at [412, 235] on textarea "Are there any present symptoms or known medical conditions that may affect how …" at bounding box center [580, 222] width 528 height 55
type textarea "**"
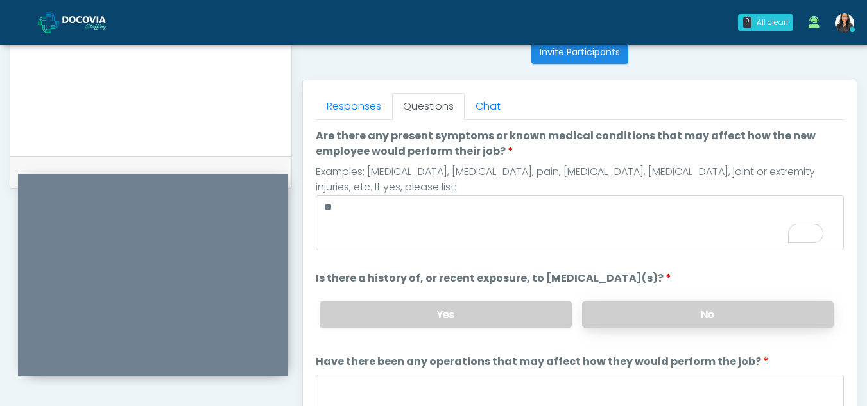
click at [635, 316] on label "No" at bounding box center [707, 314] width 251 height 26
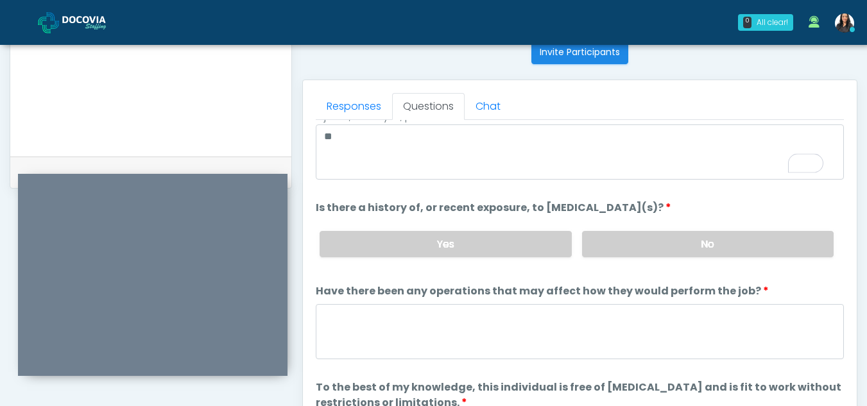
scroll to position [110, 0]
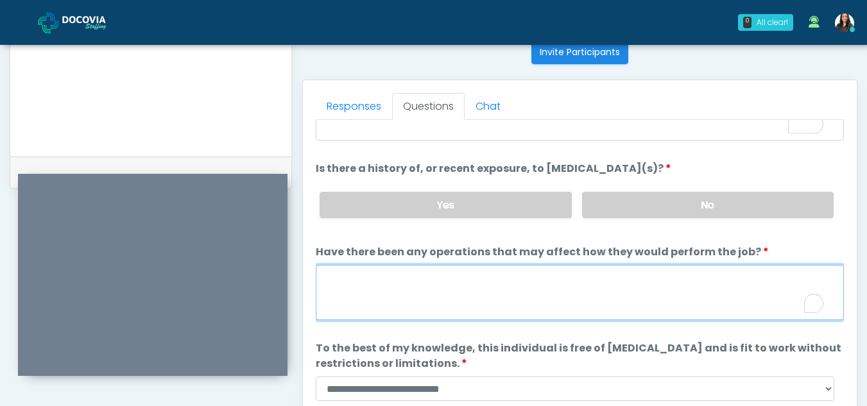
click at [445, 304] on textarea "Have there been any operations that may affect how they would perform the job?" at bounding box center [580, 292] width 528 height 55
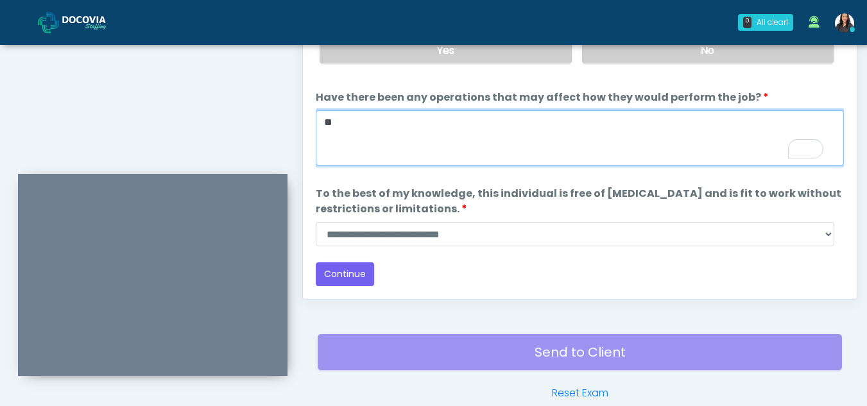
type textarea "**"
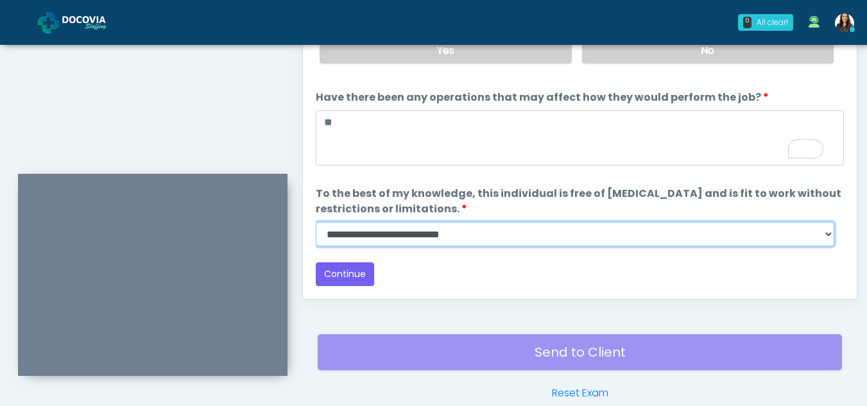
click at [826, 237] on select "**********" at bounding box center [575, 234] width 518 height 24
select select "******"
click at [316, 222] on select "**********" at bounding box center [575, 234] width 518 height 24
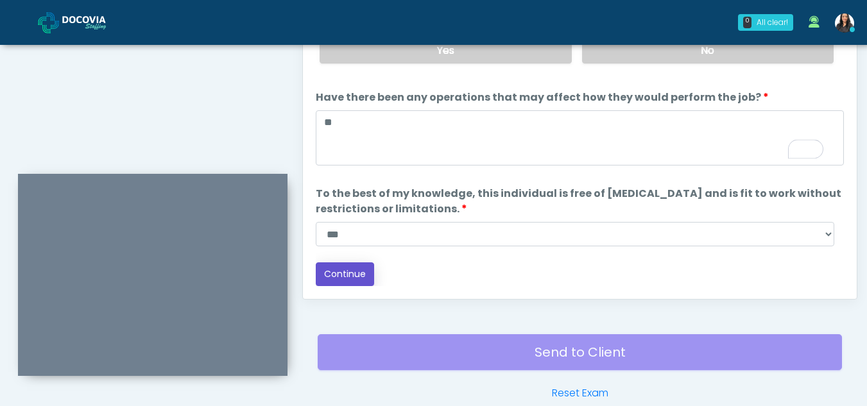
click at [339, 278] on button "Continue" at bounding box center [345, 274] width 58 height 24
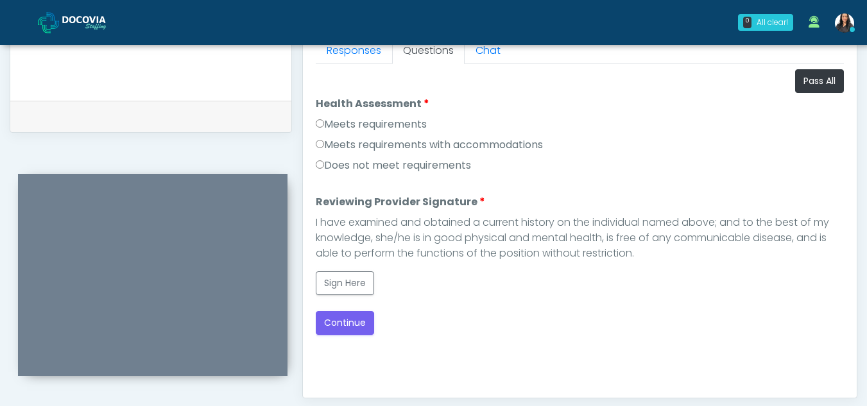
scroll to position [570, 0]
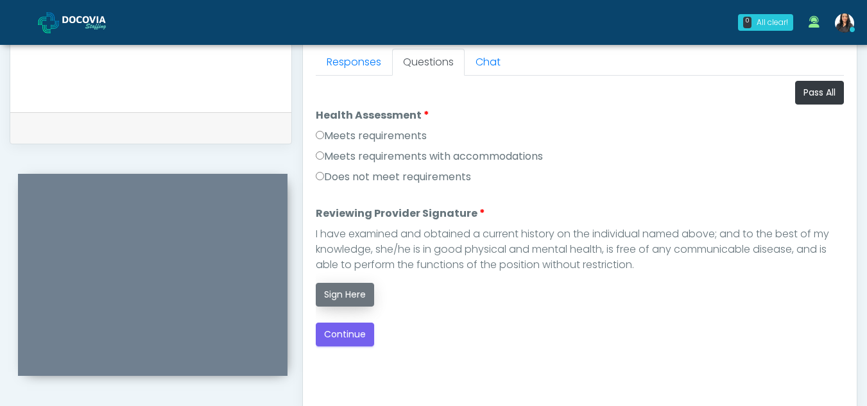
click at [346, 291] on button "Sign Here" at bounding box center [345, 295] width 58 height 24
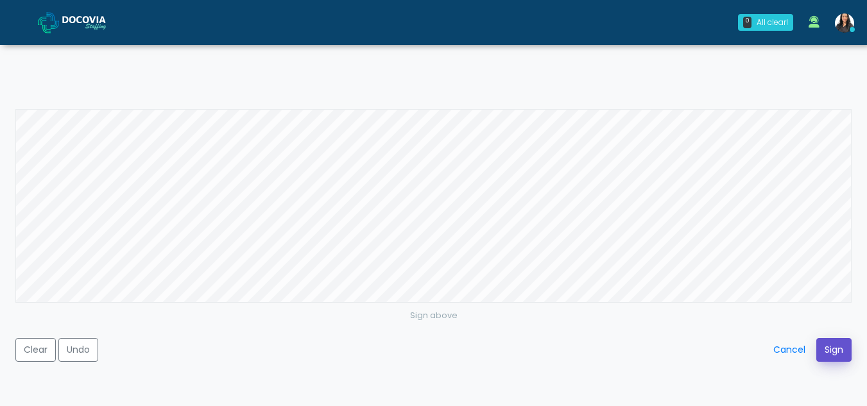
click at [834, 345] on button "Sign" at bounding box center [833, 350] width 35 height 24
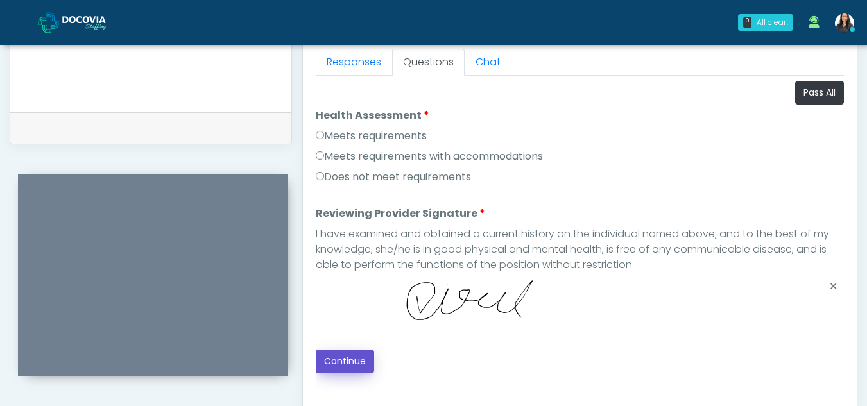
click at [337, 360] on button "Continue" at bounding box center [345, 362] width 58 height 24
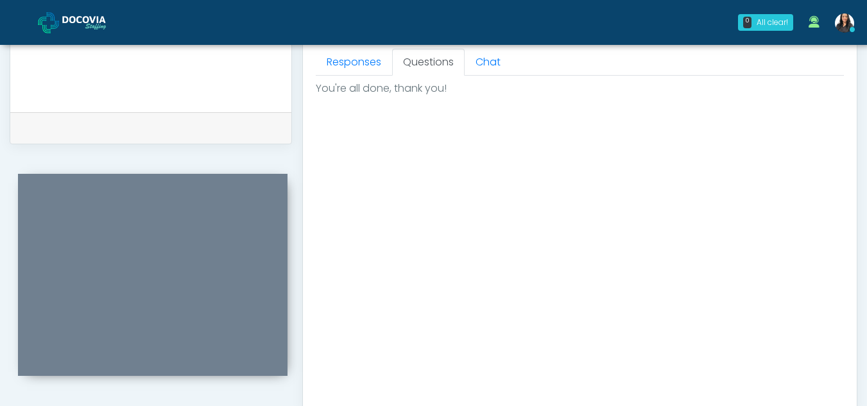
scroll to position [769, 0]
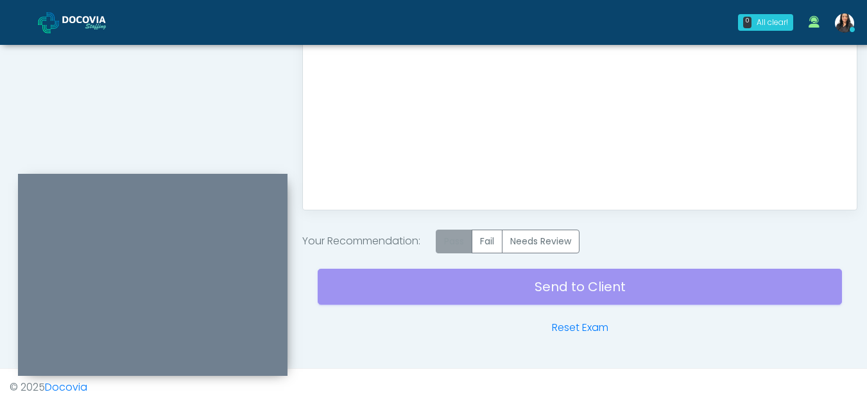
click at [455, 241] on label "Pass" at bounding box center [454, 242] width 37 height 24
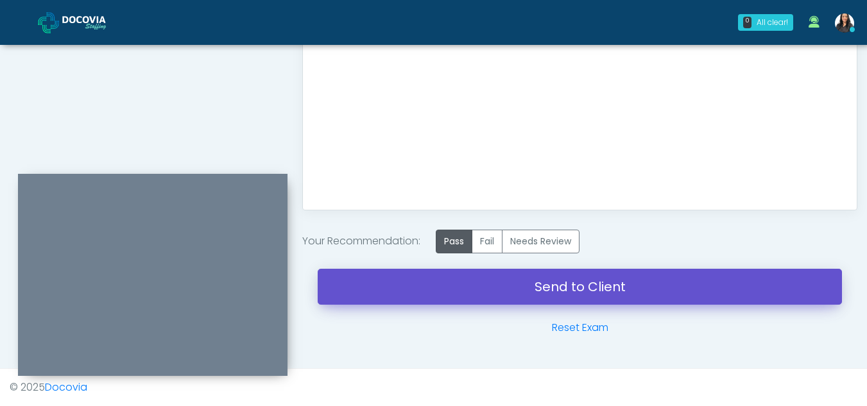
click at [539, 289] on link "Send to Client" at bounding box center [580, 287] width 524 height 36
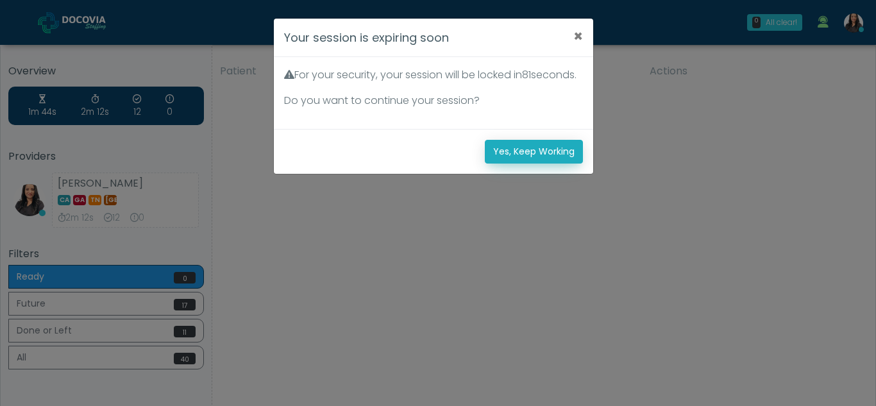
click at [542, 160] on button "Yes, Keep Working" at bounding box center [534, 152] width 98 height 24
click at [559, 164] on button "Yes, Keep Working" at bounding box center [534, 152] width 98 height 24
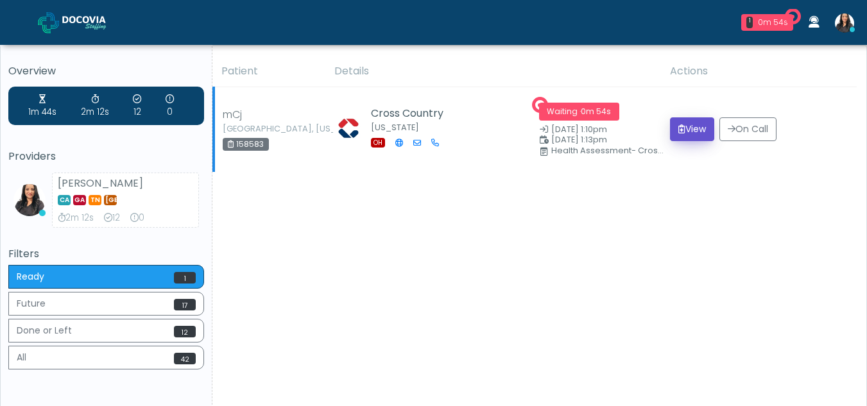
click at [692, 131] on button "View" at bounding box center [692, 129] width 44 height 24
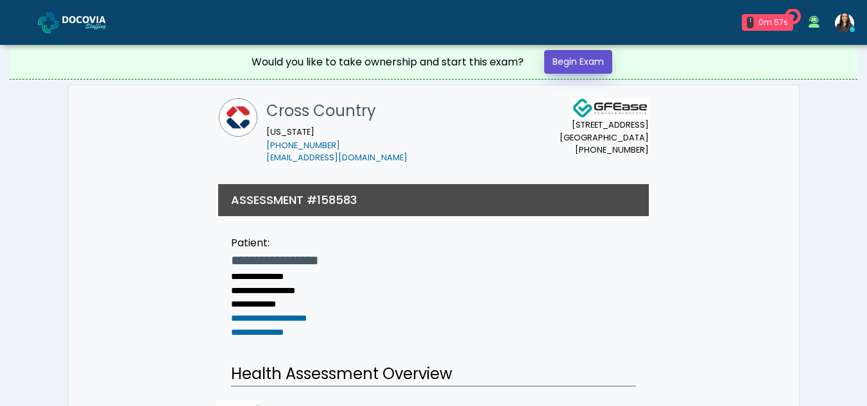
click at [582, 56] on link "Begin Exam" at bounding box center [578, 62] width 68 height 24
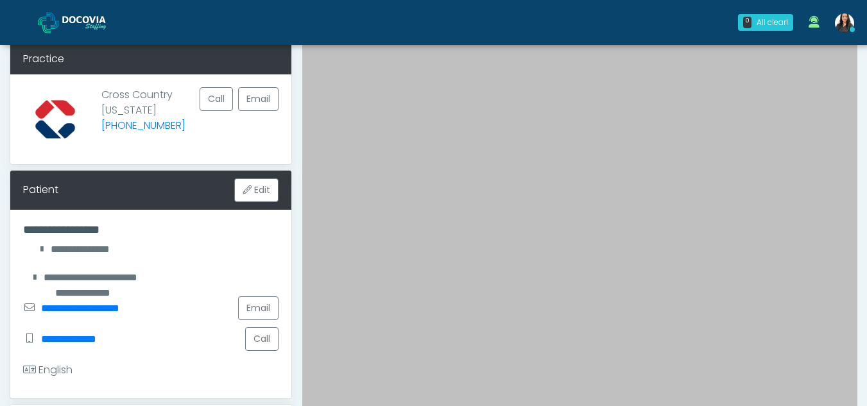
scroll to position [52, 0]
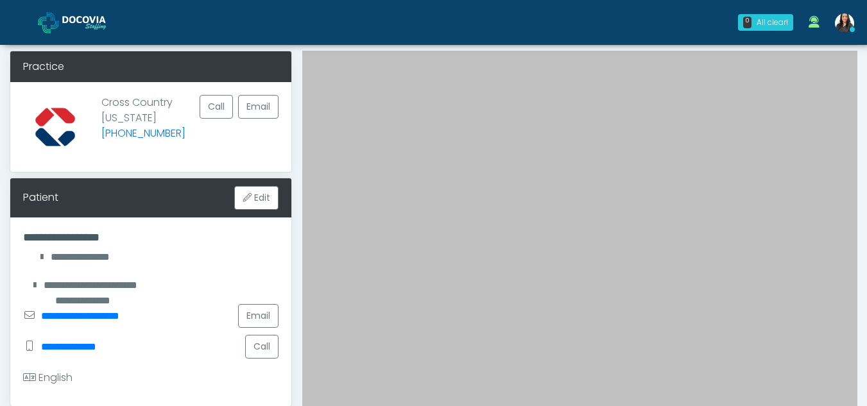
drag, startPoint x: 858, startPoint y: 102, endPoint x: 876, endPoint y: 275, distance: 173.4
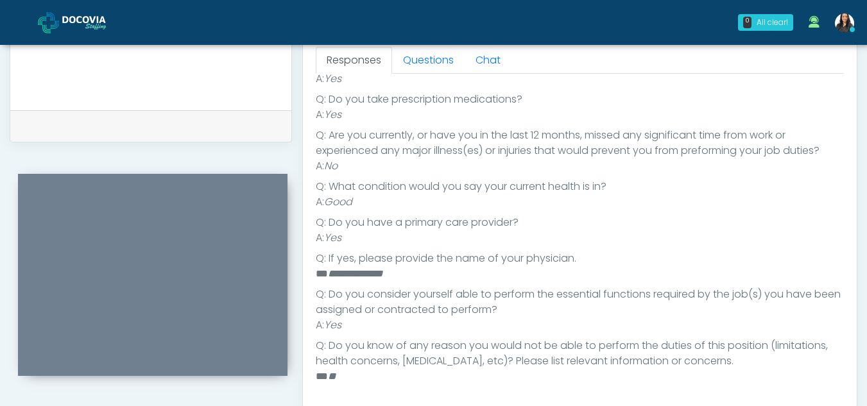
scroll to position [0, 0]
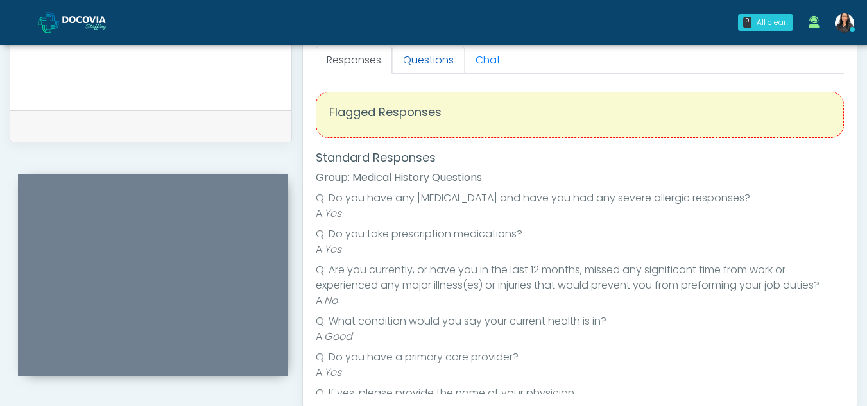
click at [425, 57] on link "Questions" at bounding box center [428, 60] width 72 height 27
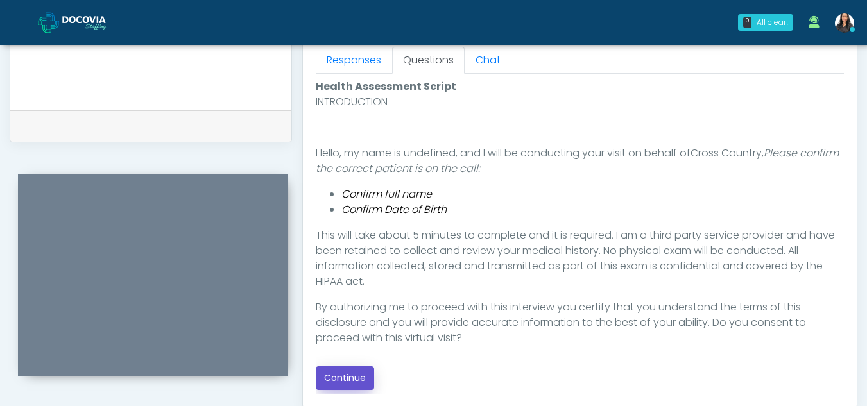
click at [345, 372] on button "Continue" at bounding box center [345, 378] width 58 height 24
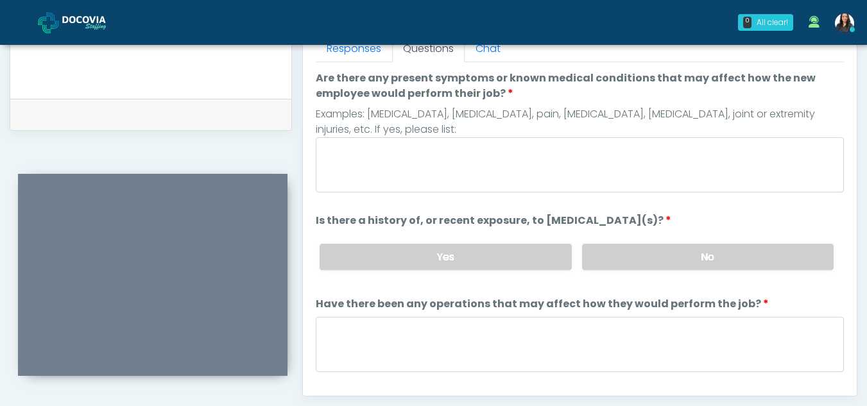
scroll to position [581, 0]
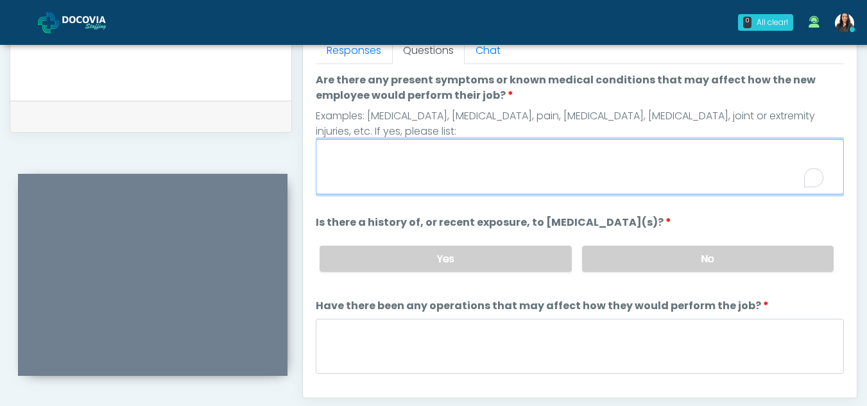
click at [474, 160] on textarea "Are there any present symptoms or known medical conditions that may affect how …" at bounding box center [580, 166] width 528 height 55
type textarea "**"
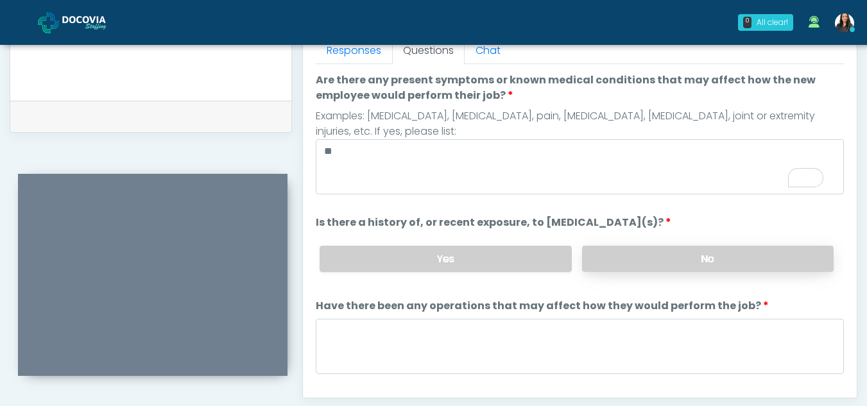
click at [697, 267] on label "No" at bounding box center [707, 259] width 251 height 26
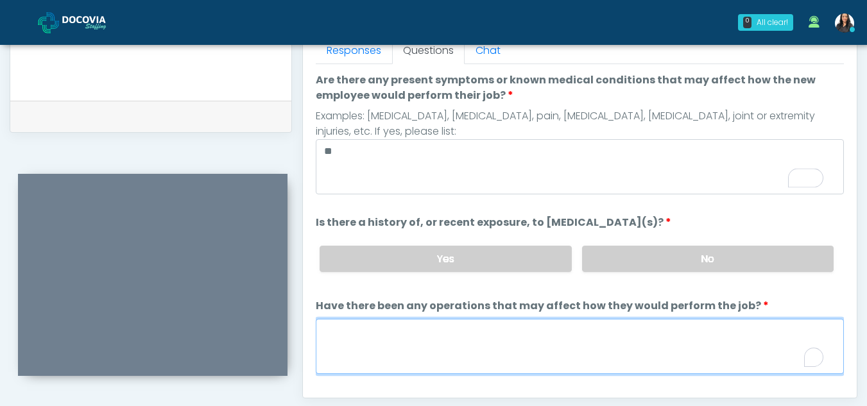
click at [500, 338] on textarea "Have there been any operations that may affect how they would perform the job?" at bounding box center [580, 346] width 528 height 55
type textarea "**"
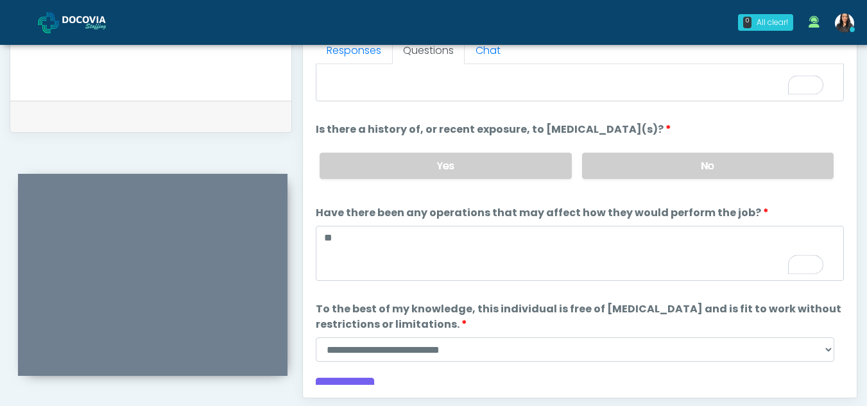
scroll to position [110, 0]
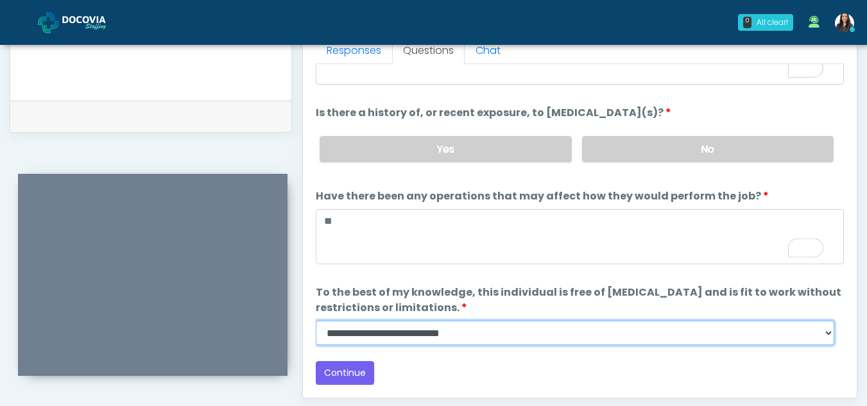
click at [830, 335] on select "**********" at bounding box center [575, 333] width 518 height 24
select select "******"
click at [316, 321] on select "**********" at bounding box center [575, 333] width 518 height 24
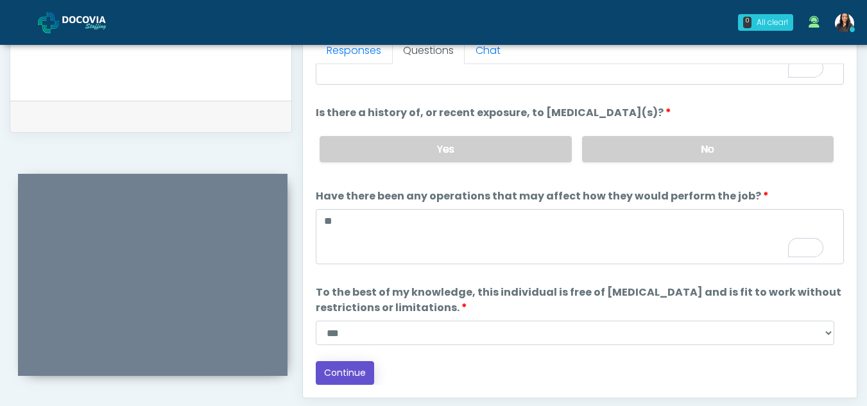
click at [358, 371] on button "Continue" at bounding box center [345, 373] width 58 height 24
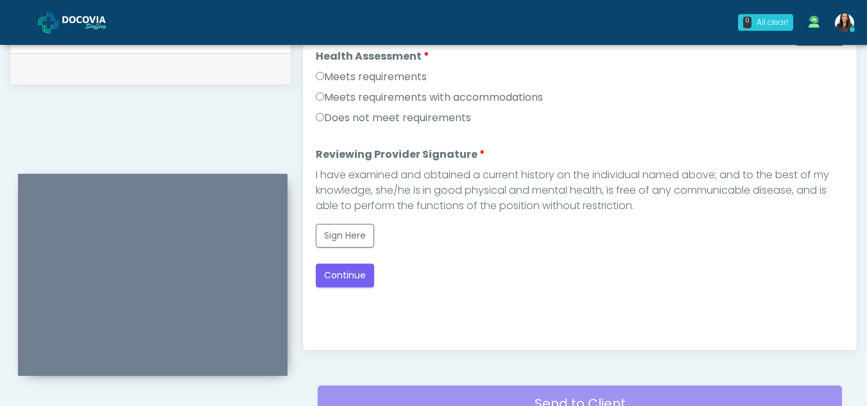
scroll to position [638, 0]
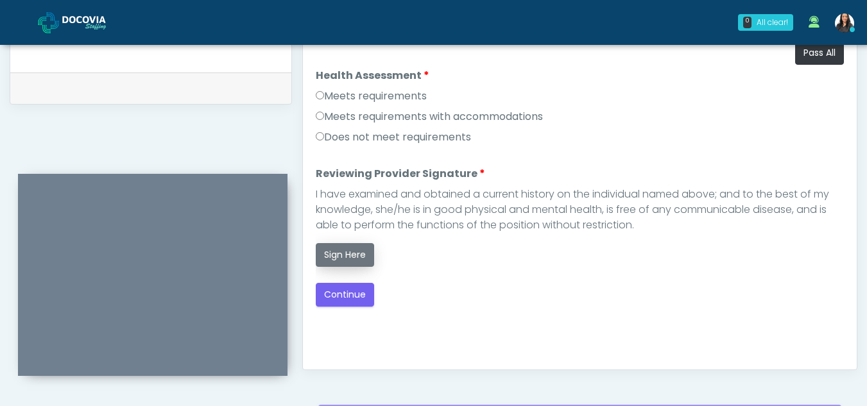
click at [349, 248] on button "Sign Here" at bounding box center [345, 255] width 58 height 24
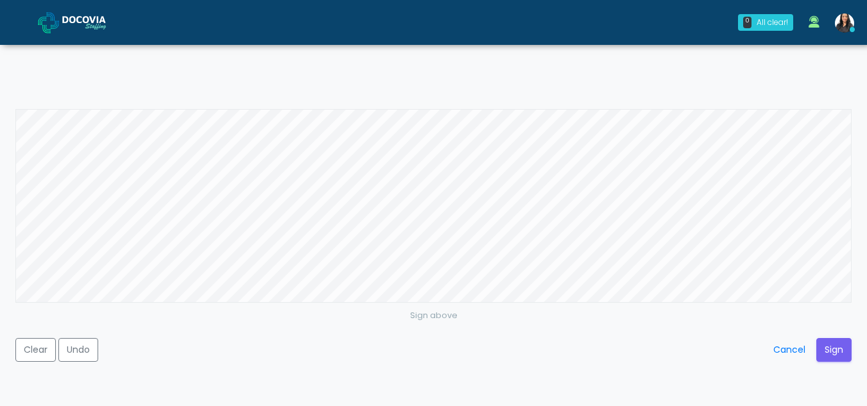
scroll to position [609, 0]
click at [840, 354] on button "Sign" at bounding box center [833, 350] width 35 height 24
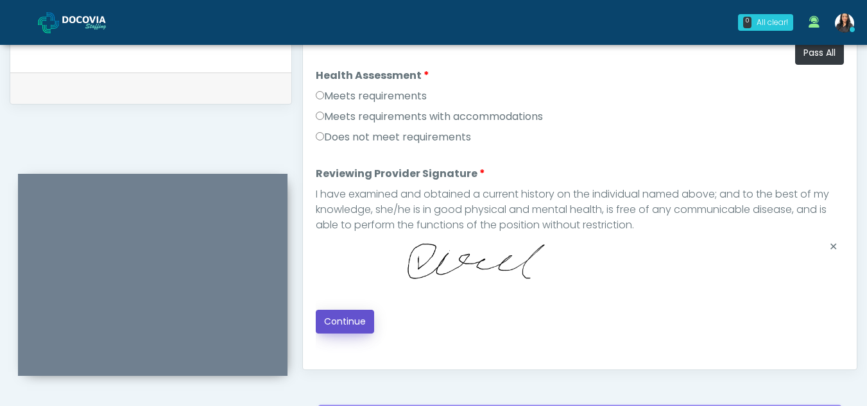
click at [346, 321] on button "Continue" at bounding box center [345, 322] width 58 height 24
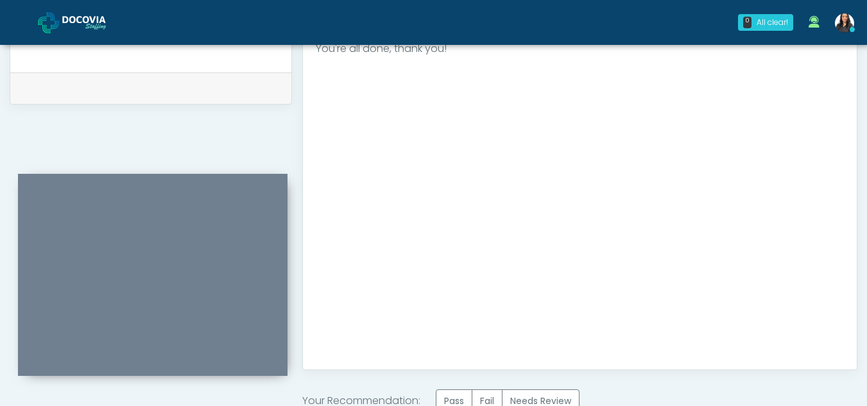
scroll to position [769, 0]
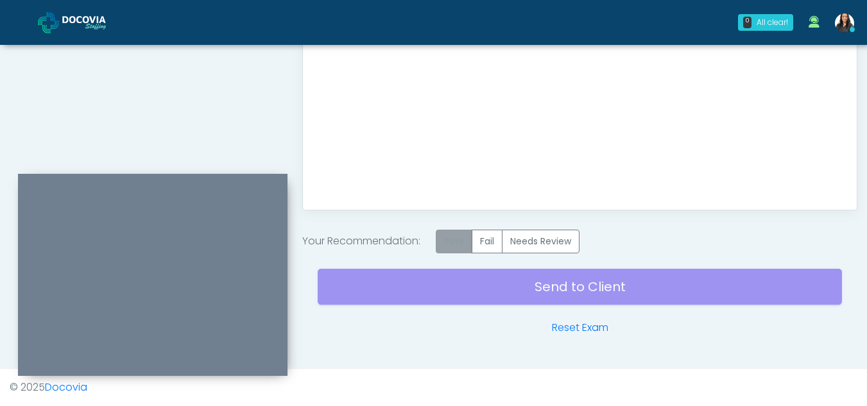
click at [443, 244] on label "Pass" at bounding box center [454, 242] width 37 height 24
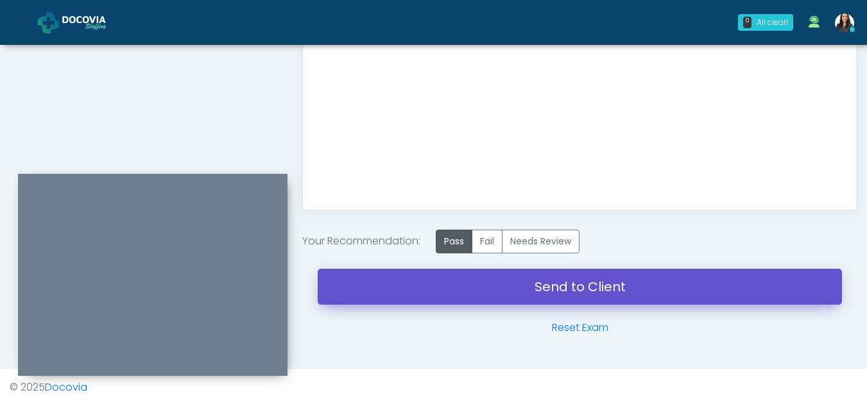
click at [573, 289] on link "Send to Client" at bounding box center [580, 287] width 524 height 36
